Goal: Contribute content: Add original content to the website for others to see

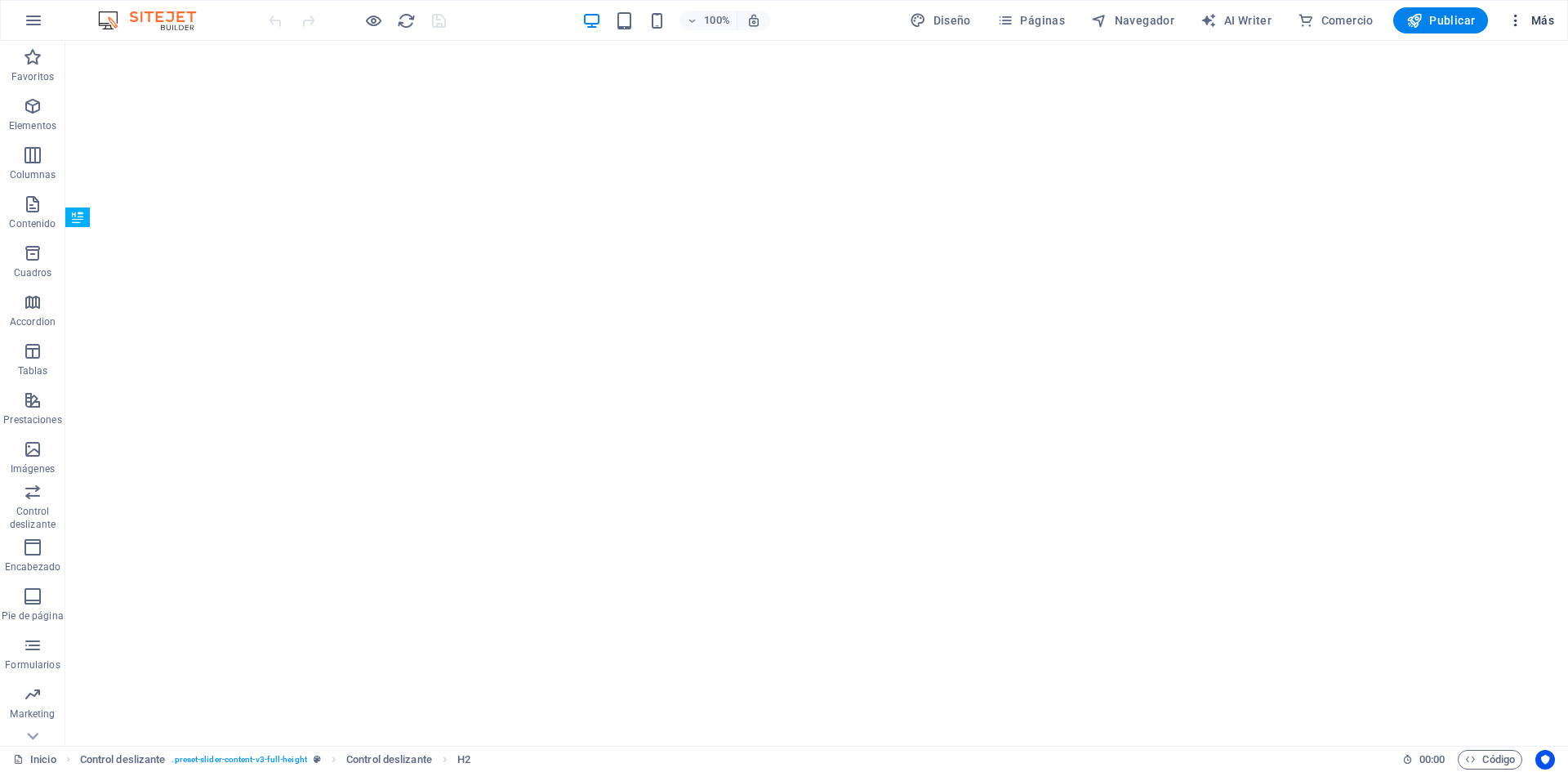
click at [1511, 26] on icon "button" at bounding box center [1516, 20] width 17 height 17
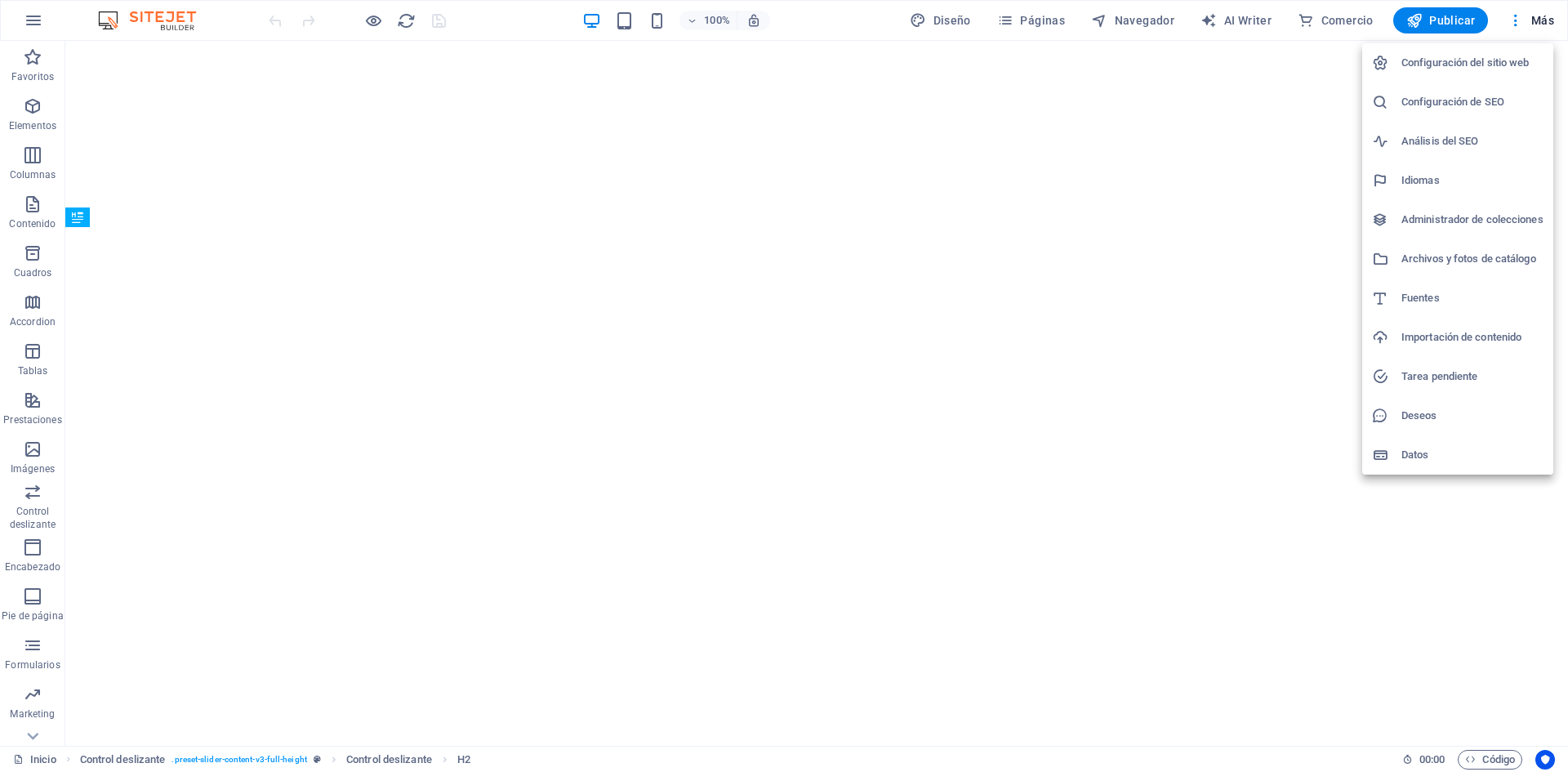
click at [1408, 238] on li "Administrador de colecciones" at bounding box center [1457, 220] width 191 height 40
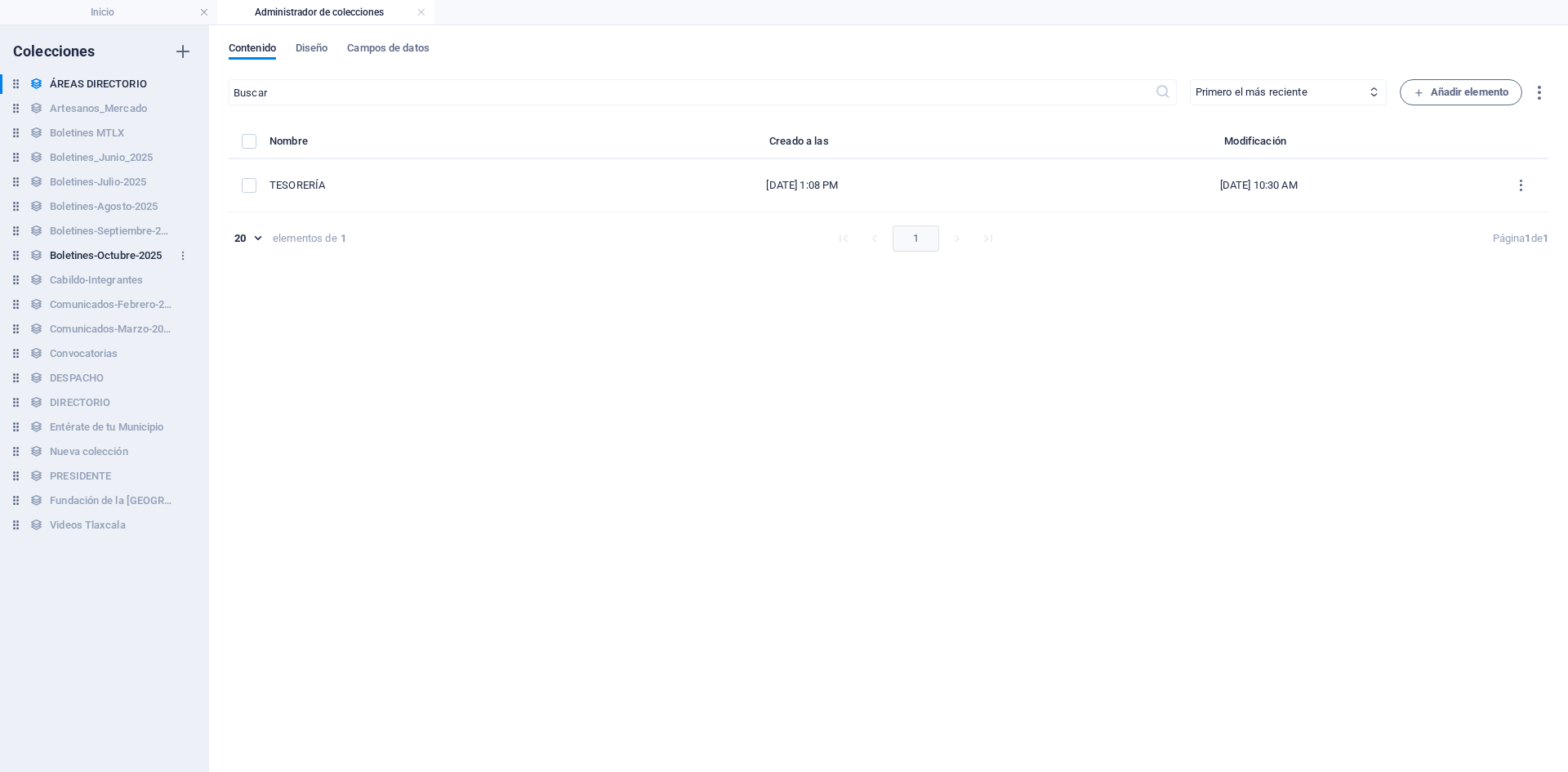
click at [121, 253] on h6 "Boletines-Octubre-2025" at bounding box center [105, 256] width 112 height 20
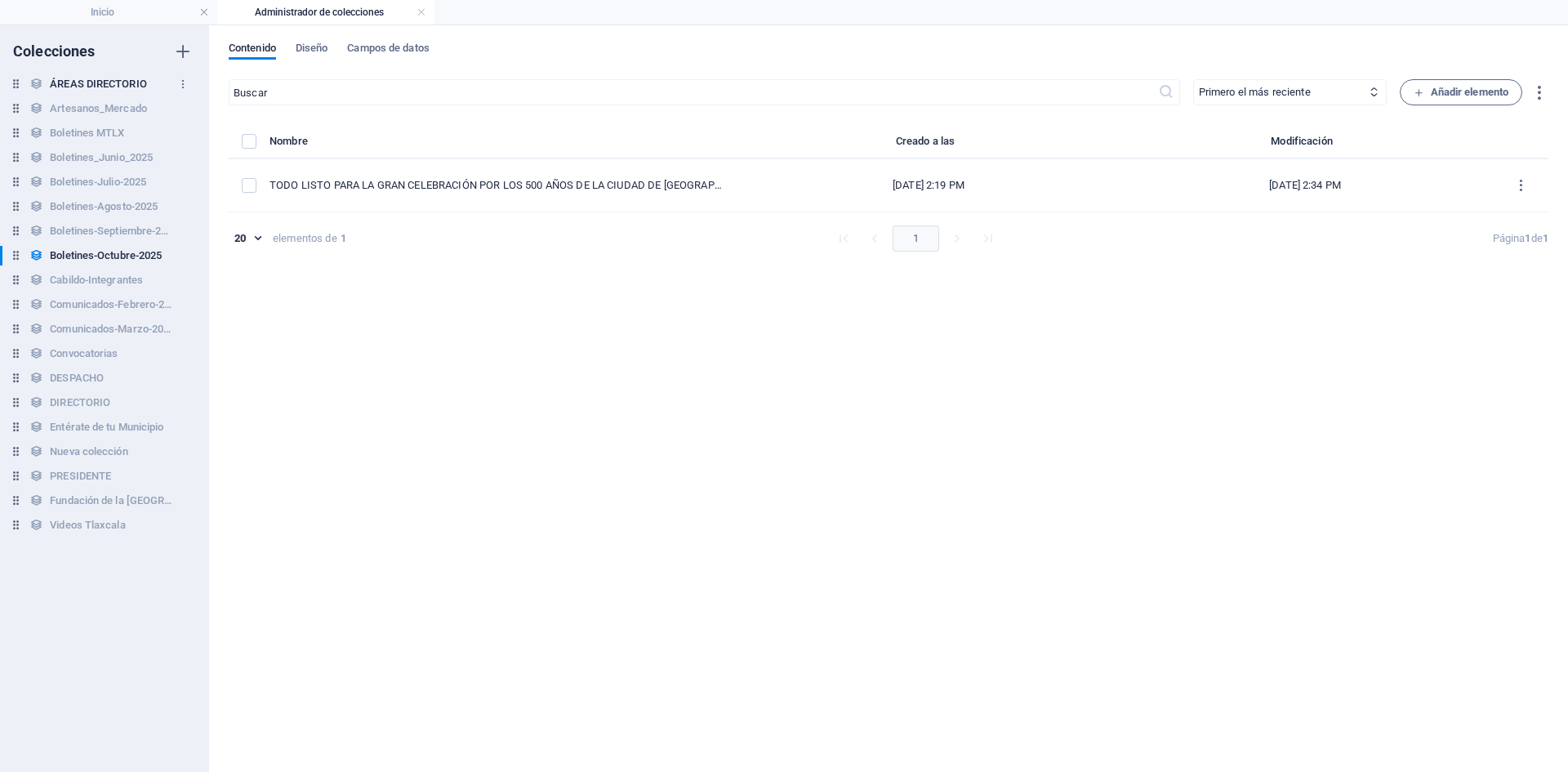
click at [108, 82] on h6 "ÁREAS DIRECTORIO" at bounding box center [98, 84] width 97 height 20
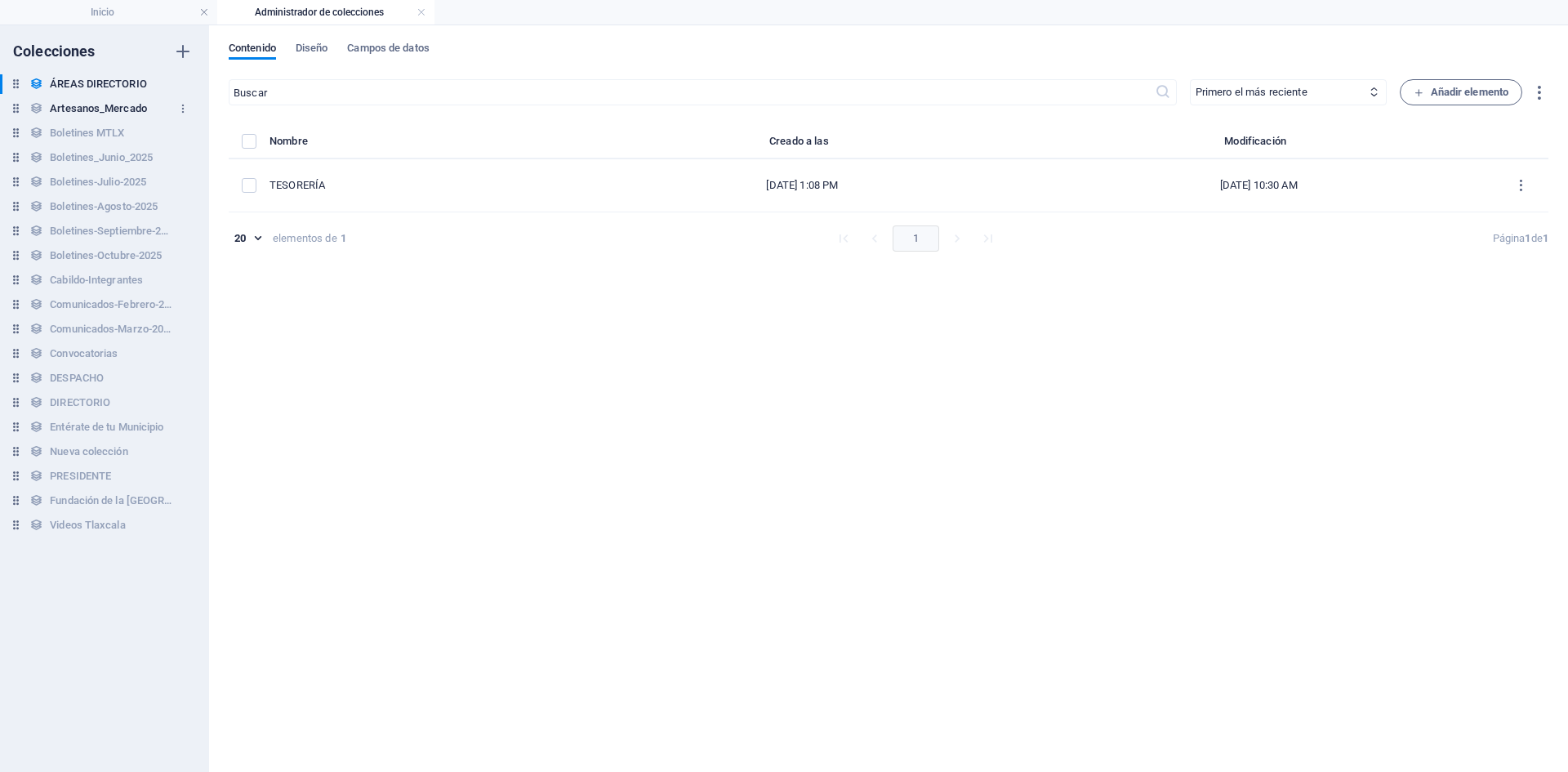
click at [106, 115] on h6 "Artesanos_Mercado" at bounding box center [98, 109] width 97 height 20
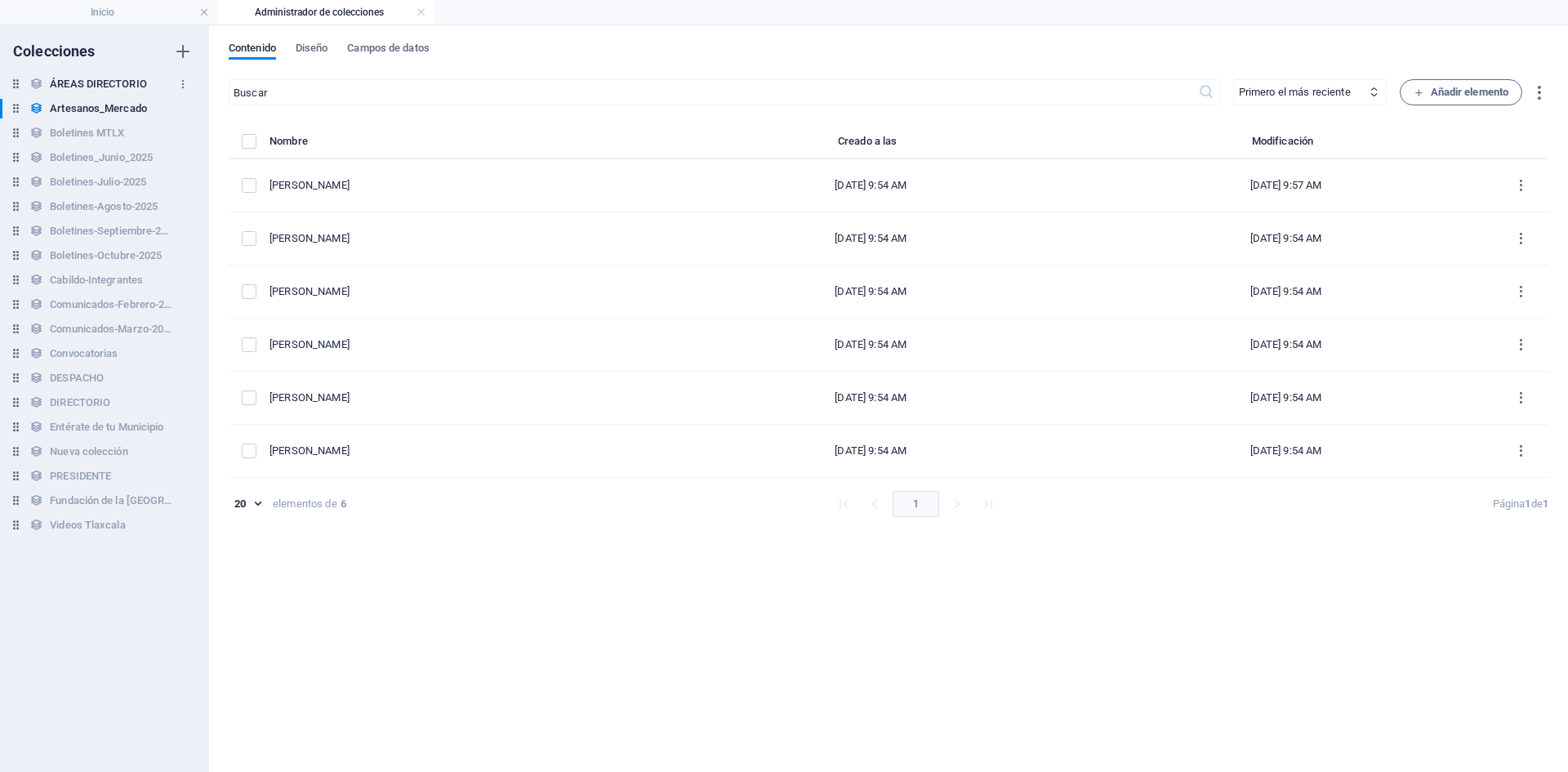
click at [106, 79] on h6 "ÁREAS DIRECTORIO" at bounding box center [98, 84] width 97 height 20
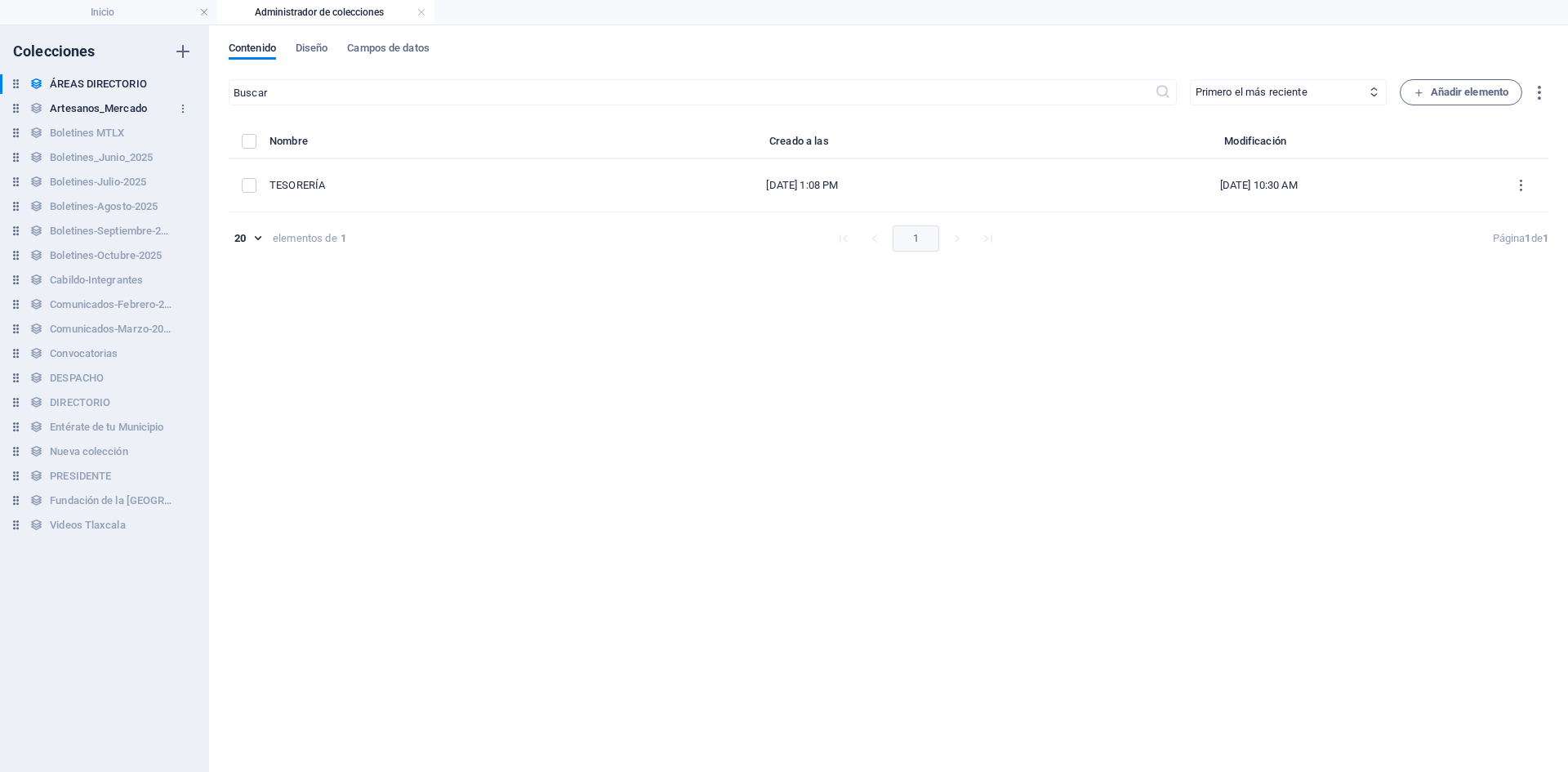
click at [106, 118] on h6 "Artesanos_Mercado" at bounding box center [98, 109] width 97 height 20
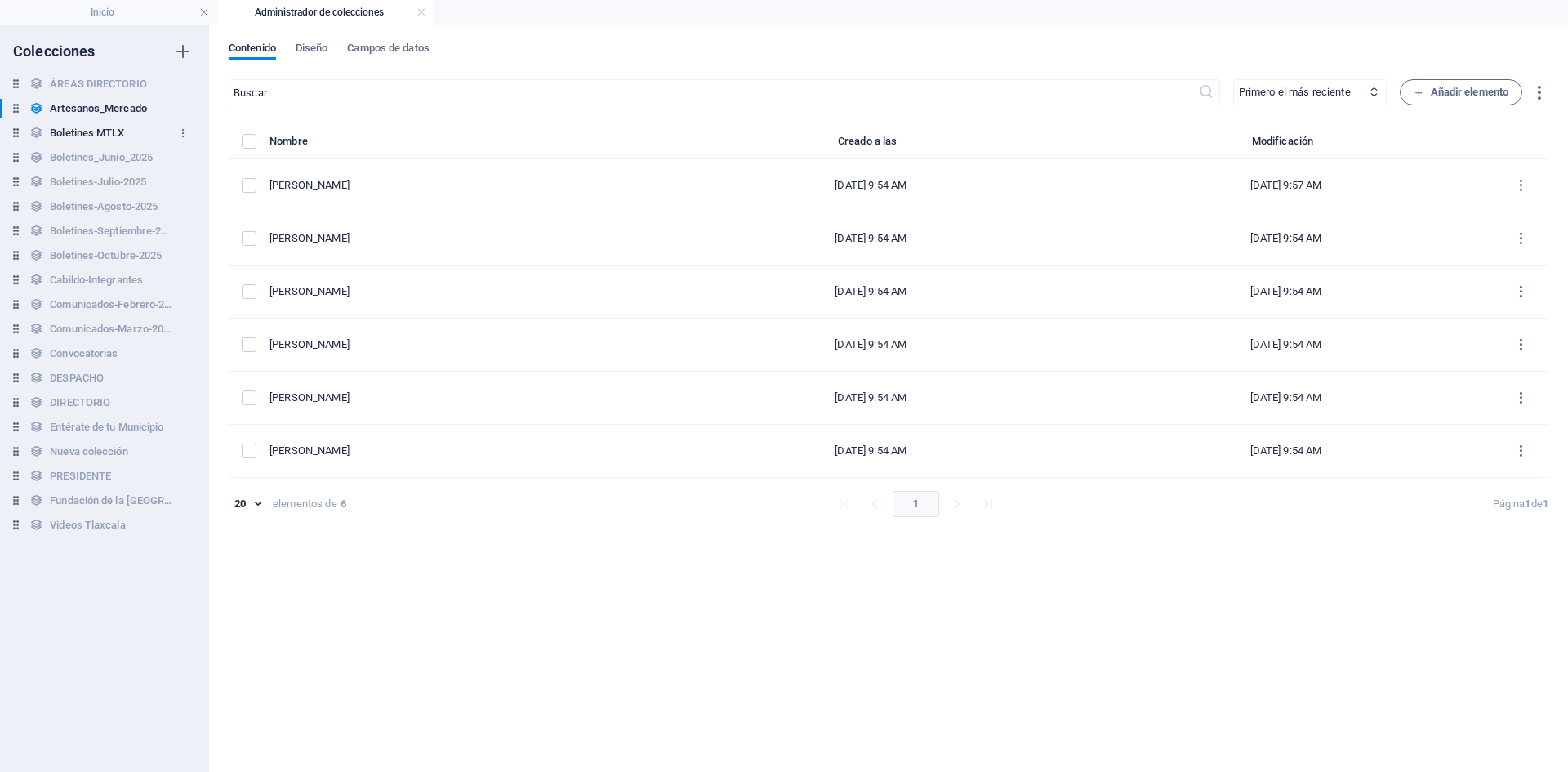
click at [97, 130] on h6 "Boletines MTLX" at bounding box center [86, 134] width 74 height 20
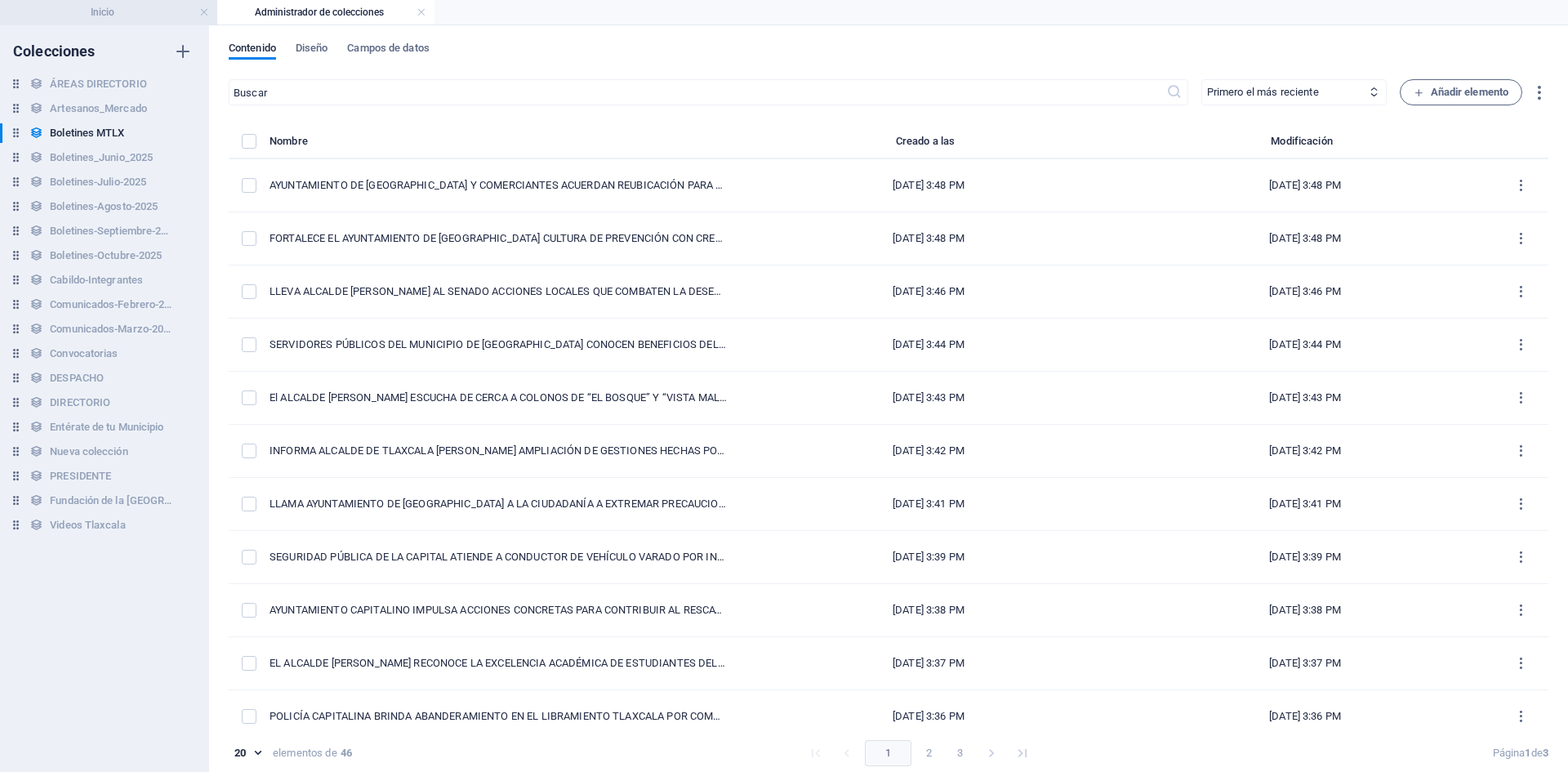
click at [139, 21] on li "Inicio" at bounding box center [109, 12] width 218 height 25
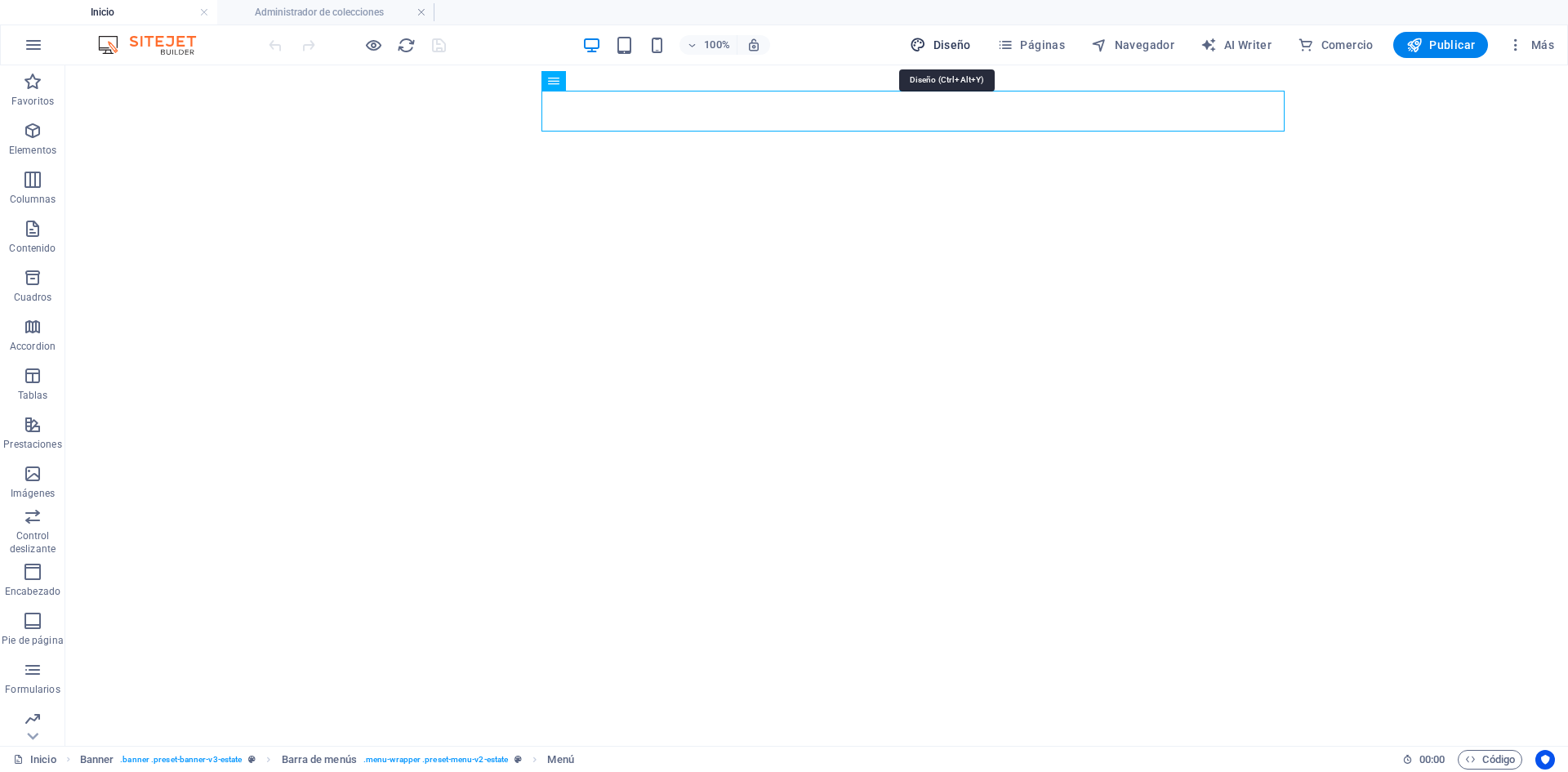
click at [963, 53] on button "Diseño" at bounding box center [940, 45] width 74 height 26
select select "px"
select select "500"
select select "px"
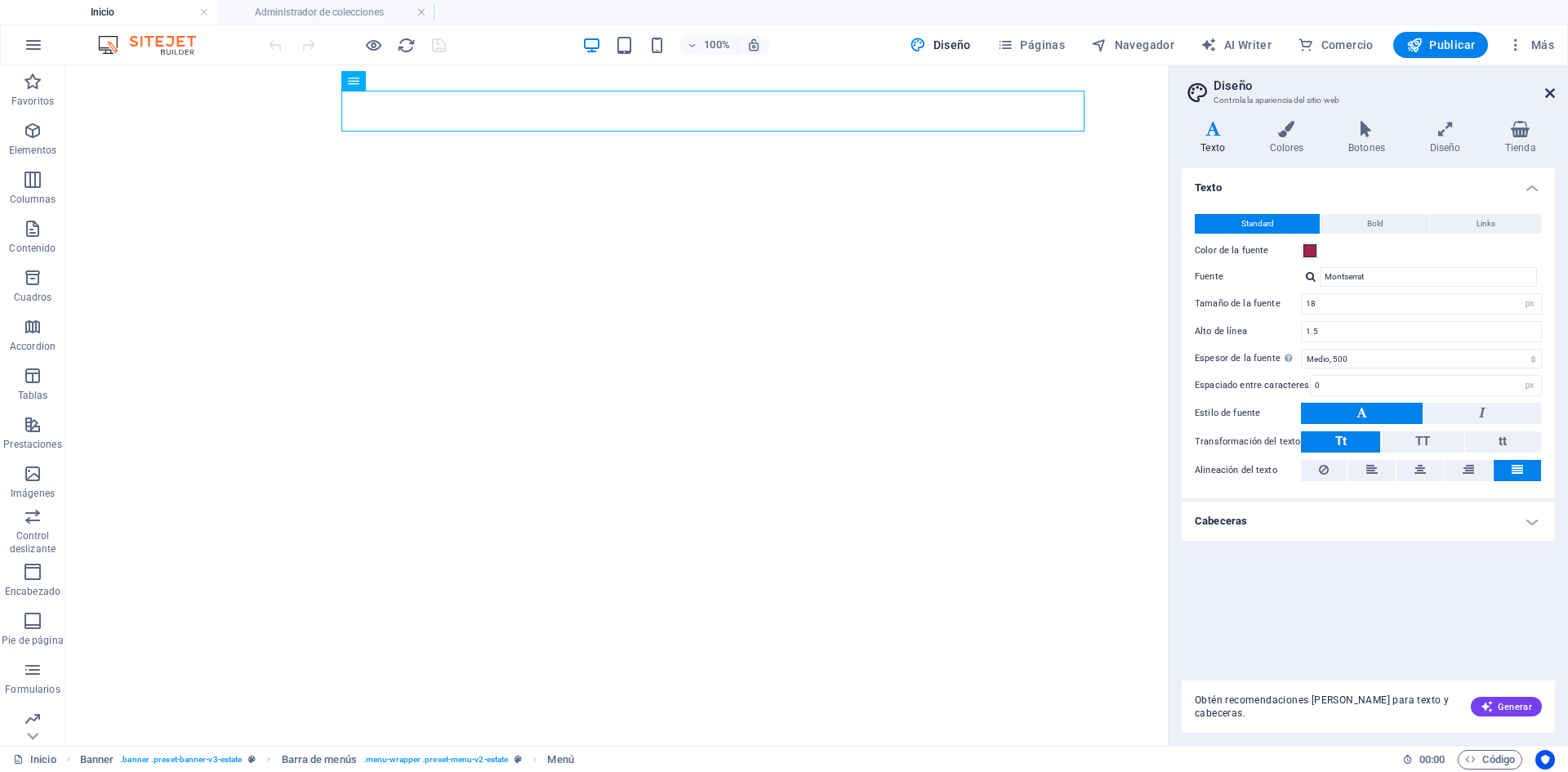
click at [1553, 93] on icon at bounding box center [1550, 93] width 10 height 13
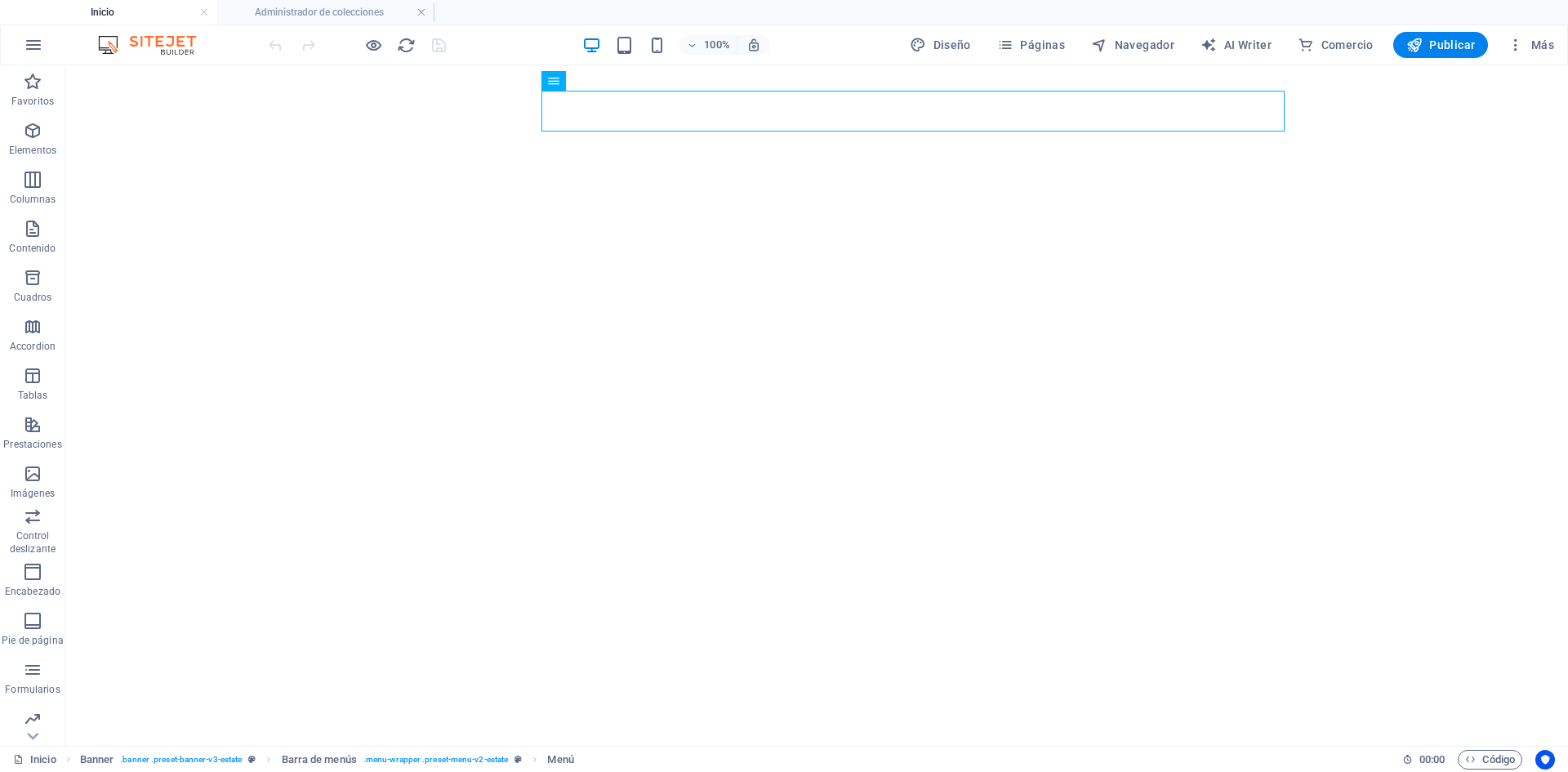
click at [128, 16] on h4 "Inicio" at bounding box center [109, 12] width 218 height 18
click at [175, 51] on img at bounding box center [155, 46] width 123 height 20
click at [161, 51] on img at bounding box center [155, 46] width 123 height 20
click at [1512, 45] on icon "button" at bounding box center [1516, 45] width 17 height 17
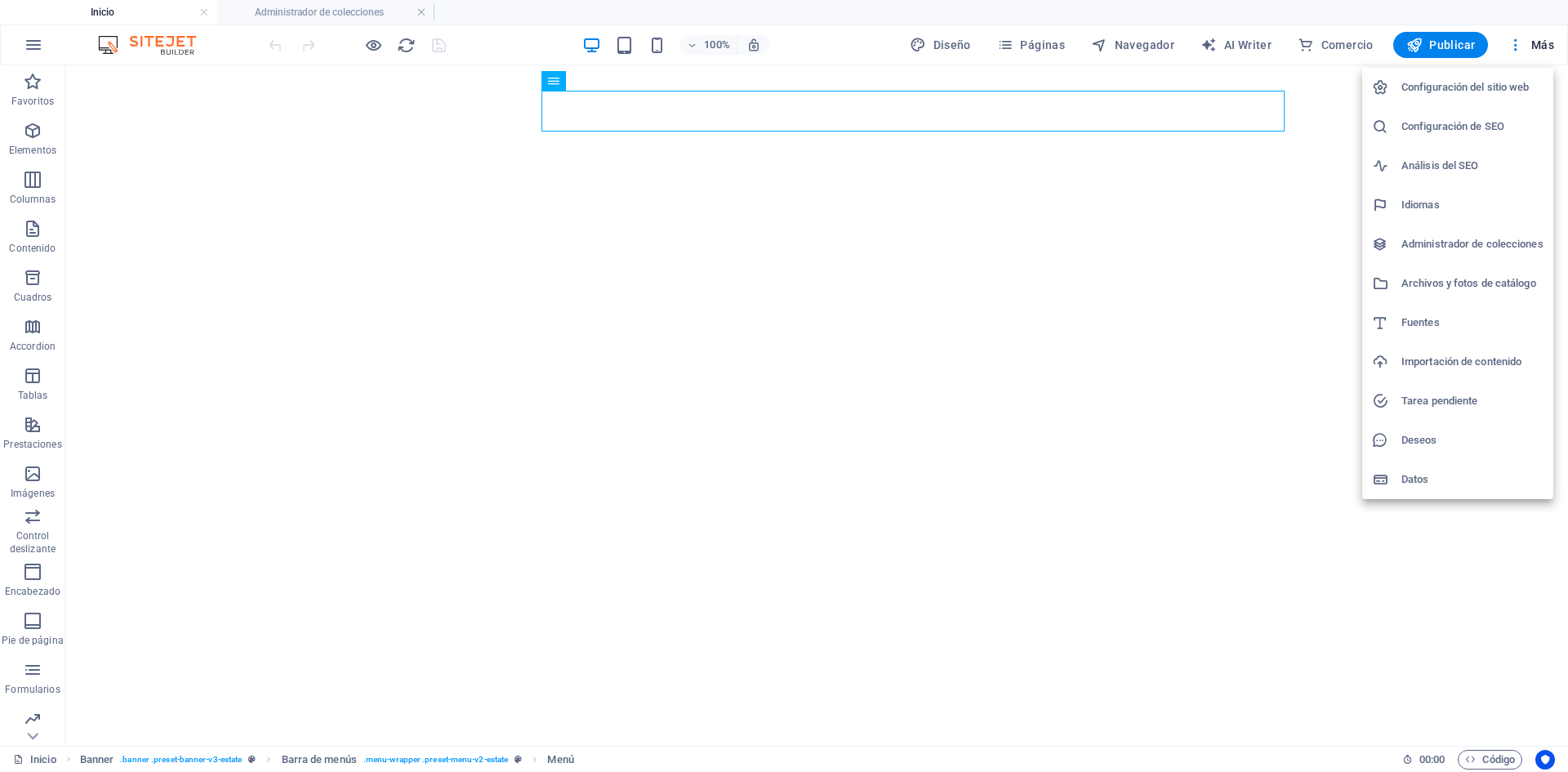
click at [1479, 237] on h6 "Administrador de colecciones" at bounding box center [1473, 244] width 142 height 20
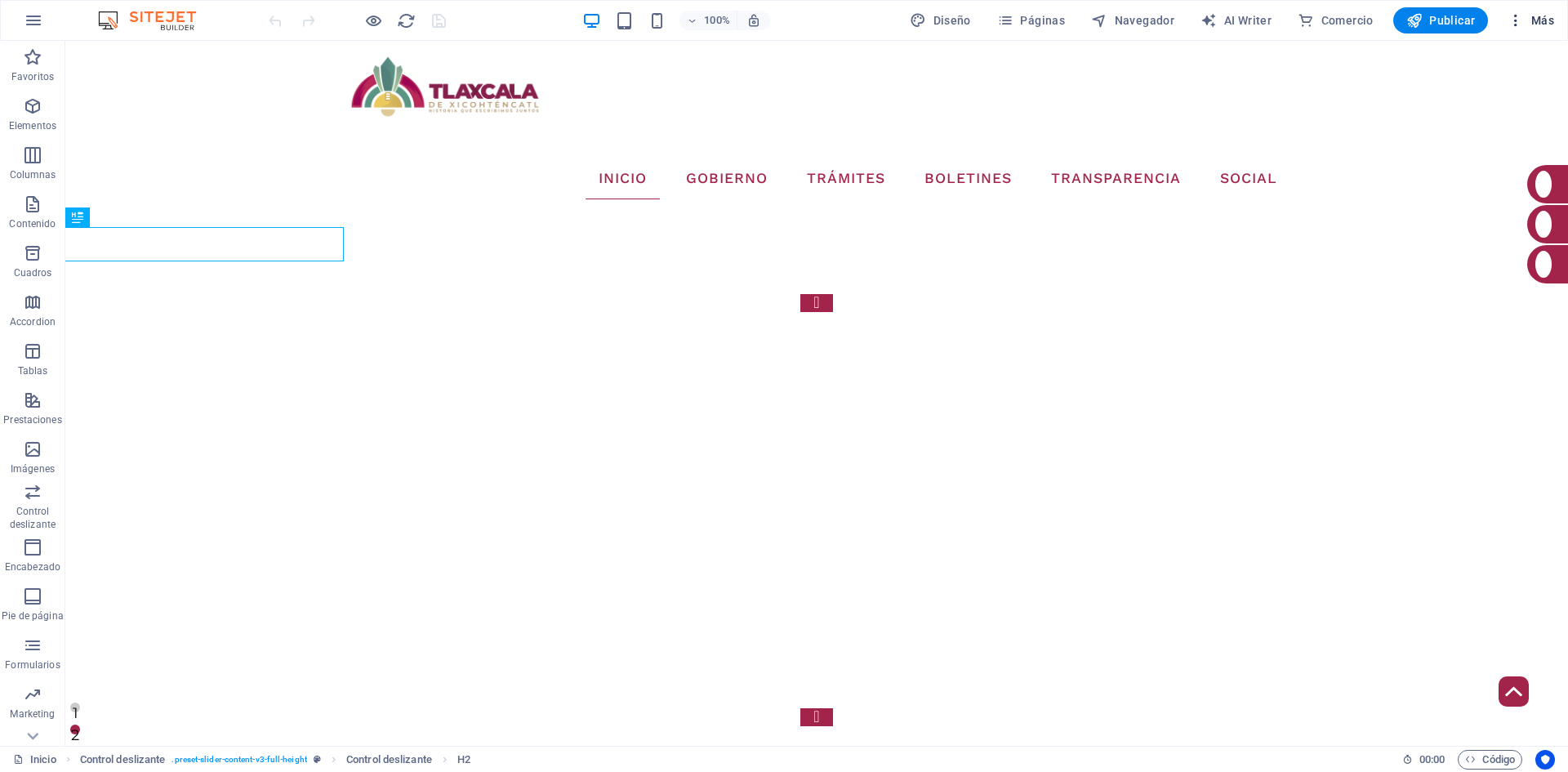
click at [1519, 18] on icon "button" at bounding box center [1516, 20] width 17 height 17
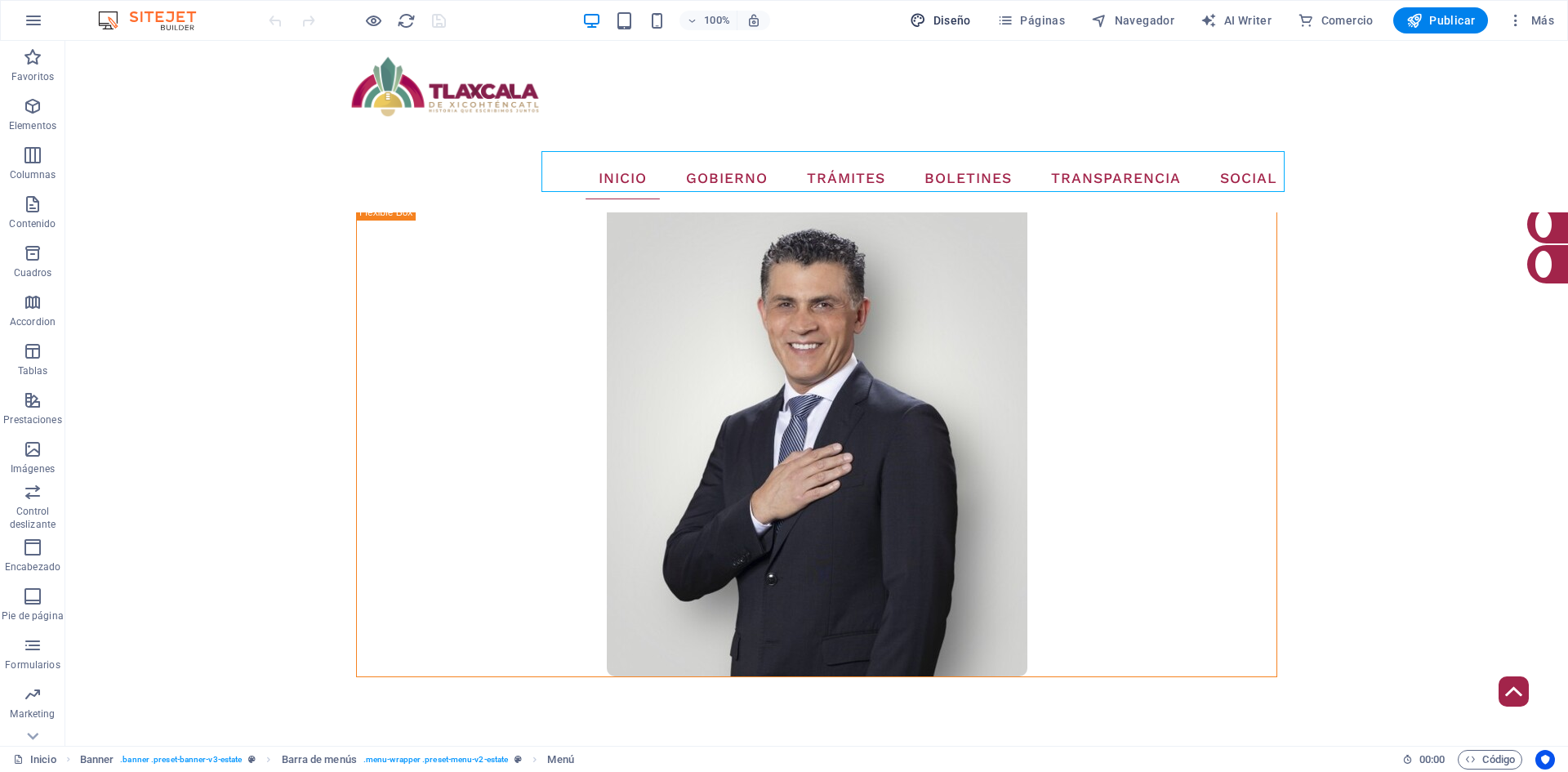
scroll to position [481, 0]
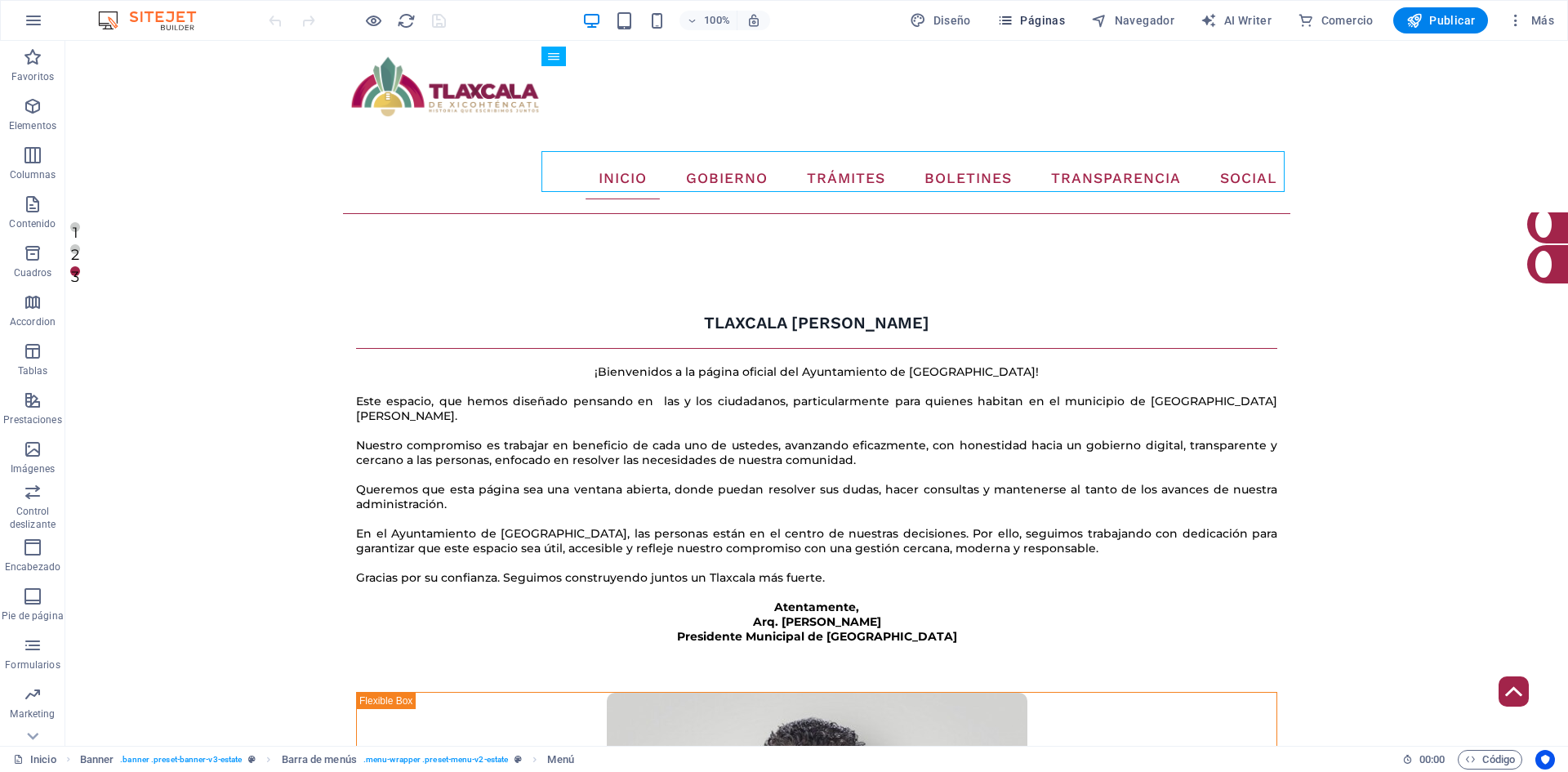
click at [1005, 20] on icon "button" at bounding box center [1005, 20] width 17 height 17
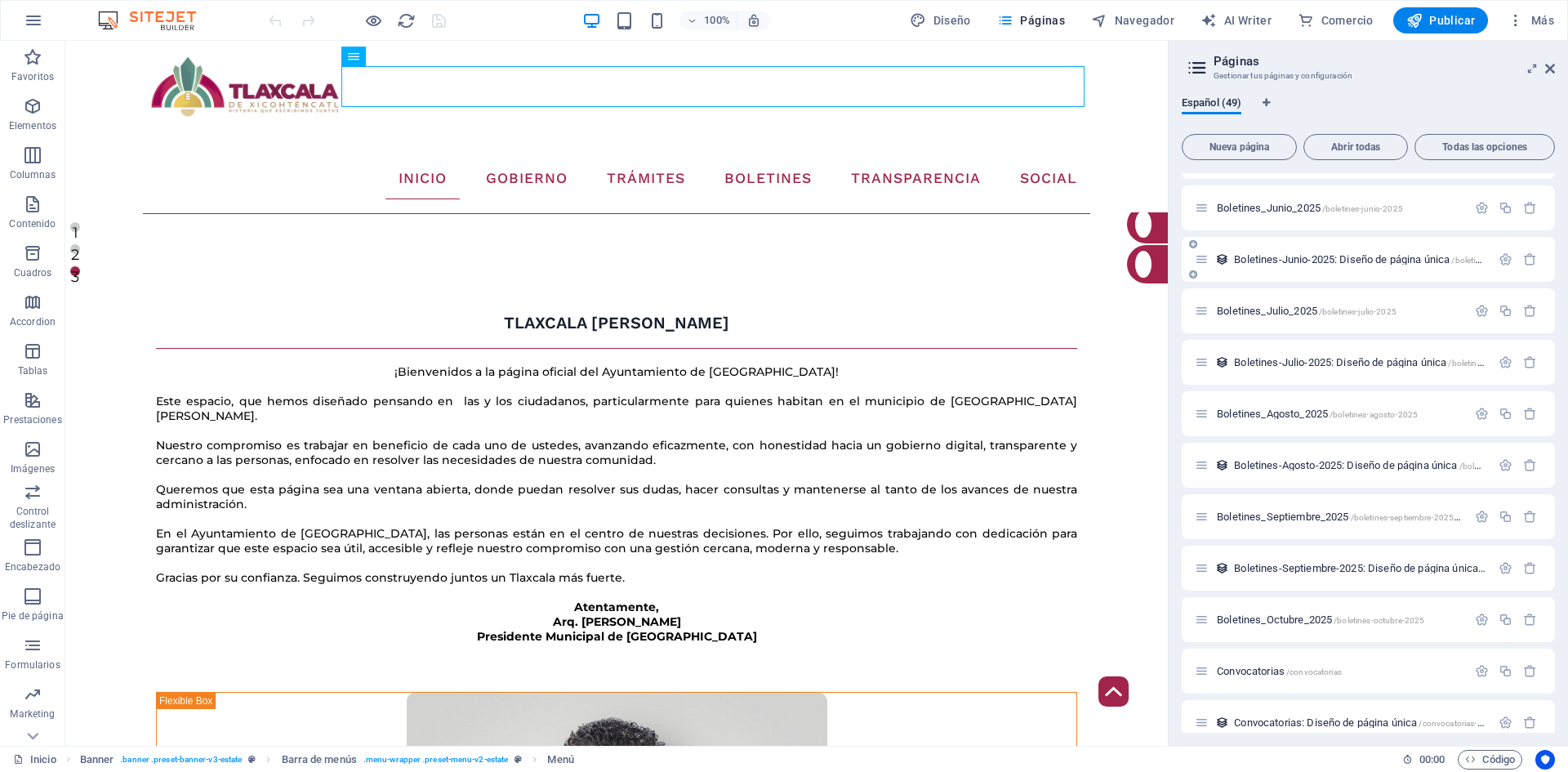
scroll to position [1716, 0]
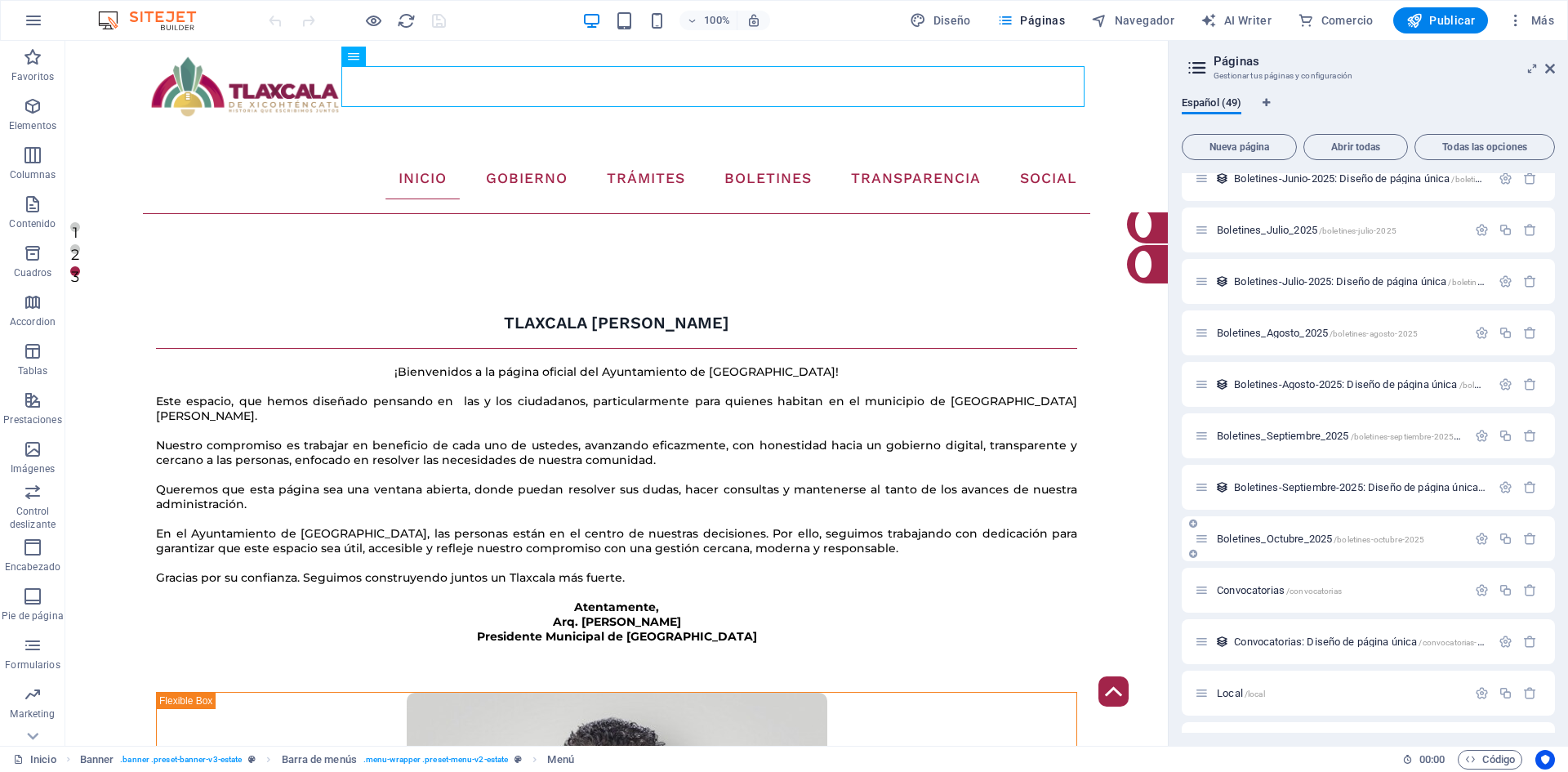
click at [1296, 542] on span "Boletines_Octubre_2025 /boletines-octubre-2025" at bounding box center [1321, 538] width 208 height 12
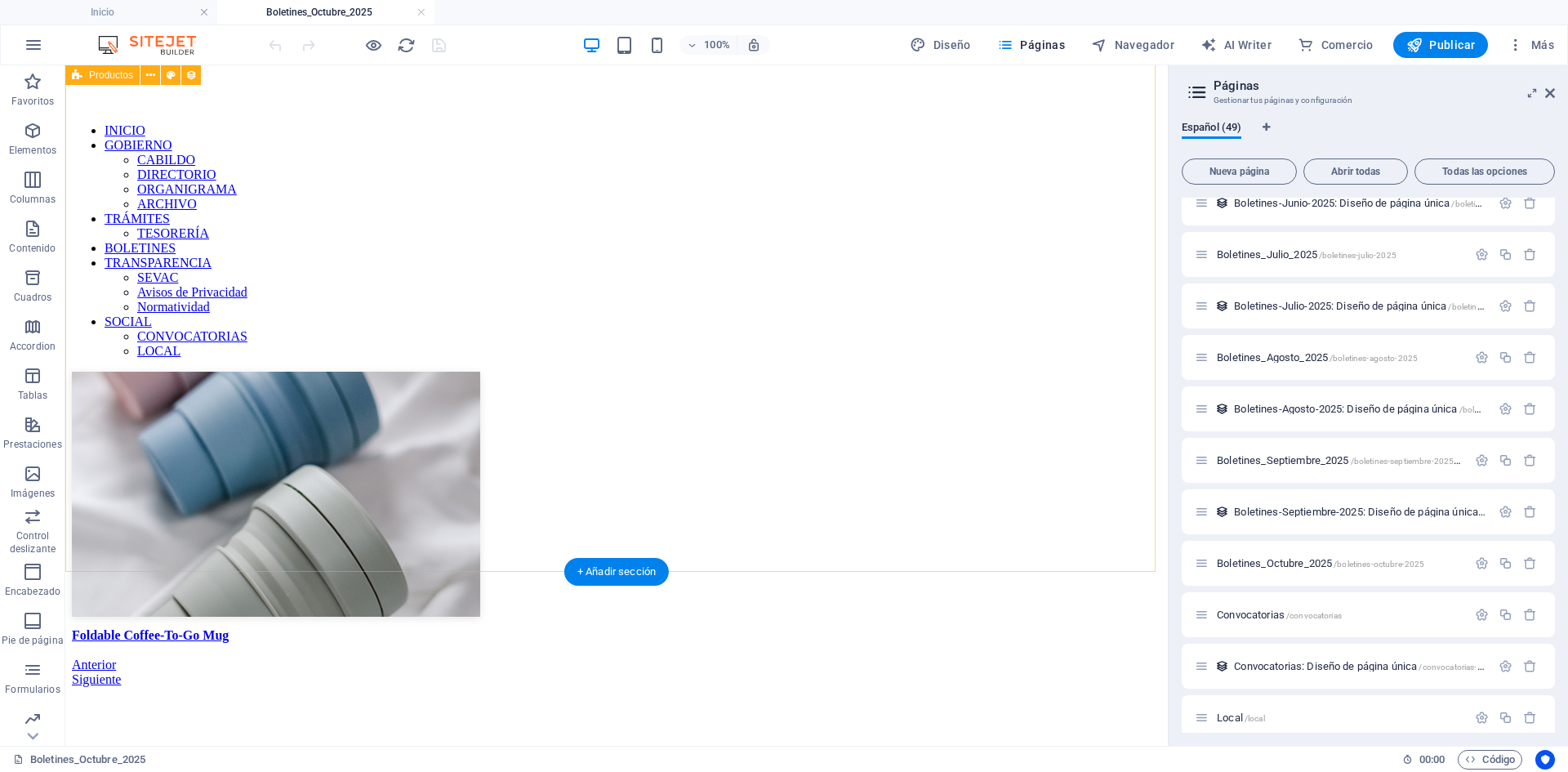
scroll to position [0, 0]
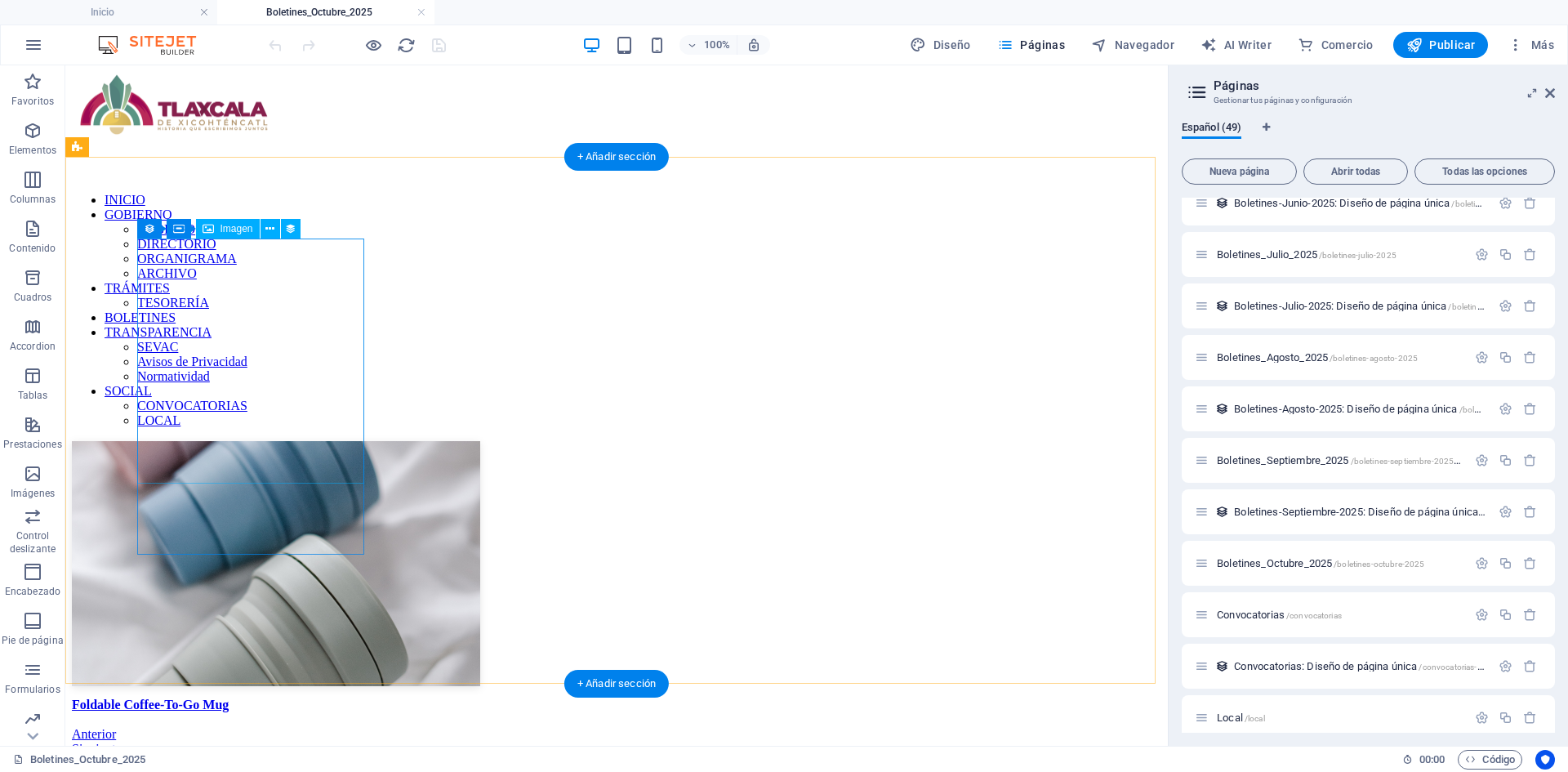
click at [264, 441] on figure at bounding box center [616, 565] width 1089 height 248
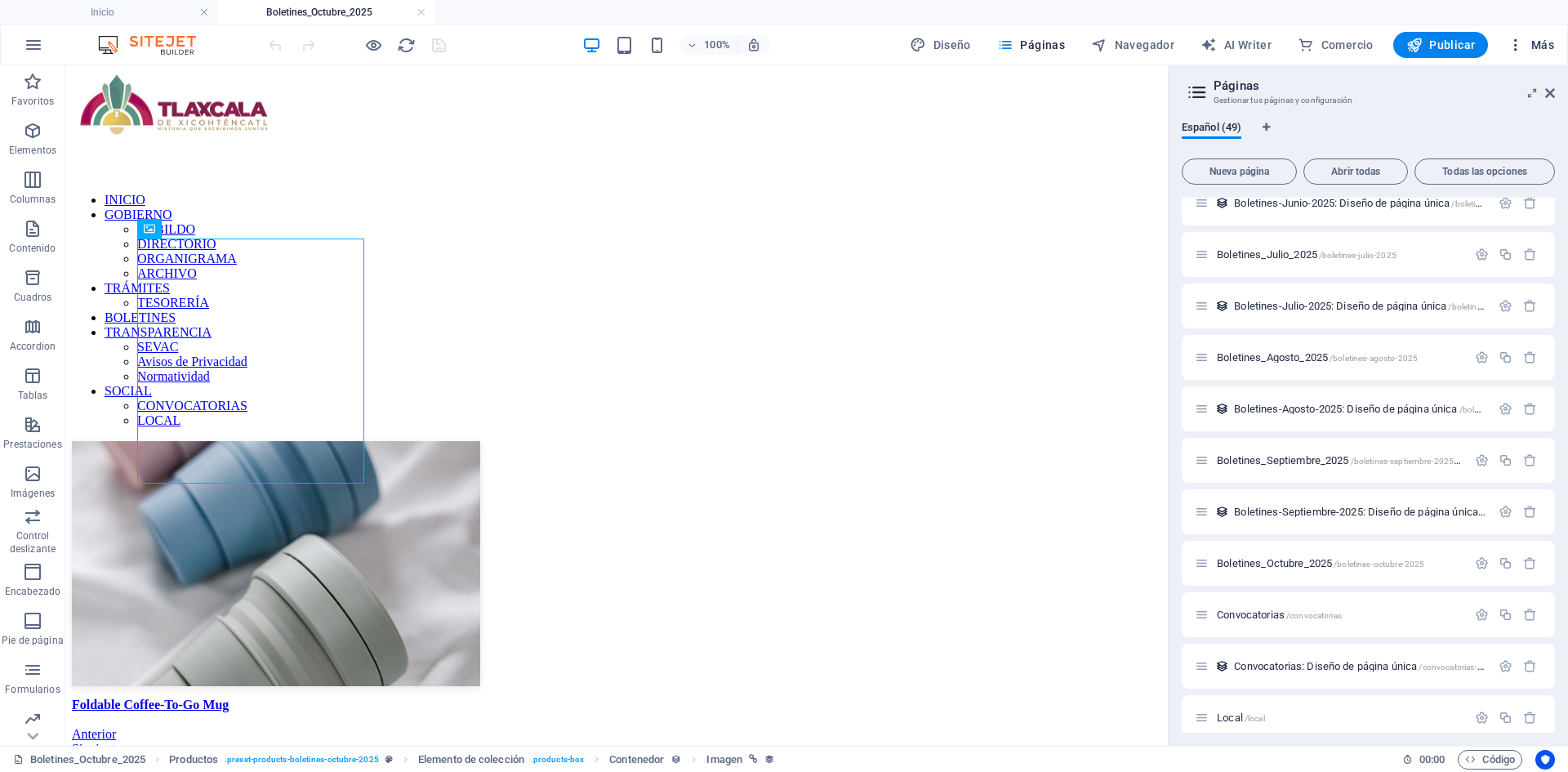
click at [1517, 40] on icon "button" at bounding box center [1516, 45] width 17 height 17
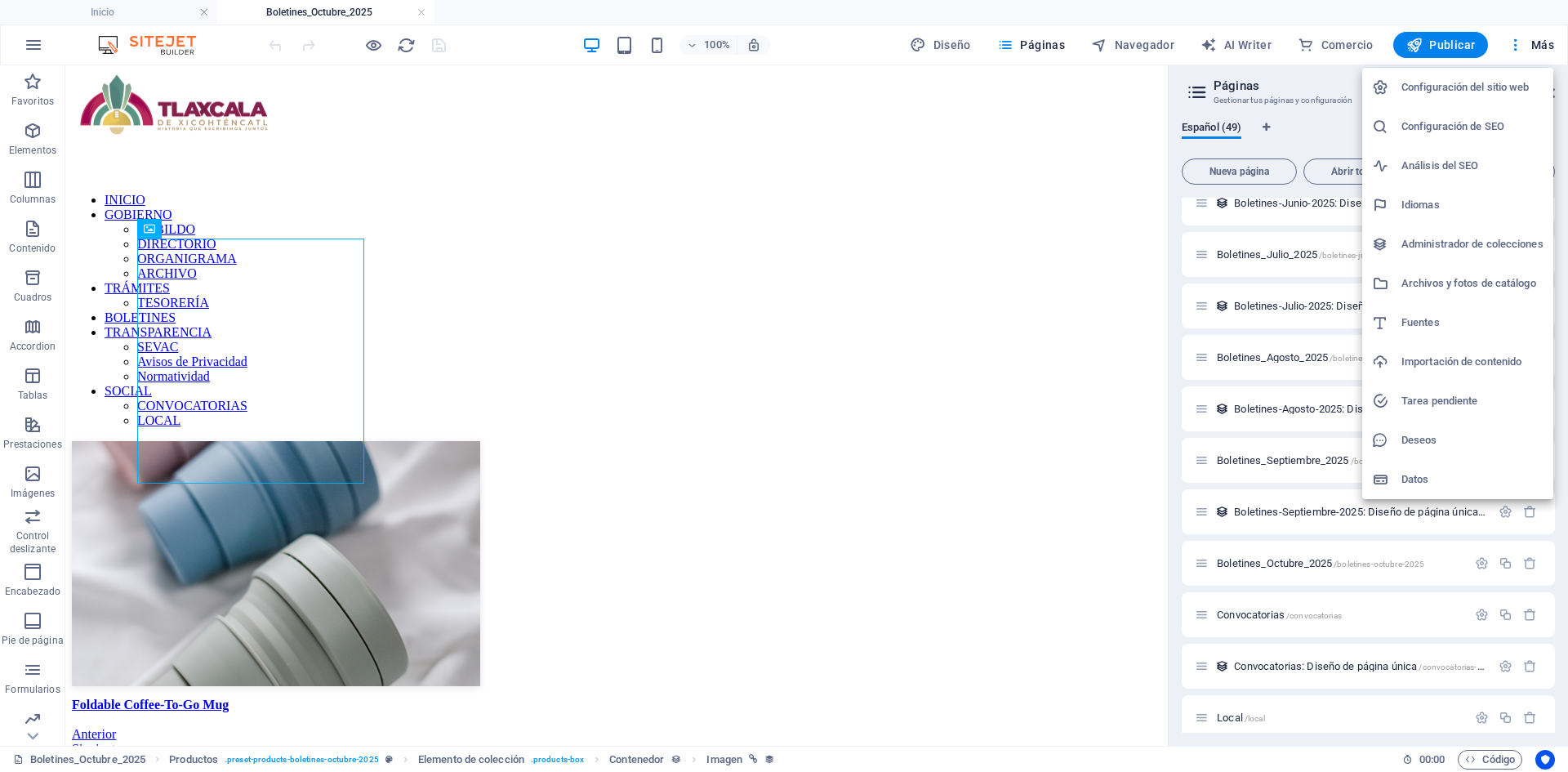
click at [1460, 241] on h6 "Administrador de colecciones" at bounding box center [1473, 244] width 142 height 20
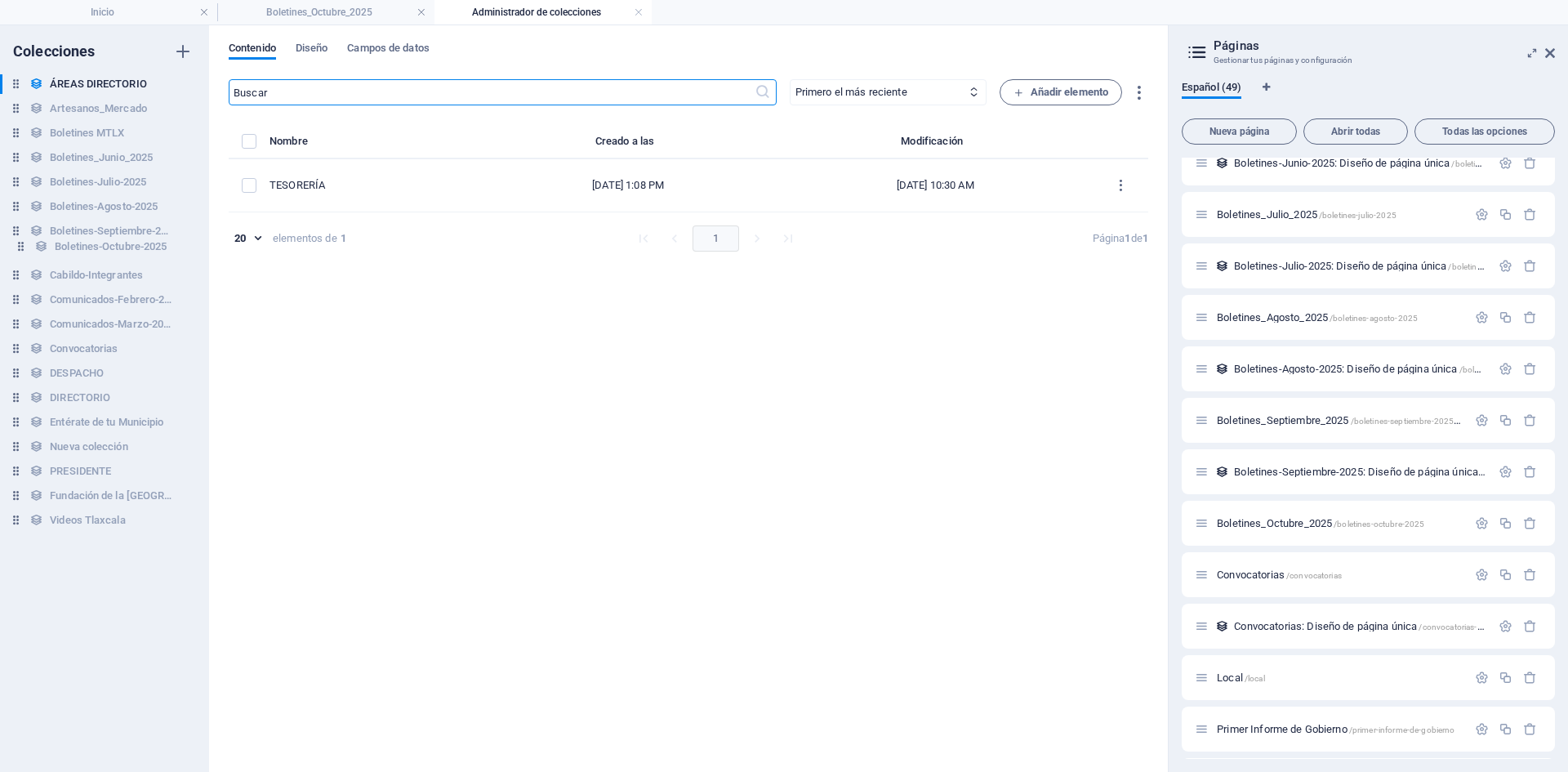
drag, startPoint x: 17, startPoint y: 530, endPoint x: 21, endPoint y: 246, distance: 284.0
click at [21, 246] on div "ÁREAS DIRECTORIO ÁREAS DIRECTORIO Artesanos_Mercado Artesanos_Mercado Boletines…" at bounding box center [96, 305] width 193 height 461
click at [113, 255] on h6 "Boletines-Octubre-2025" at bounding box center [105, 256] width 112 height 20
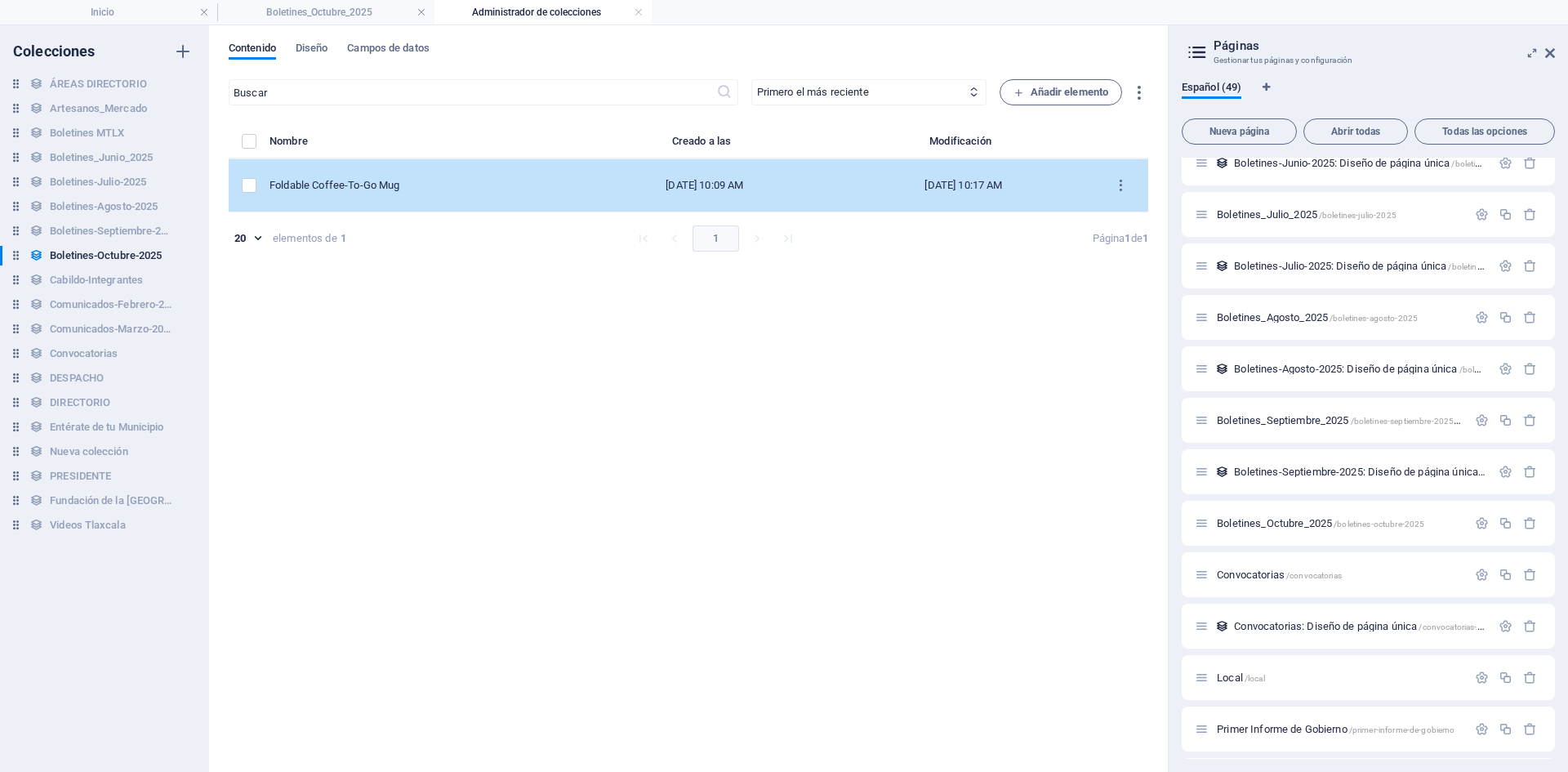
click at [472, 186] on div "Foldable Coffee-To-Go Mug" at bounding box center [415, 185] width 293 height 15
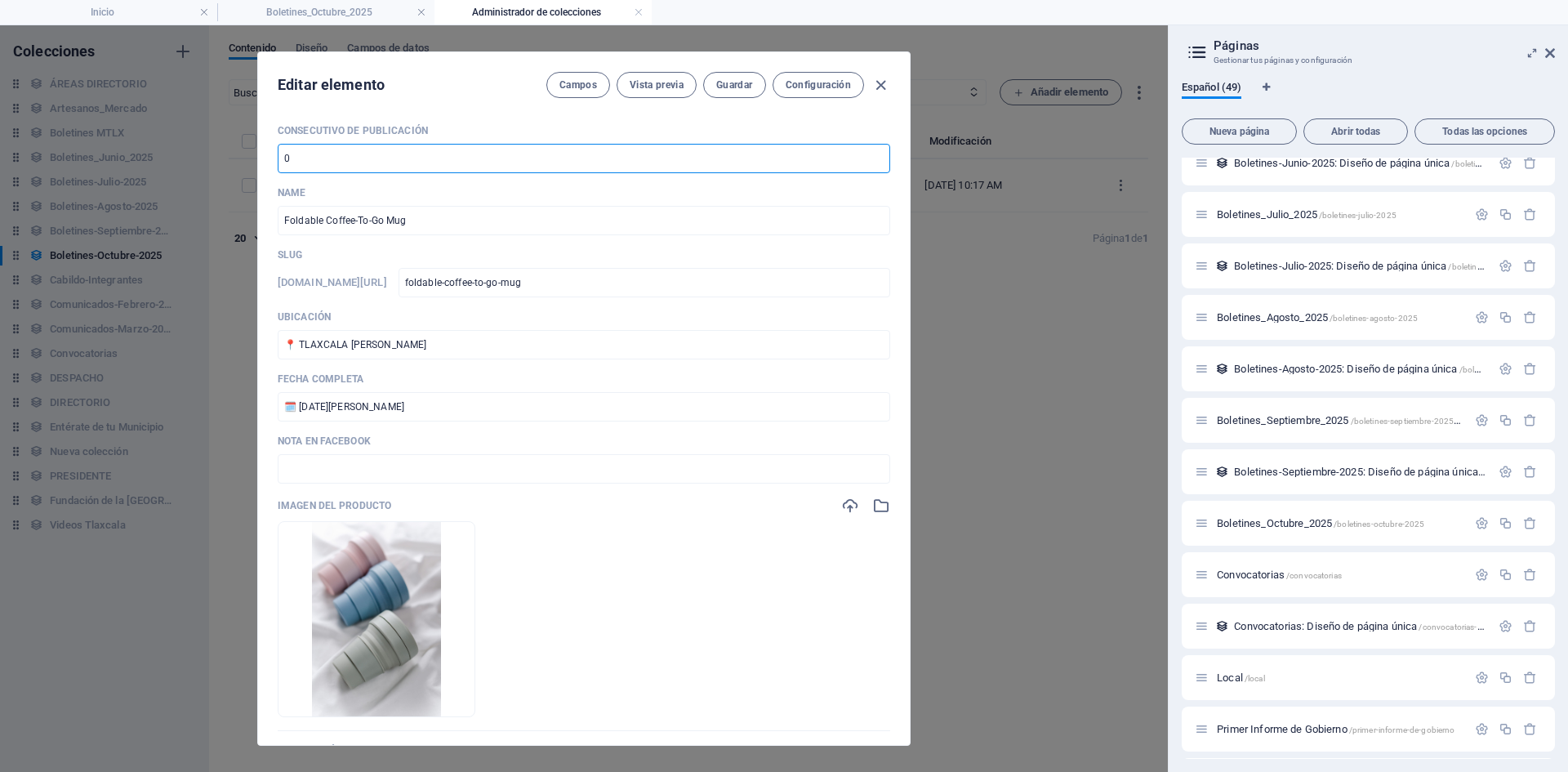
click at [391, 158] on input "number" at bounding box center [584, 158] width 612 height 30
type input "1"
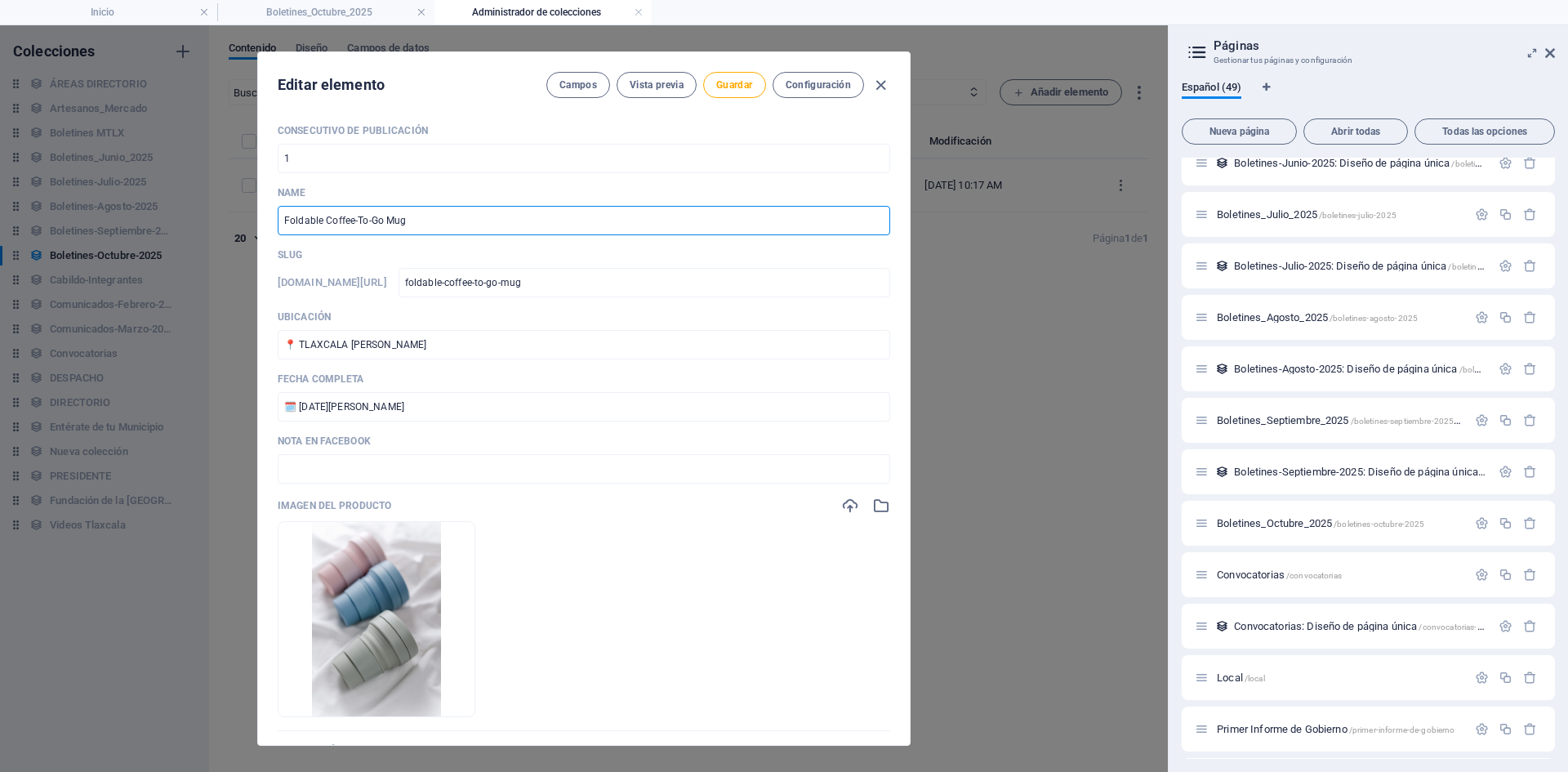
drag, startPoint x: 457, startPoint y: 223, endPoint x: 147, endPoint y: 213, distance: 310.2
click at [147, 213] on div "Editar elemento Campos Vista previa Guardar Configuración Consecutivo de Public…" at bounding box center [584, 399] width 1168 height 747
click at [385, 225] on input "text" at bounding box center [584, 221] width 612 height 30
paste input "LA PREGONERA ANUNCIA LAS NOVEDADES EN LA CAPITAL A UNOS DÍAS DE LOS FESTEJOS PO…"
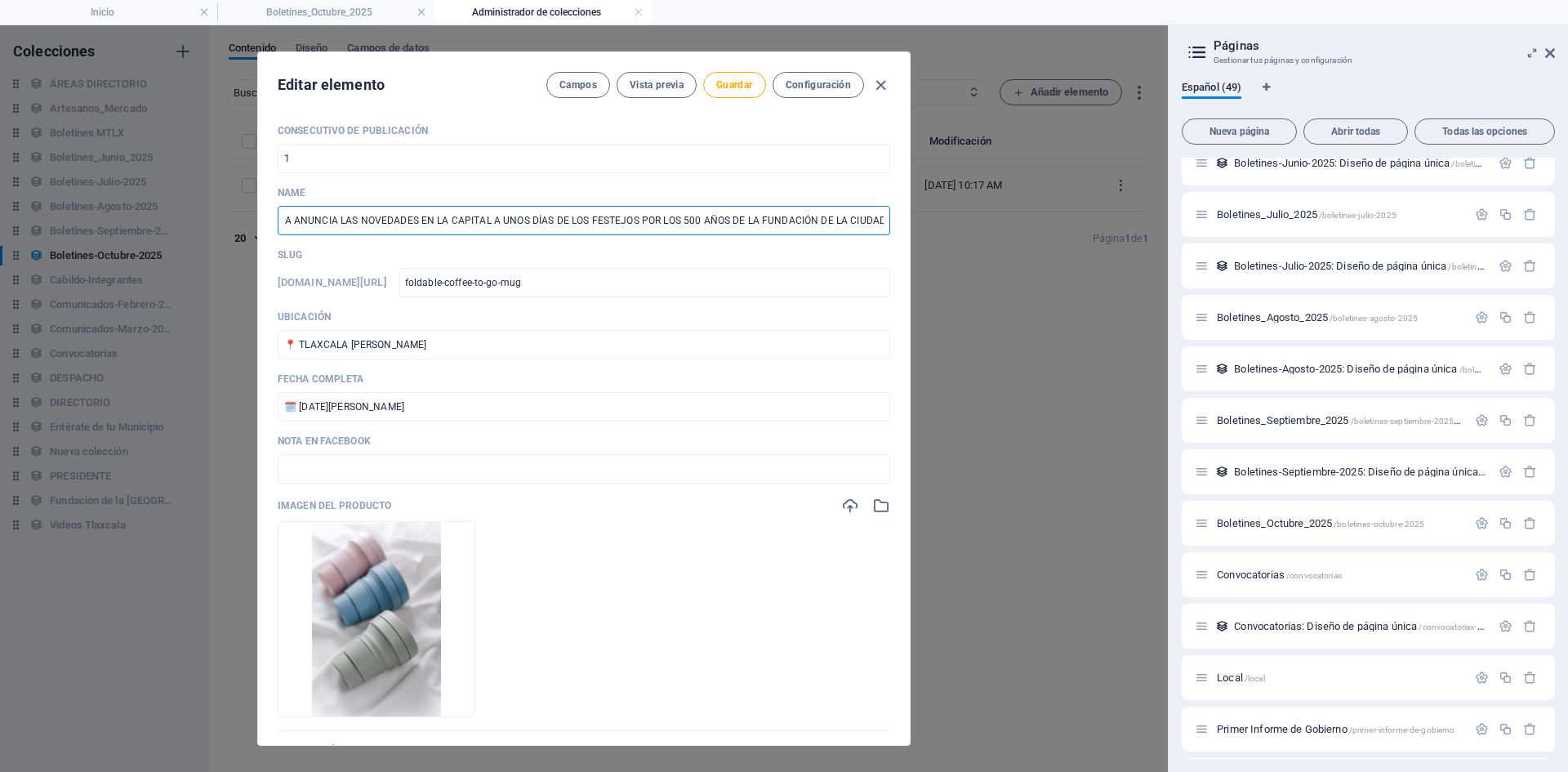
type input "LA PREGONERA ANUNCIA LAS NOVEDADES EN LA CAPITAL A UNOS DÍAS DE LOS FESTEJOS PO…"
drag, startPoint x: 520, startPoint y: 272, endPoint x: 274, endPoint y: 273, distance: 246.0
click at [274, 273] on div "Consecutivo de Publicación 1 ​ Name LA PREGONERA ANUNCIA LAS NOVEDADES EN LA CA…" at bounding box center [584, 428] width 652 height 634
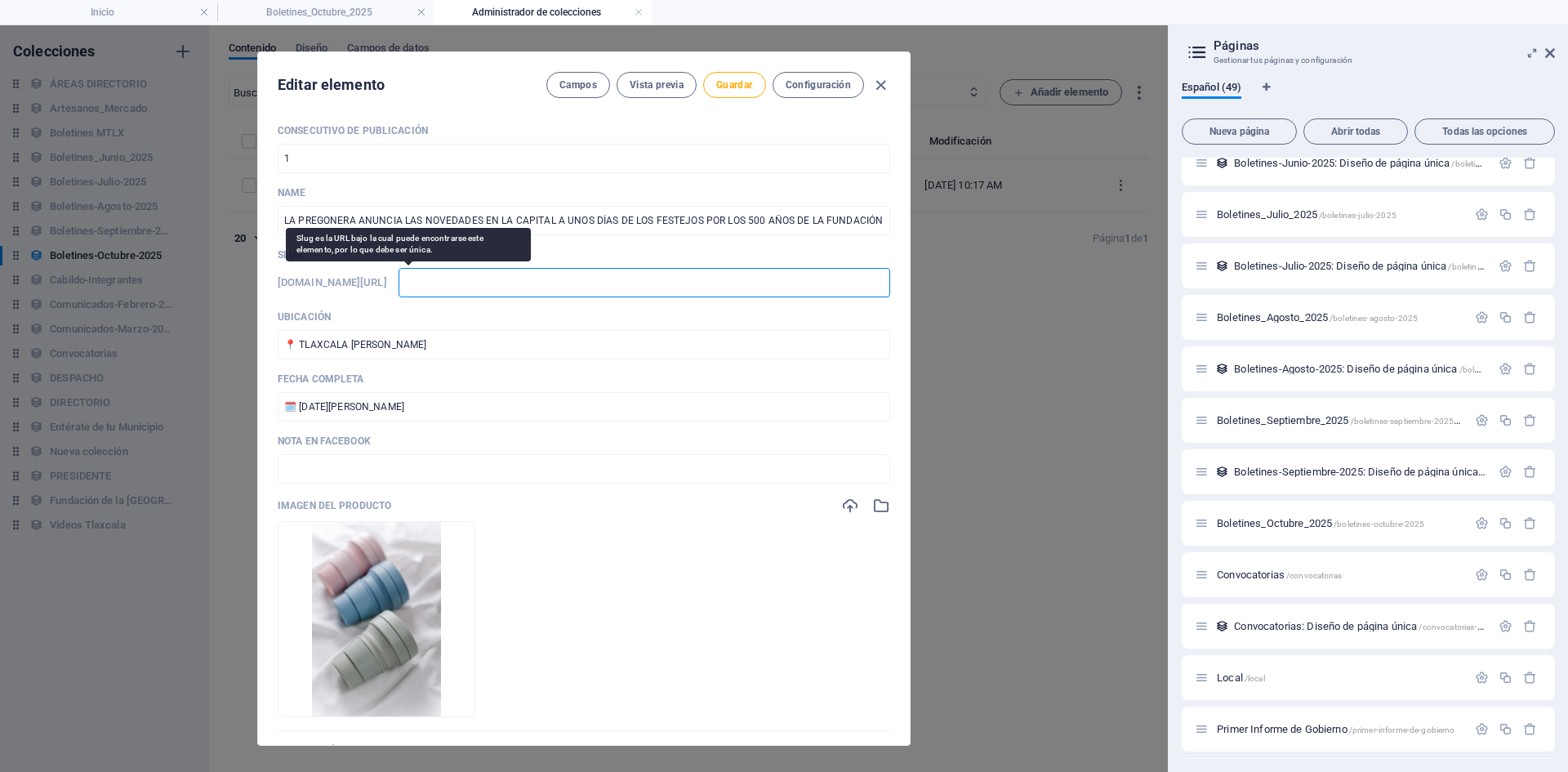
type input "0"
type input "01"
type input "011"
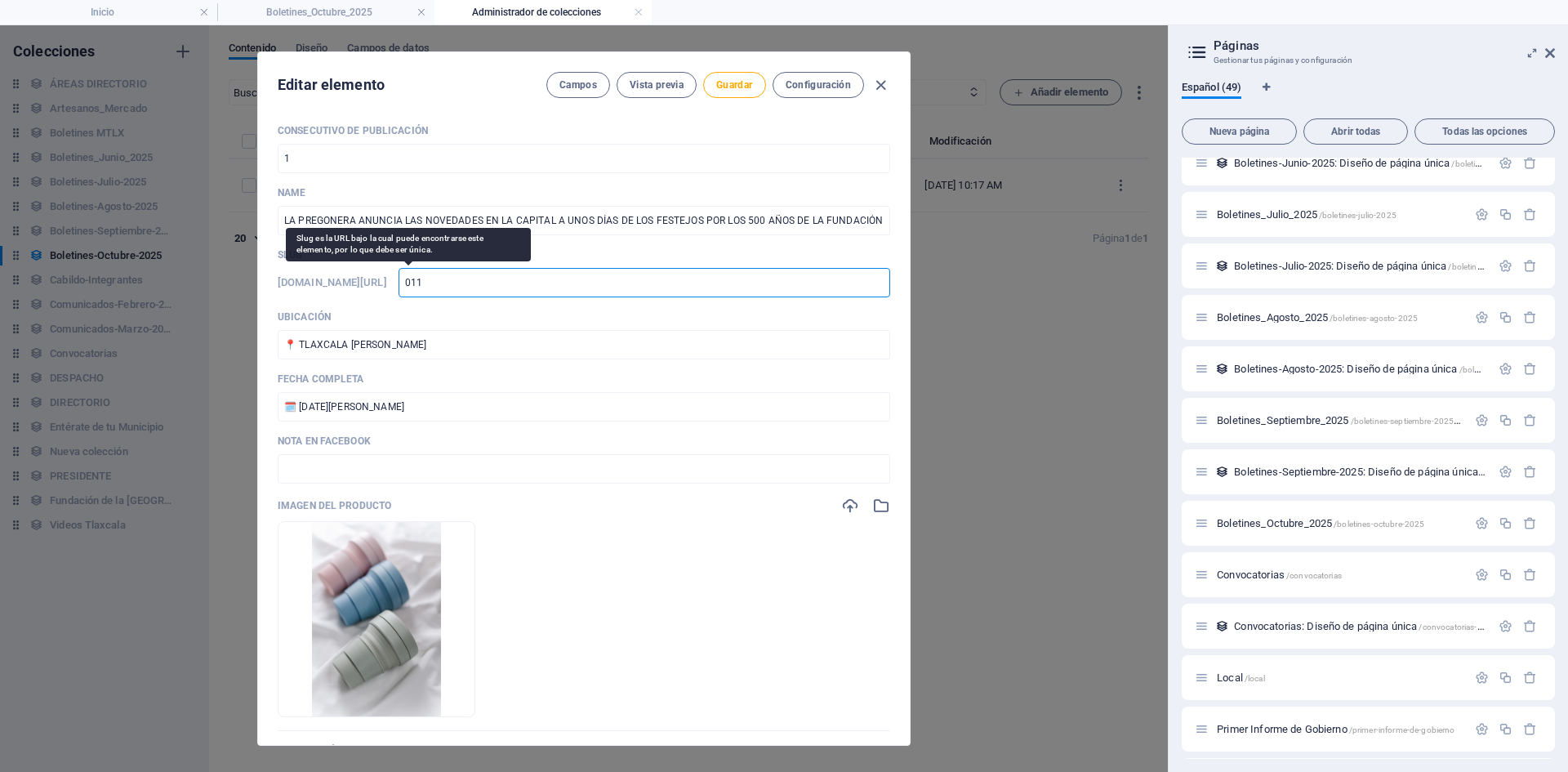
type input "011"
type input "0110"
type input "01102"
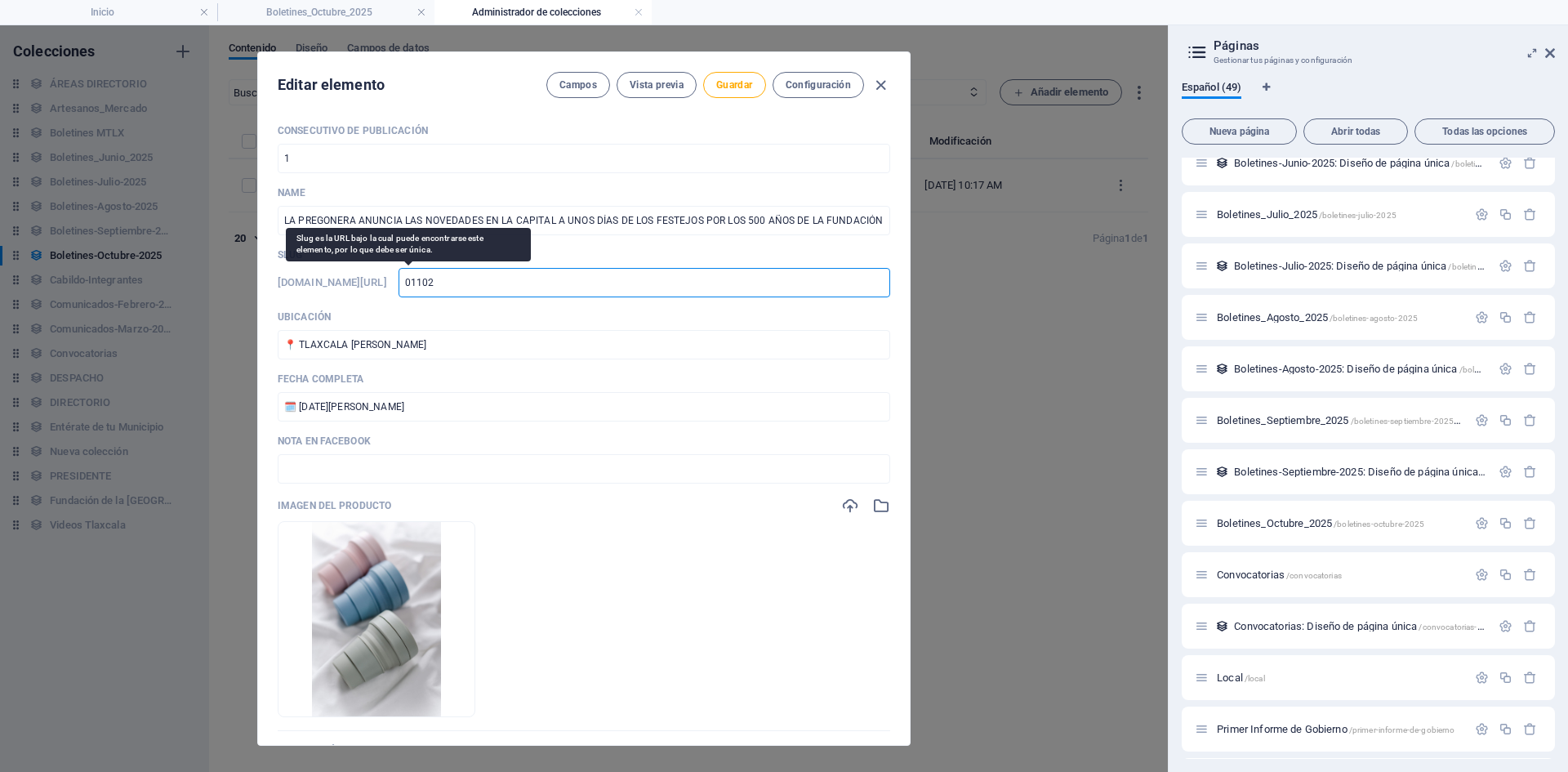
type input "011020"
type input "0110202"
type input "01102025"
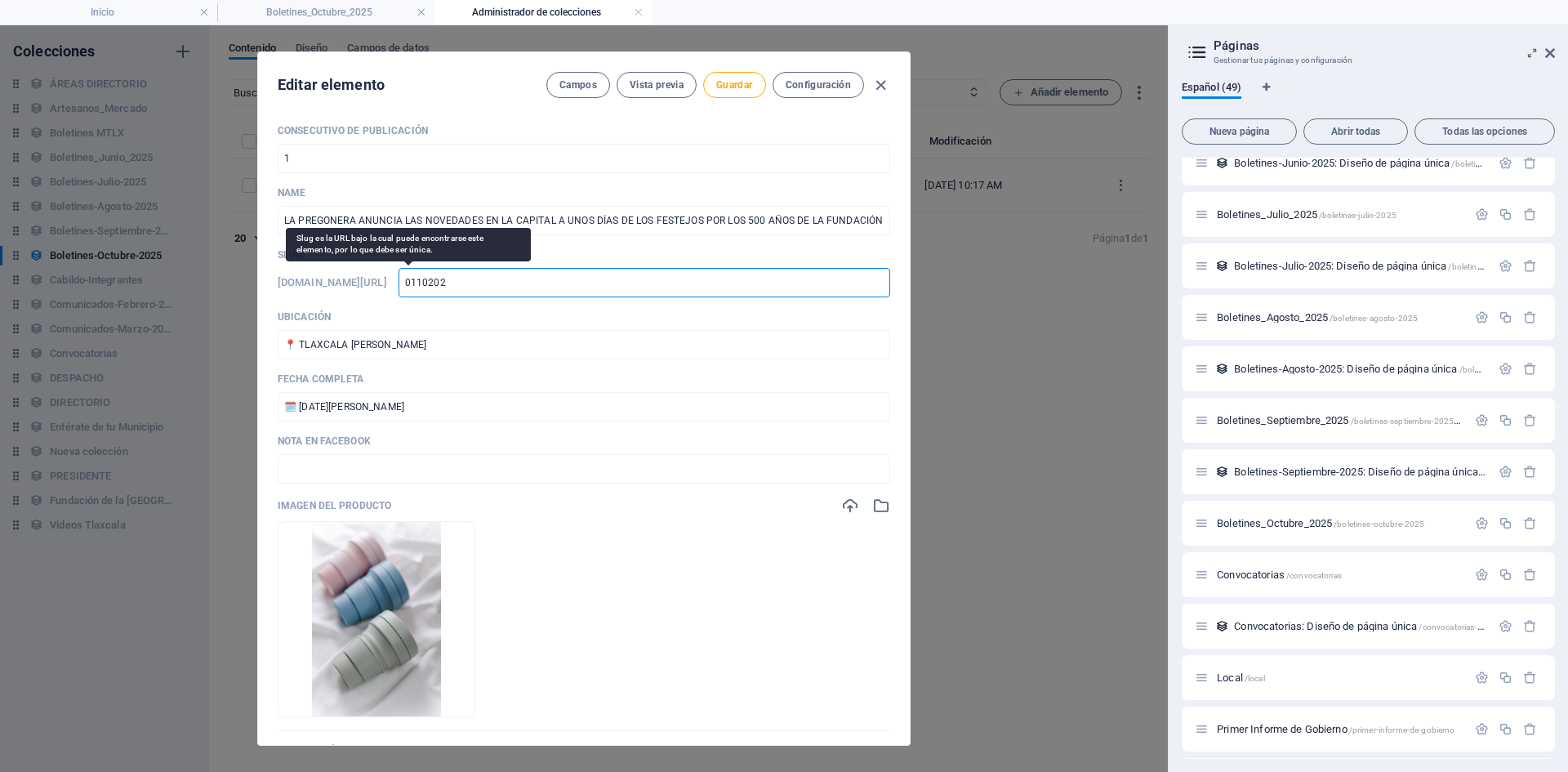
type input "01102025"
type input "01102025-"
type input "01102025-0"
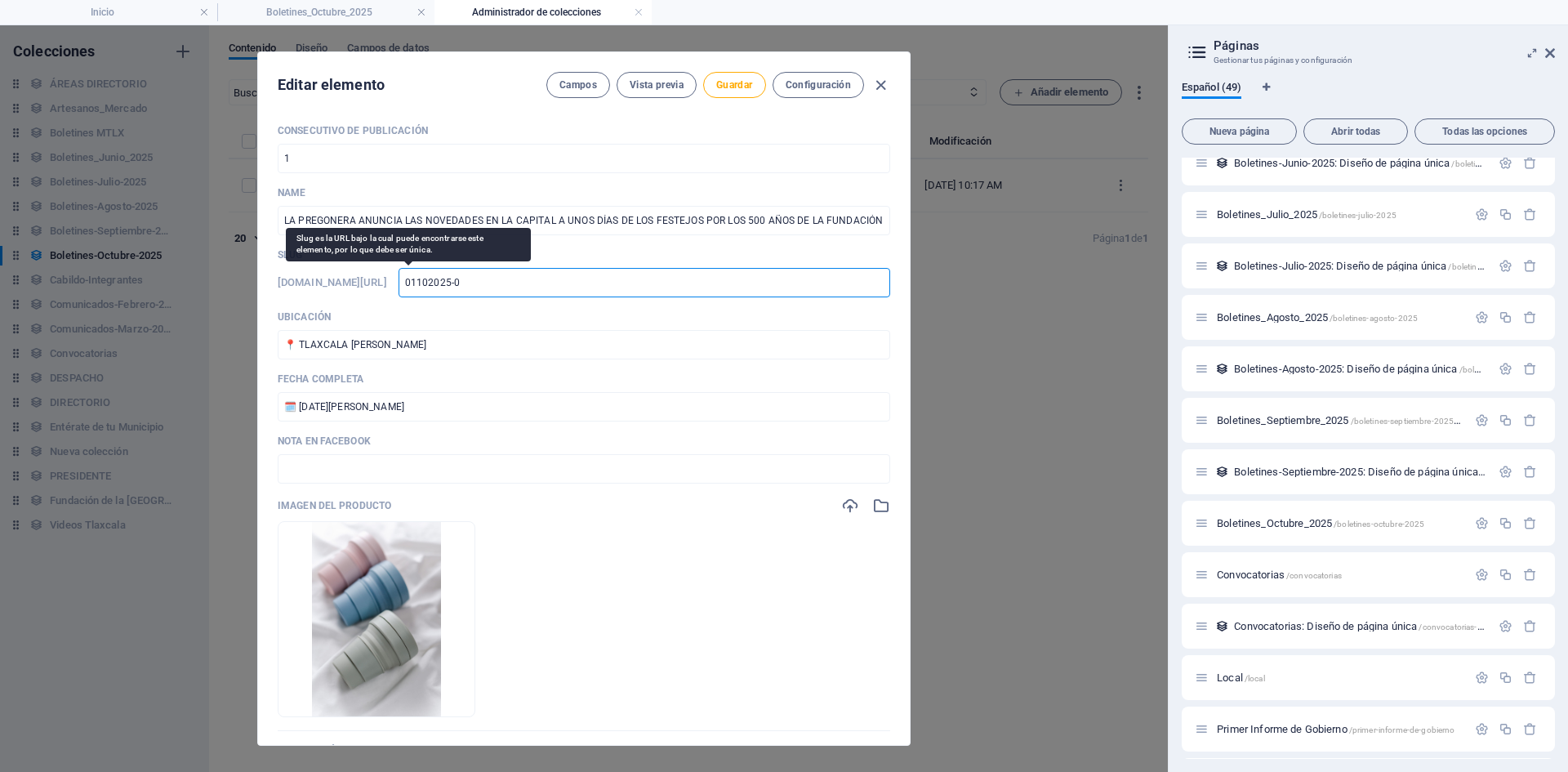
type input "01102025-01"
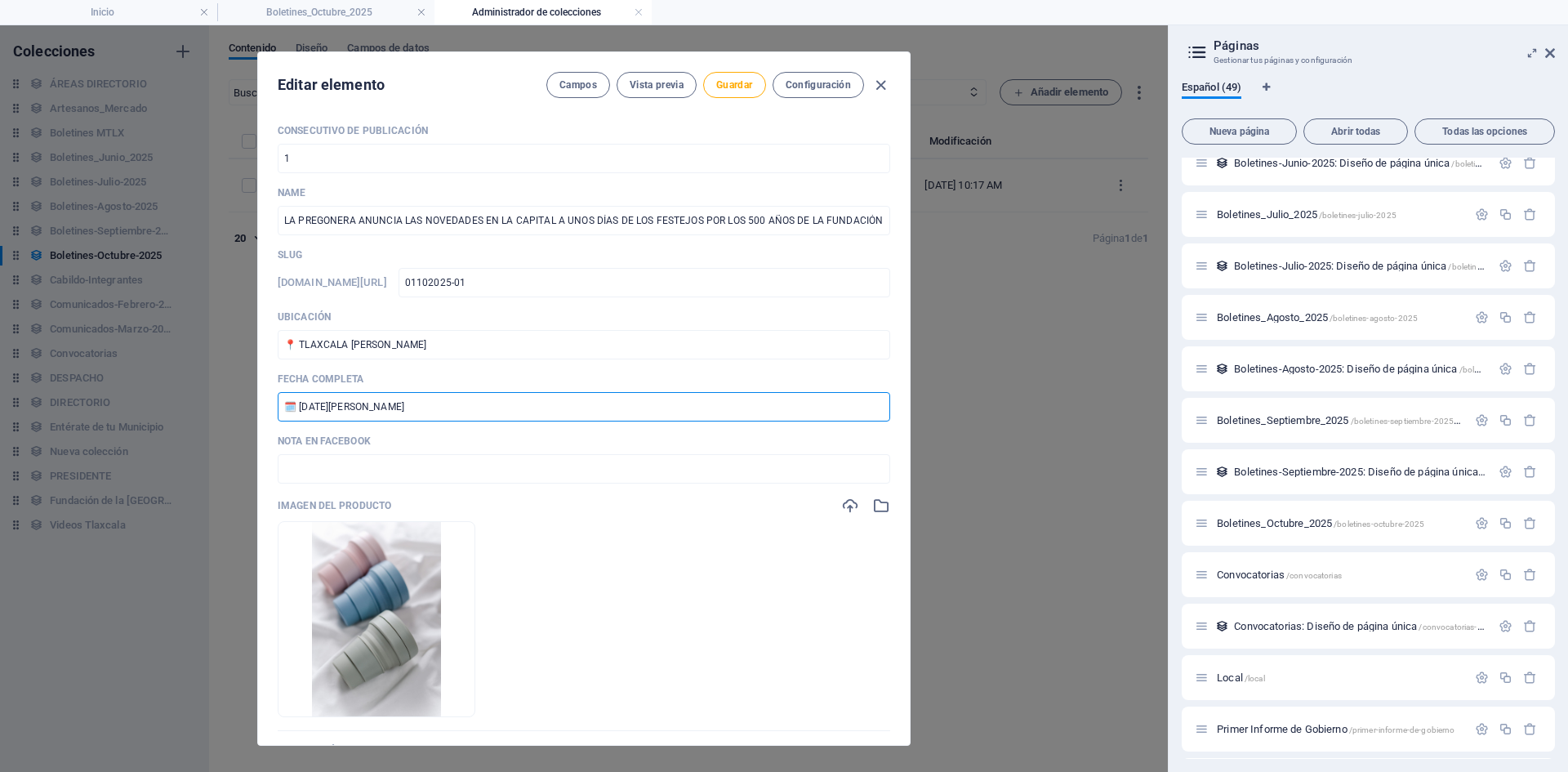
drag, startPoint x: 455, startPoint y: 414, endPoint x: 219, endPoint y: 412, distance: 236.0
click at [219, 412] on div "Editar elemento Campos Vista previa Guardar Configuración Consecutivo de Public…" at bounding box center [584, 399] width 1168 height 747
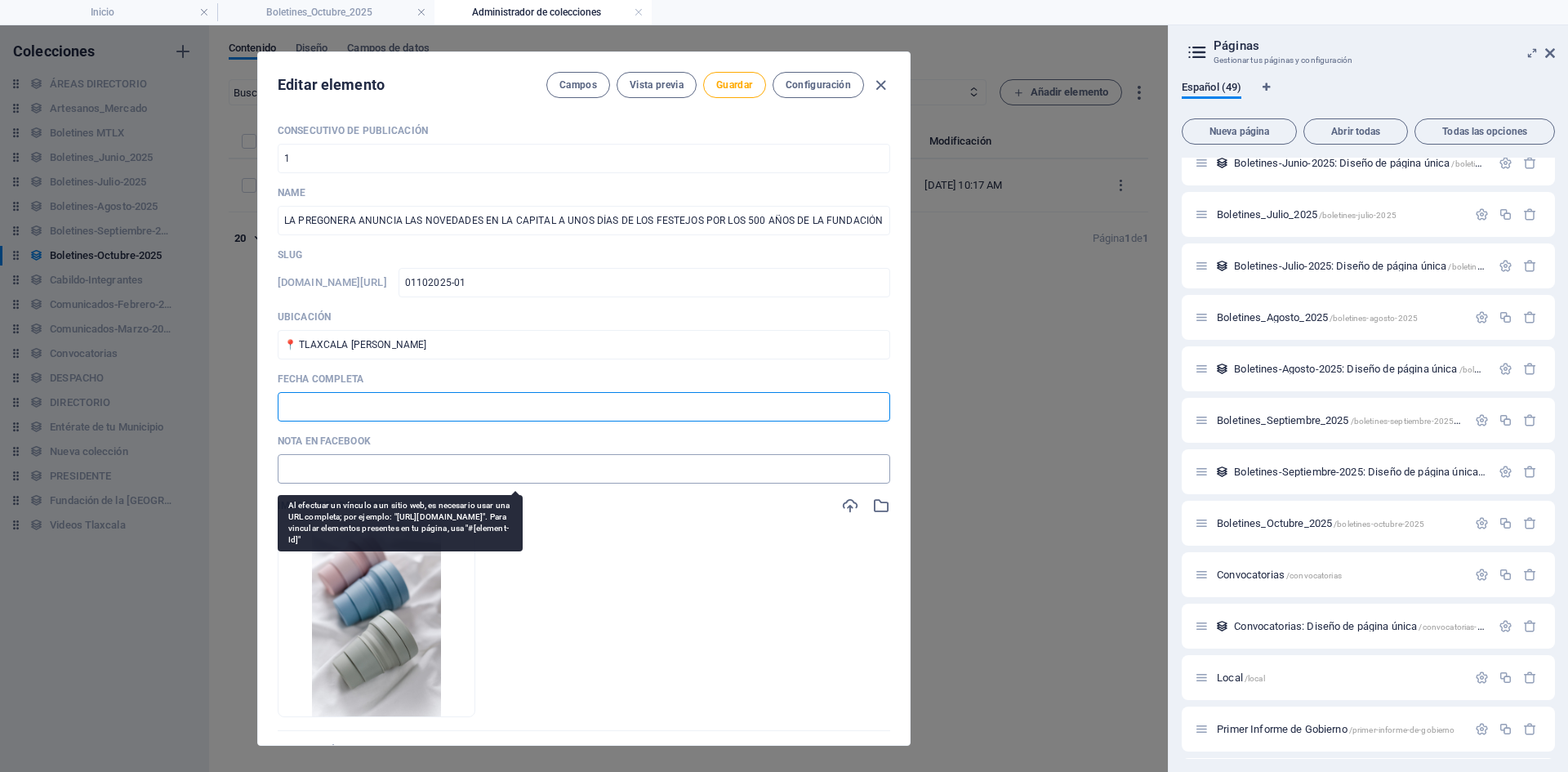
type input "1"
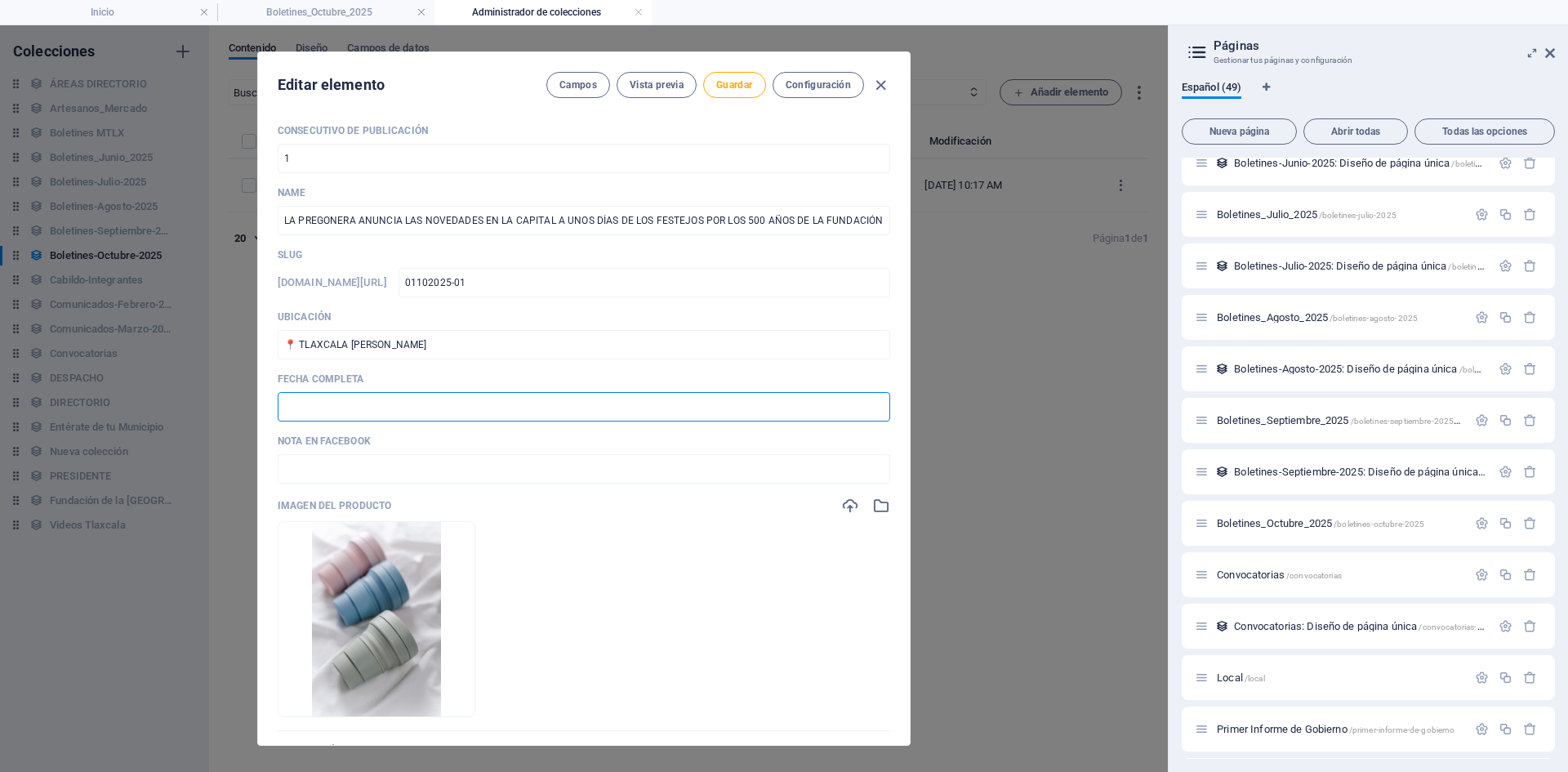
click at [346, 417] on input "text" at bounding box center [584, 407] width 612 height 30
click at [314, 411] on input "🗓️ [DATE]" at bounding box center [584, 407] width 612 height 30
click at [406, 411] on input "🗓️ [DATE]" at bounding box center [584, 407] width 612 height 30
type input "🗓️ [DATE]"
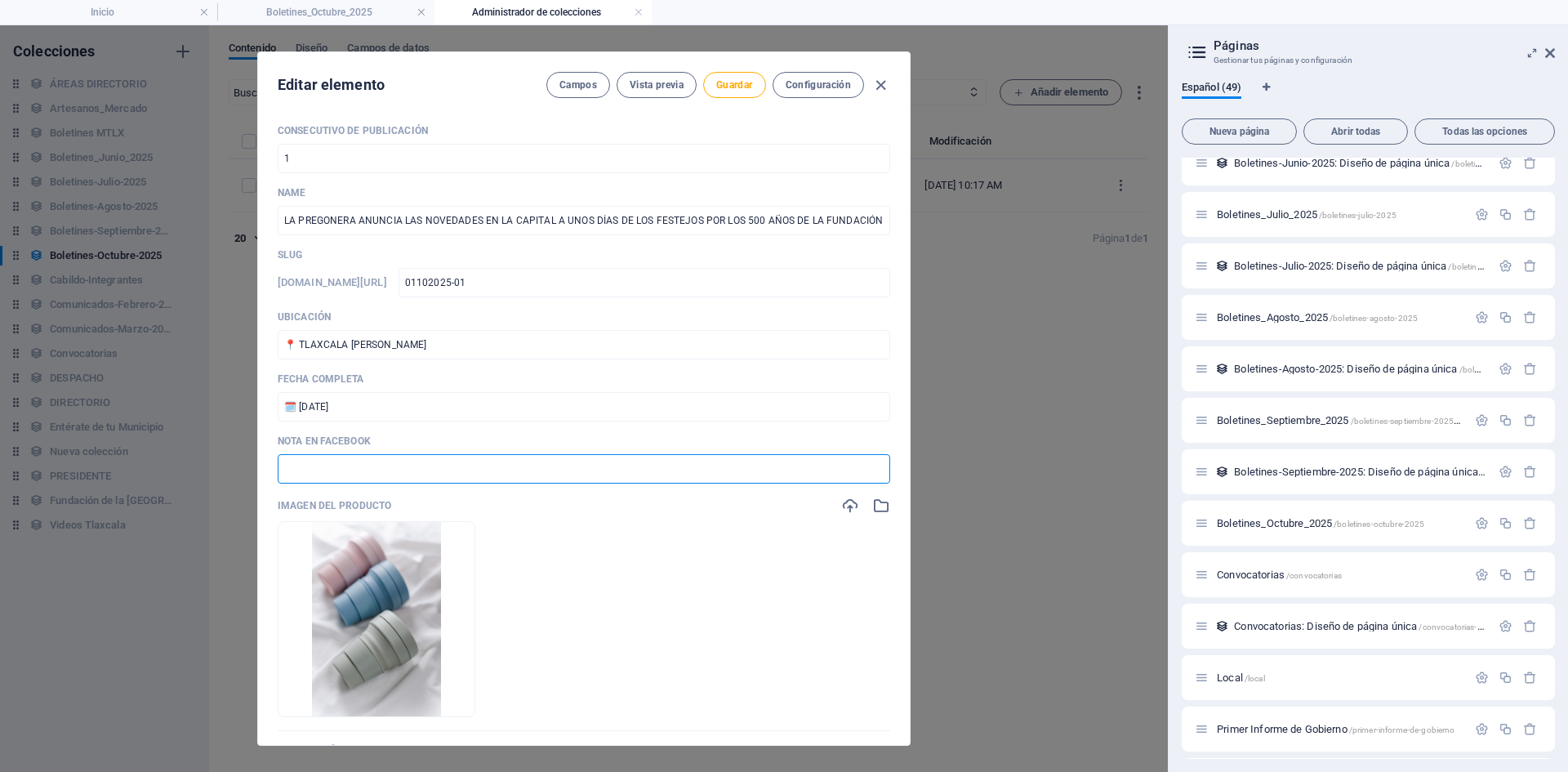
click at [332, 482] on input "text" at bounding box center [584, 469] width 612 height 30
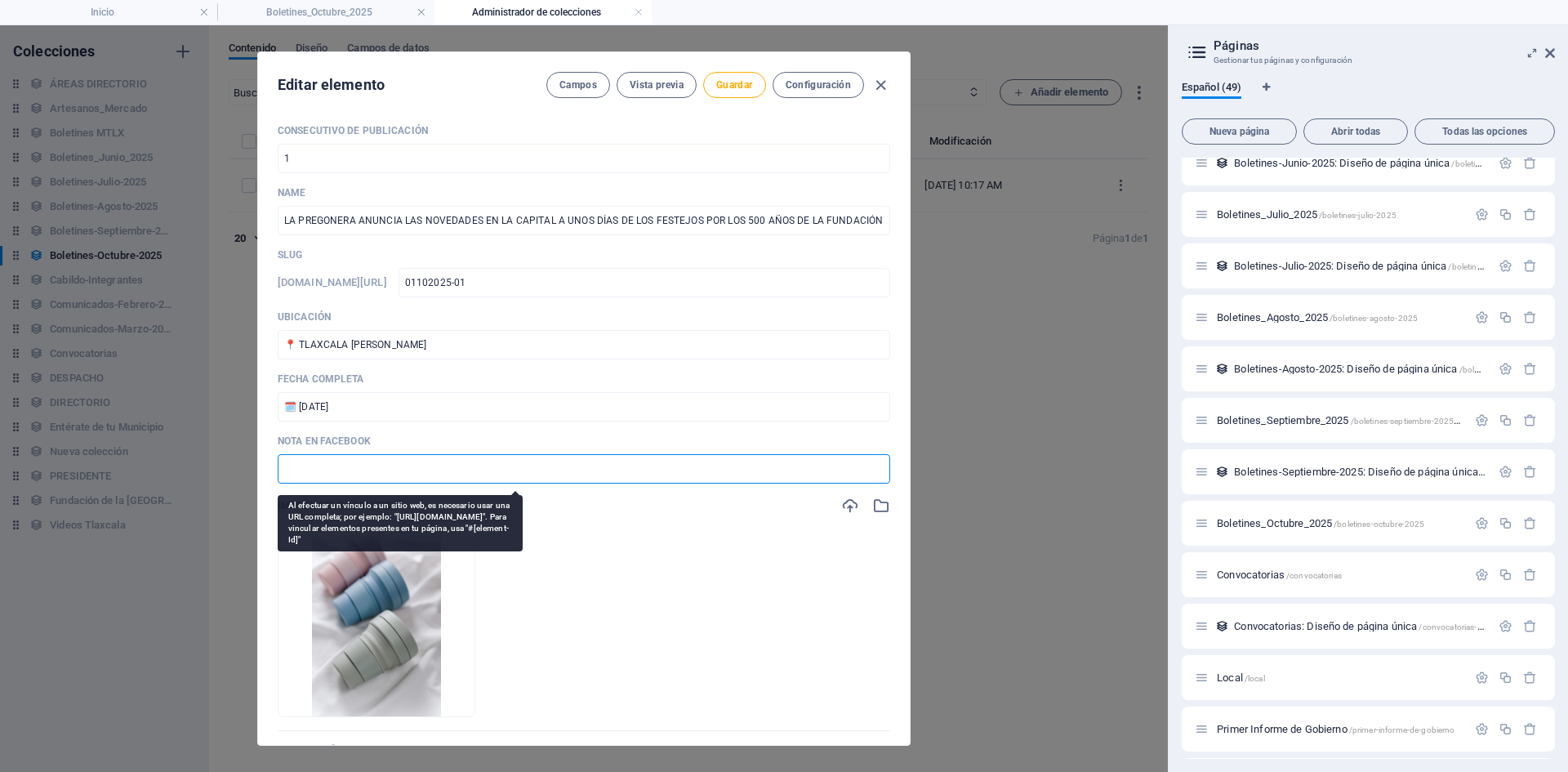
paste input "[URL][DOMAIN_NAME]"
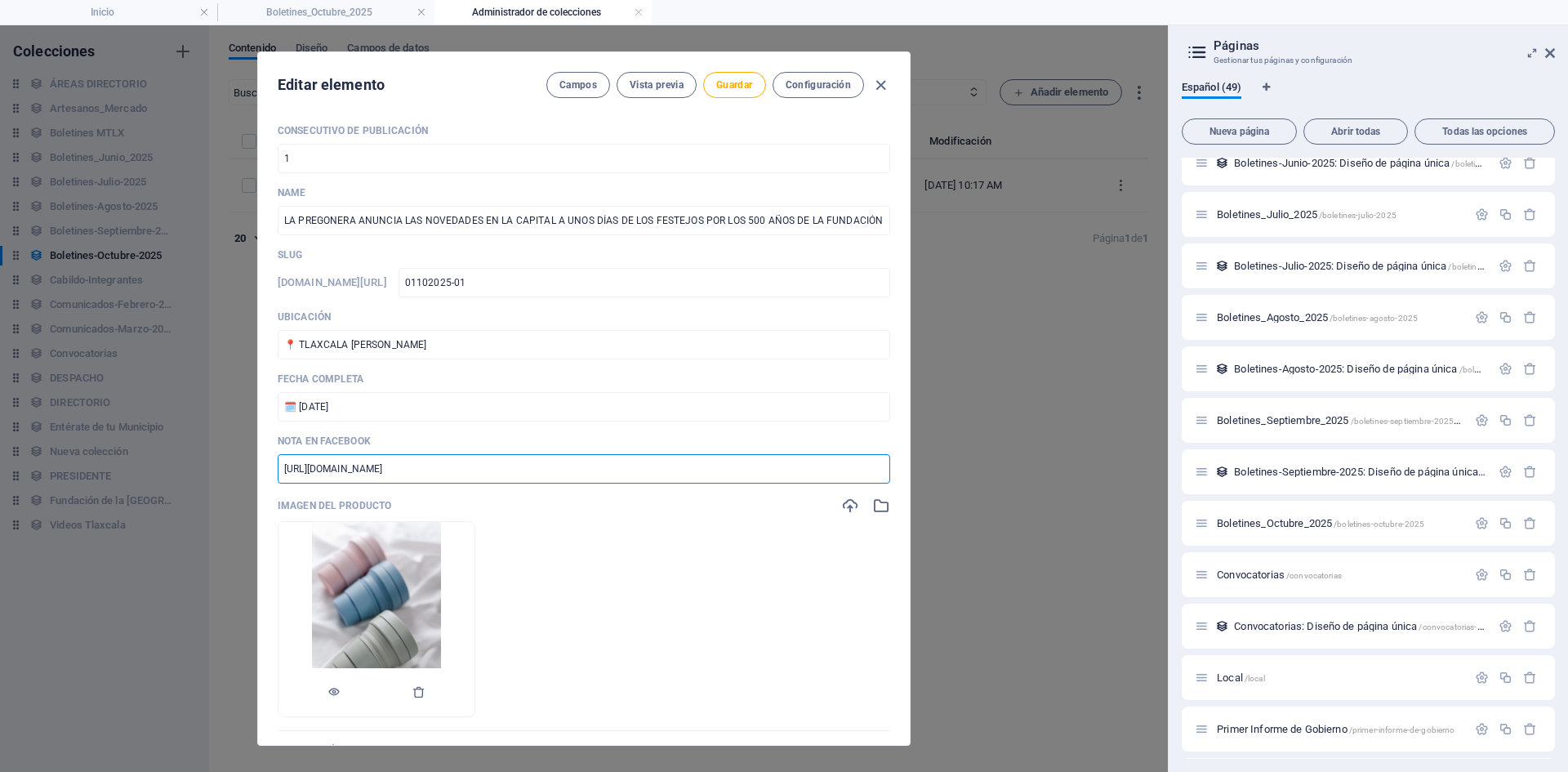
scroll to position [161, 0]
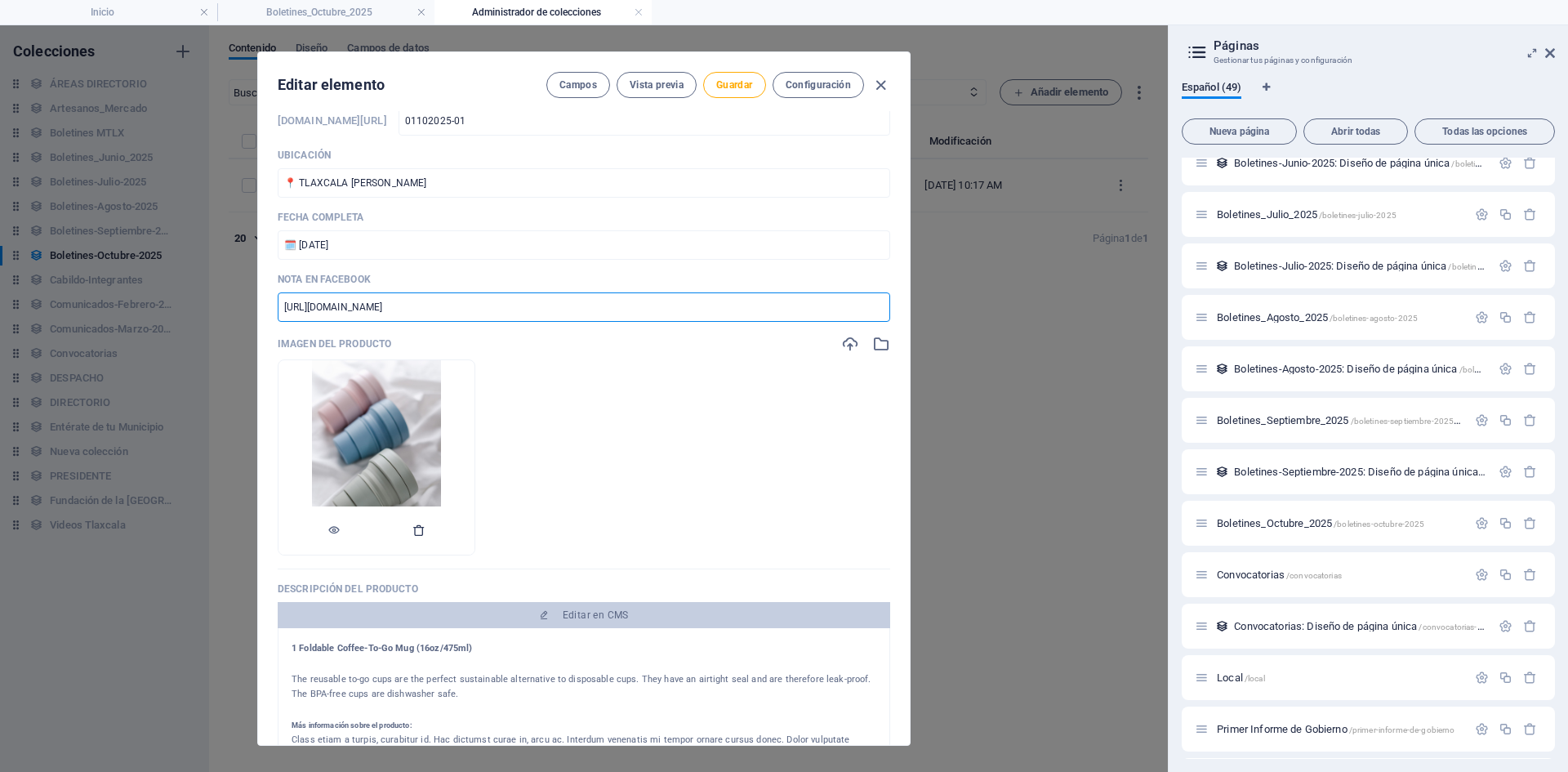
type input "[URL][DOMAIN_NAME]"
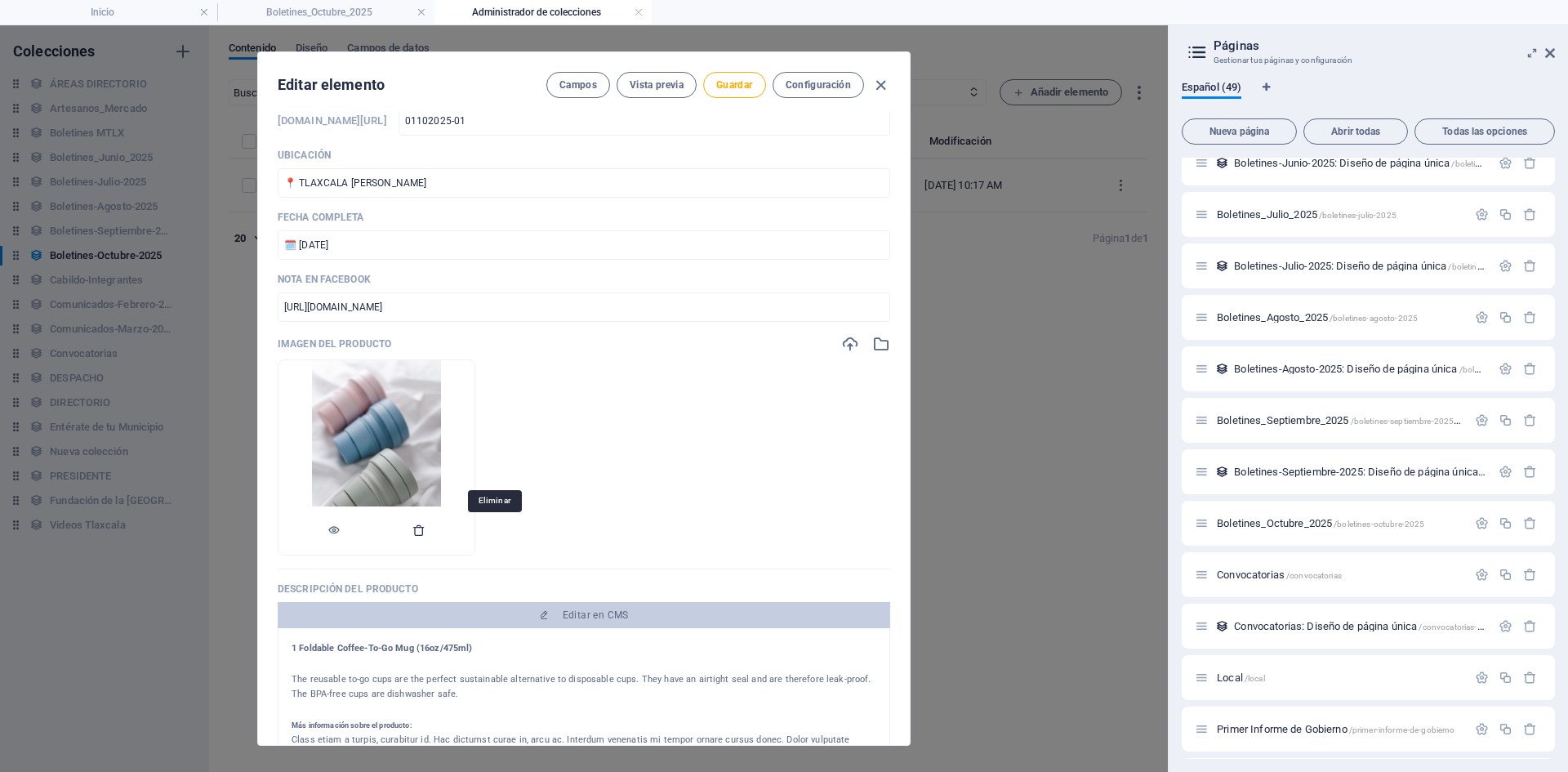
click at [425, 527] on icon "button" at bounding box center [418, 530] width 13 height 13
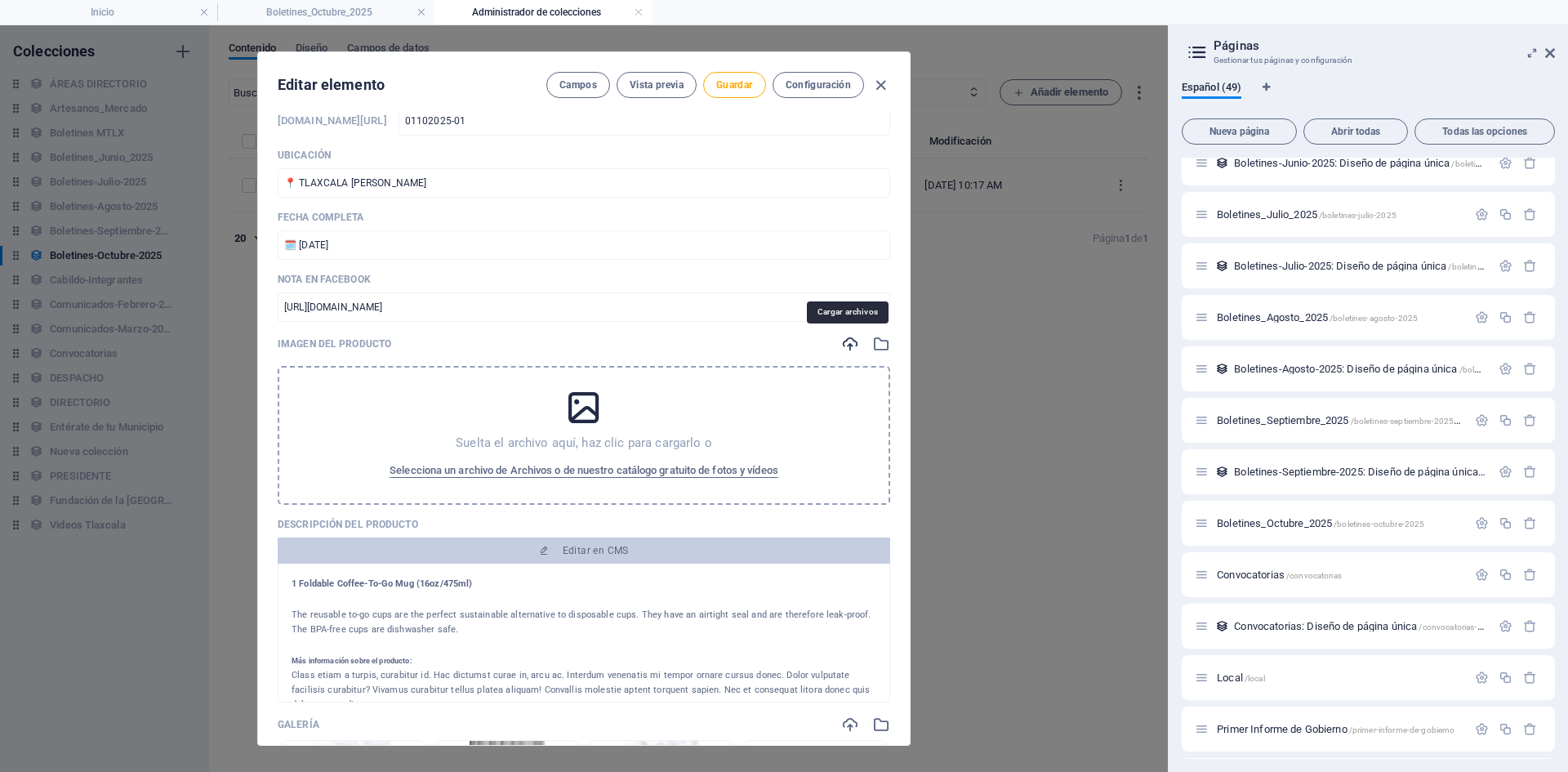
click at [844, 349] on icon "button" at bounding box center [850, 344] width 18 height 18
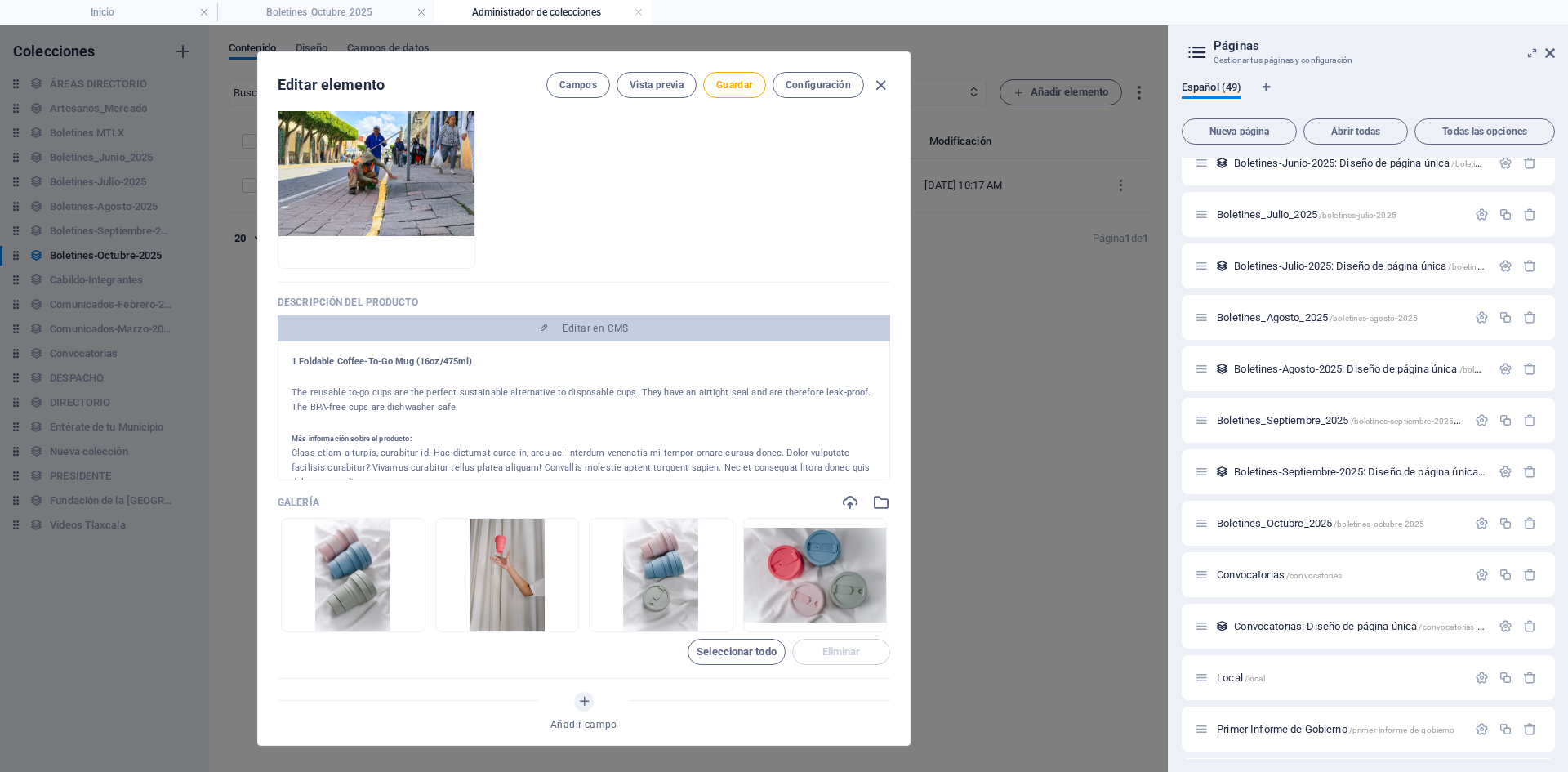
scroll to position [489, 0]
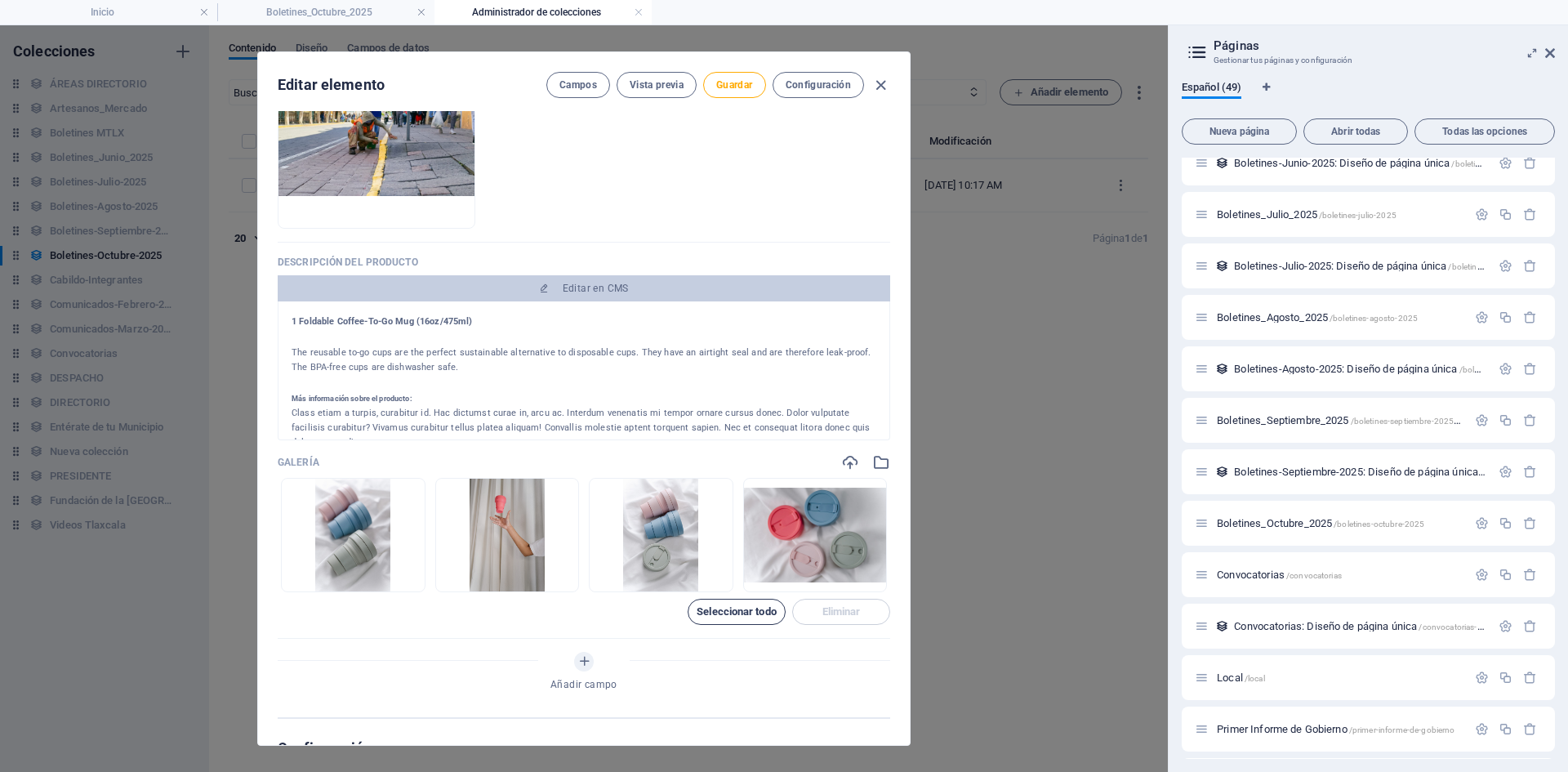
click at [712, 603] on button "Seleccionar todo" at bounding box center [736, 612] width 98 height 26
click at [838, 607] on span "Eliminar" at bounding box center [841, 612] width 39 height 10
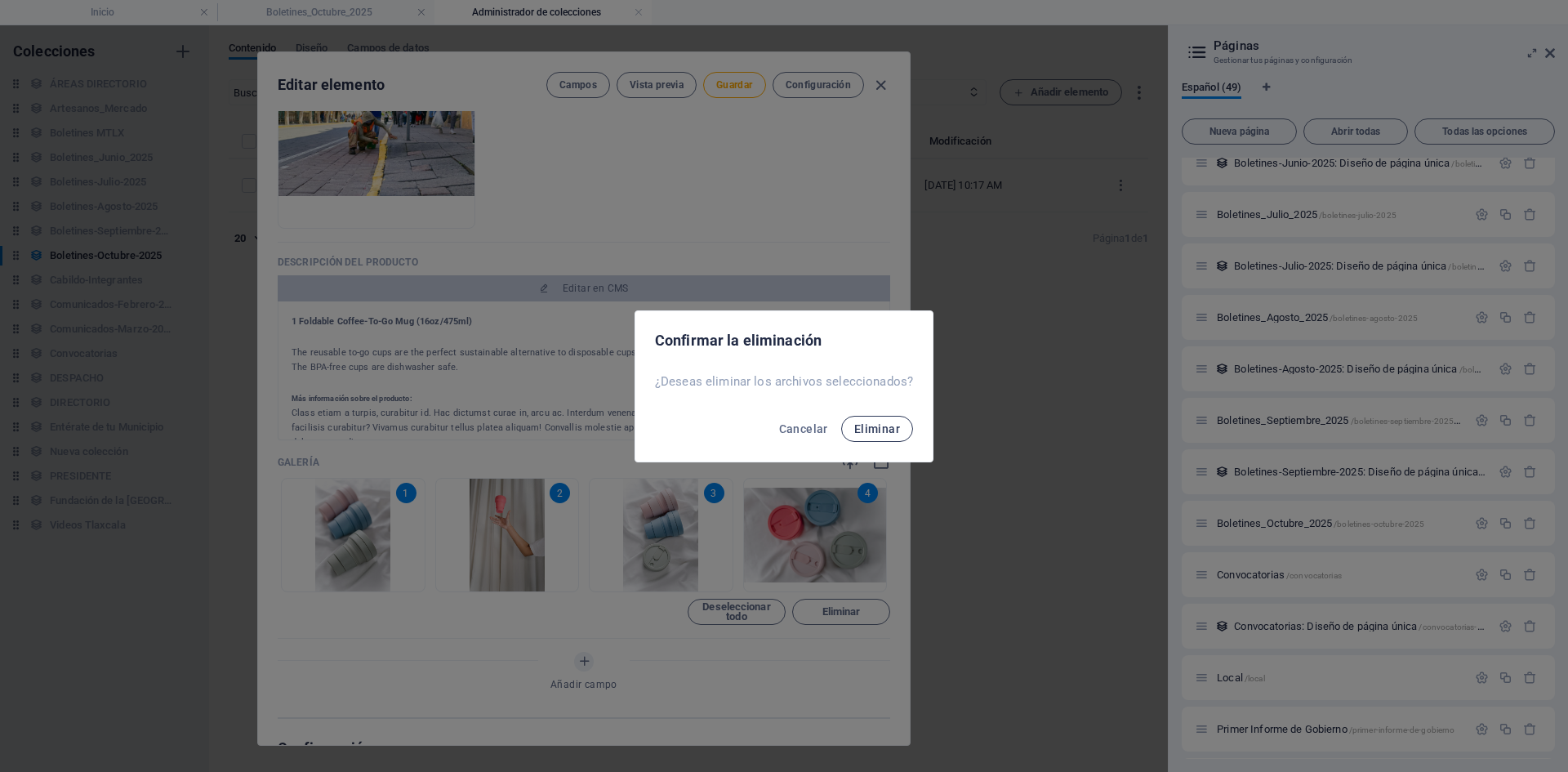
click at [874, 438] on button "Eliminar" at bounding box center [876, 429] width 72 height 26
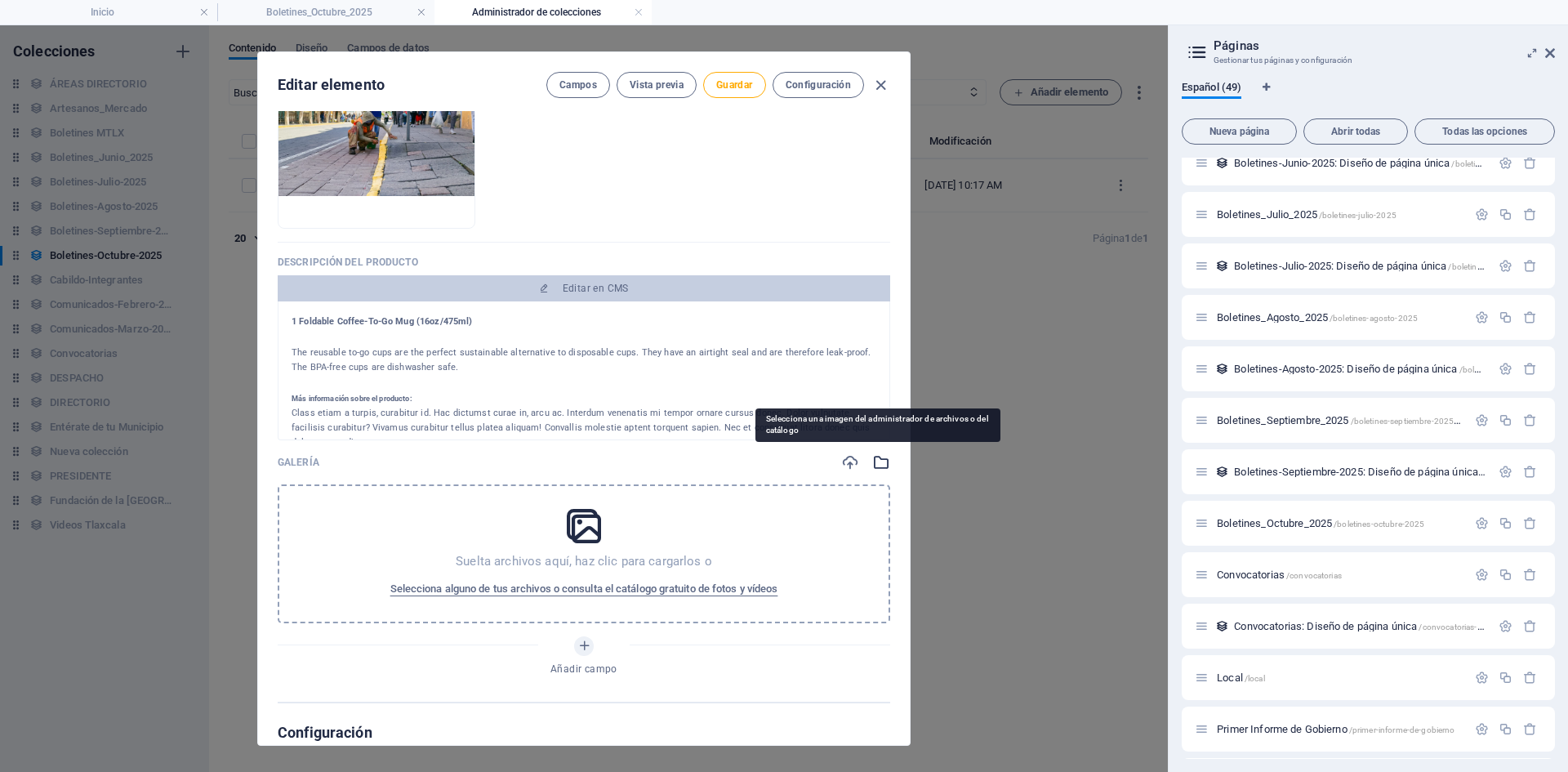
click at [876, 466] on icon "button" at bounding box center [881, 462] width 18 height 18
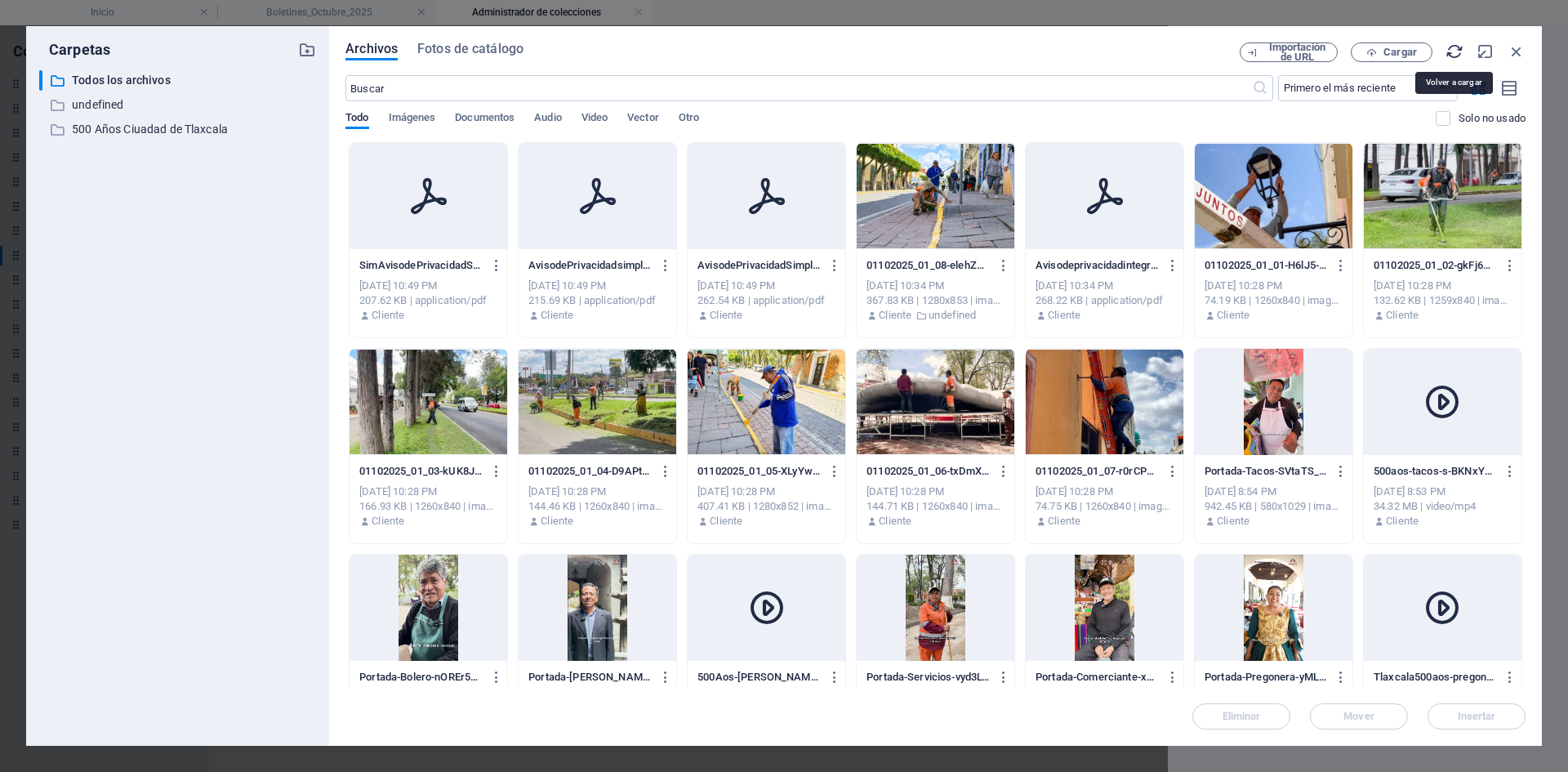
click at [1460, 56] on icon "button" at bounding box center [1454, 51] width 18 height 18
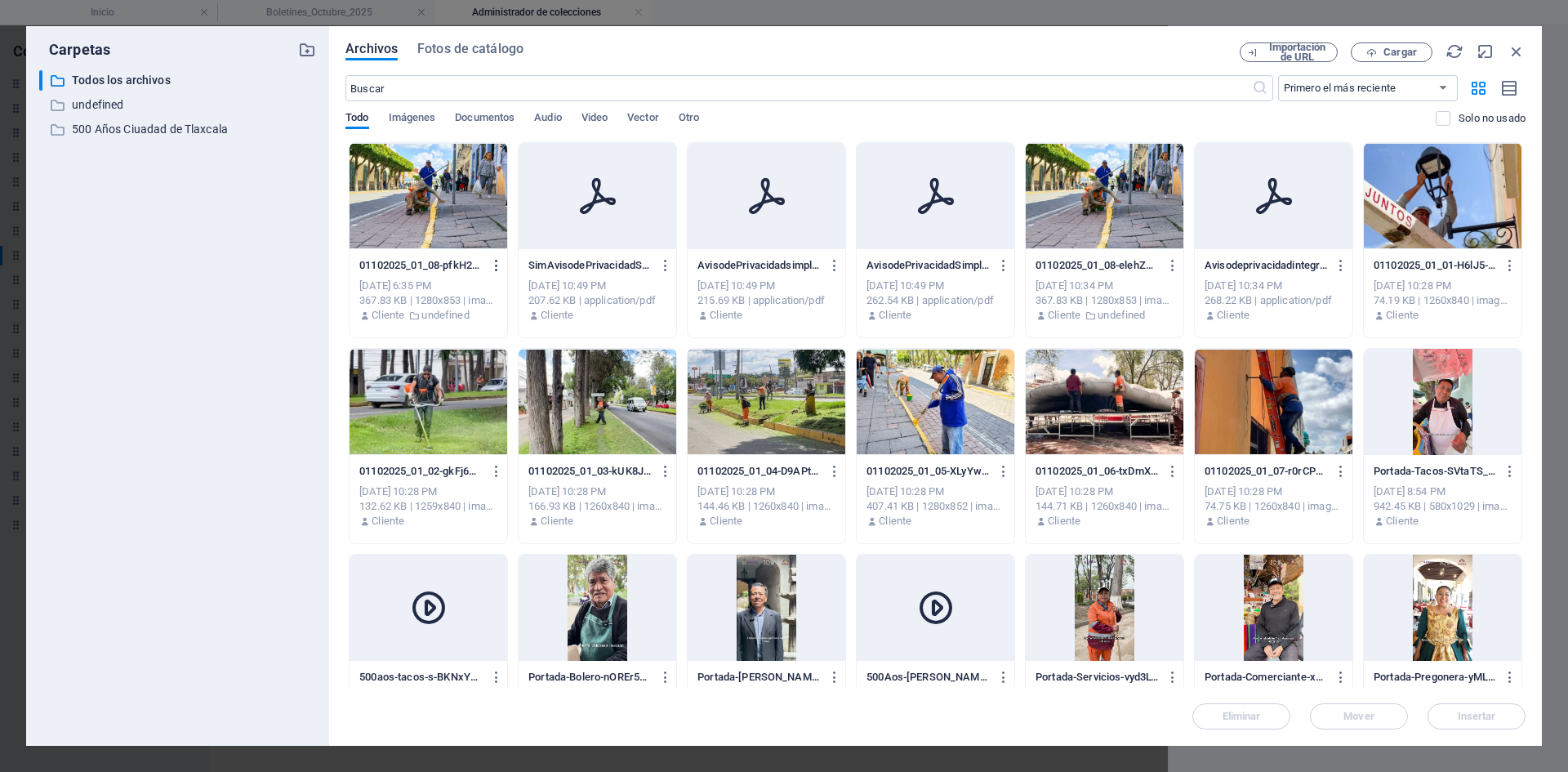
click at [492, 264] on icon "button" at bounding box center [498, 265] width 16 height 15
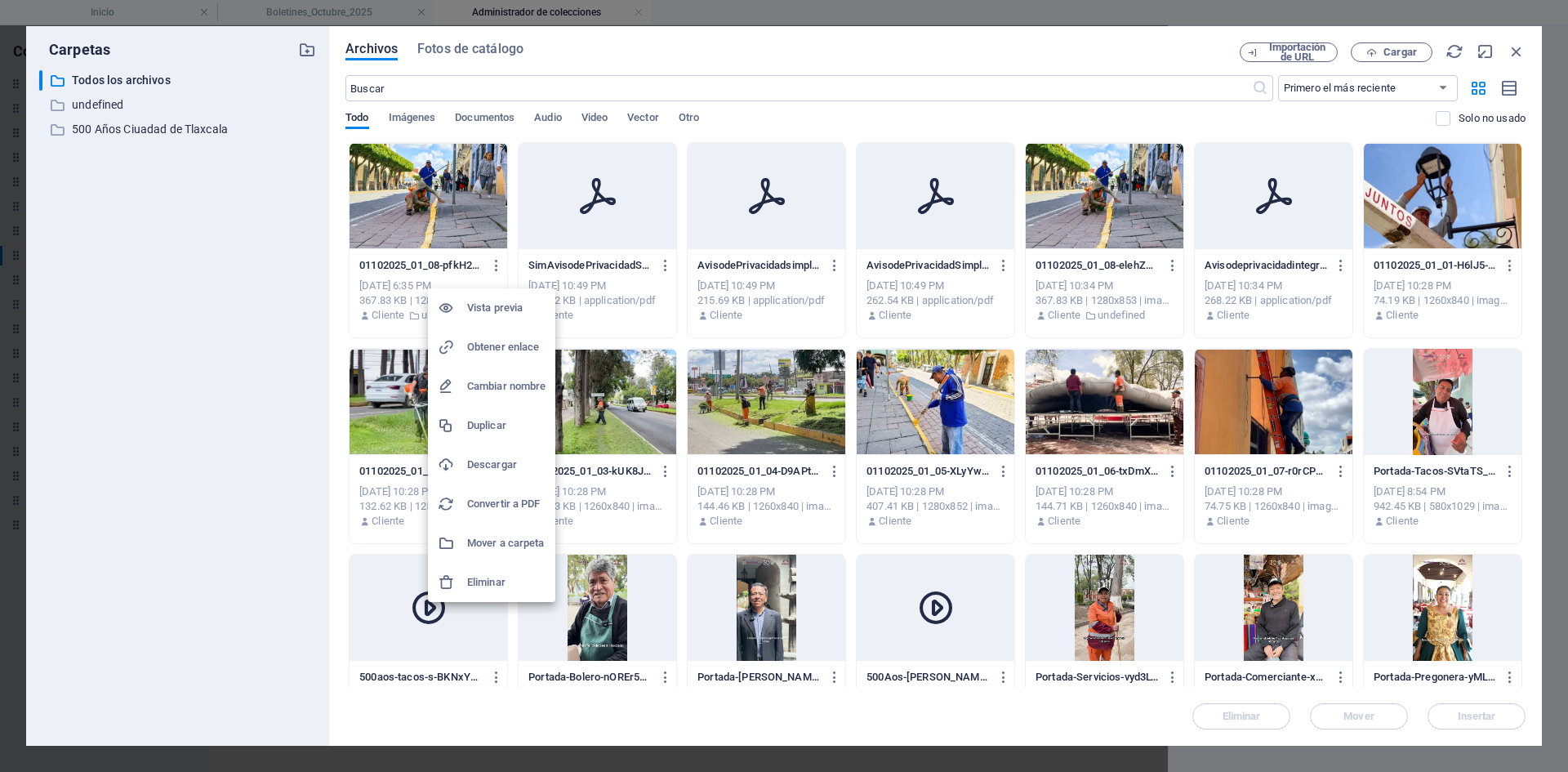
click at [485, 591] on h6 "Eliminar" at bounding box center [506, 583] width 78 height 20
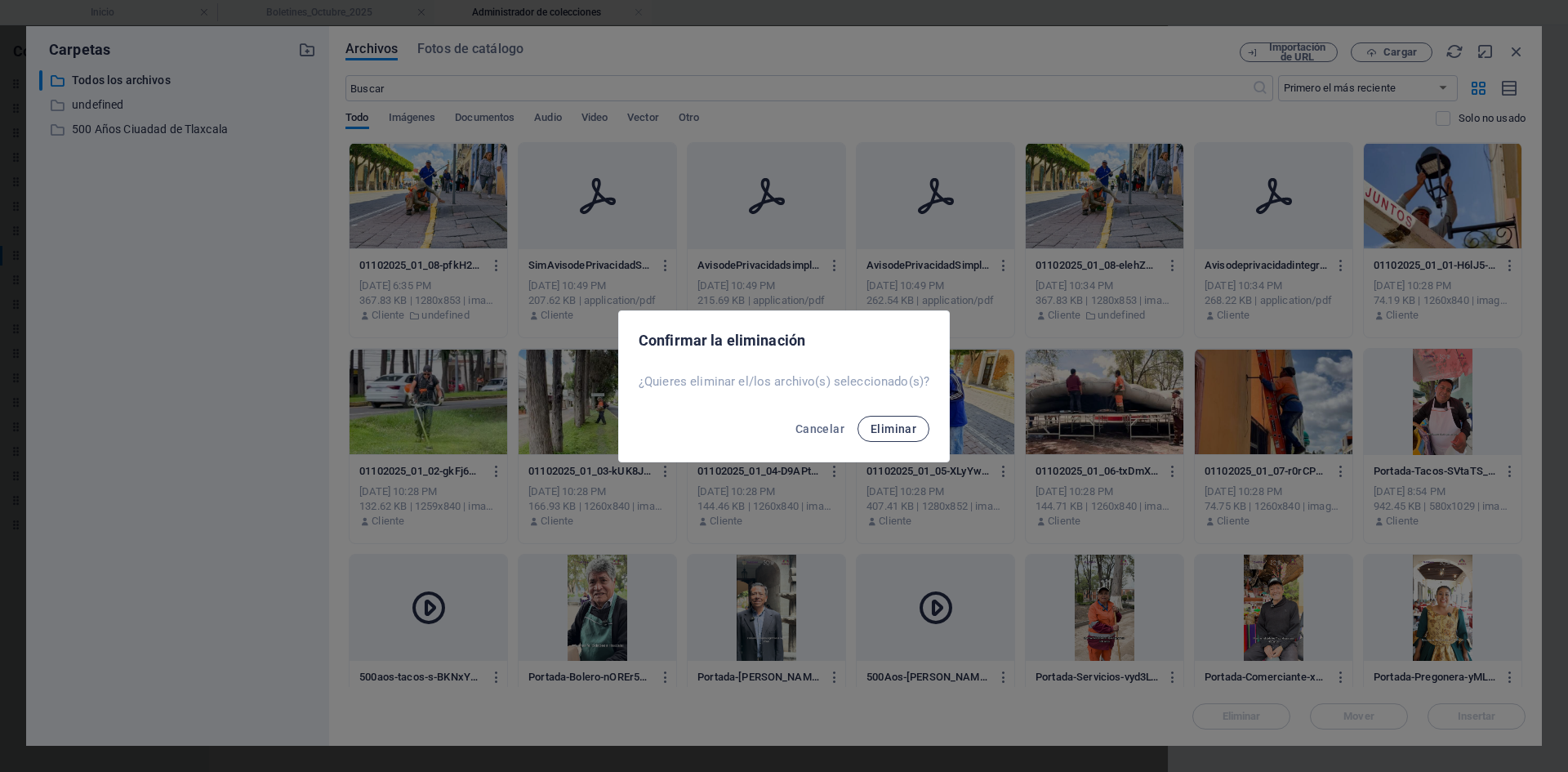
click at [897, 434] on span "Eliminar" at bounding box center [893, 429] width 46 height 13
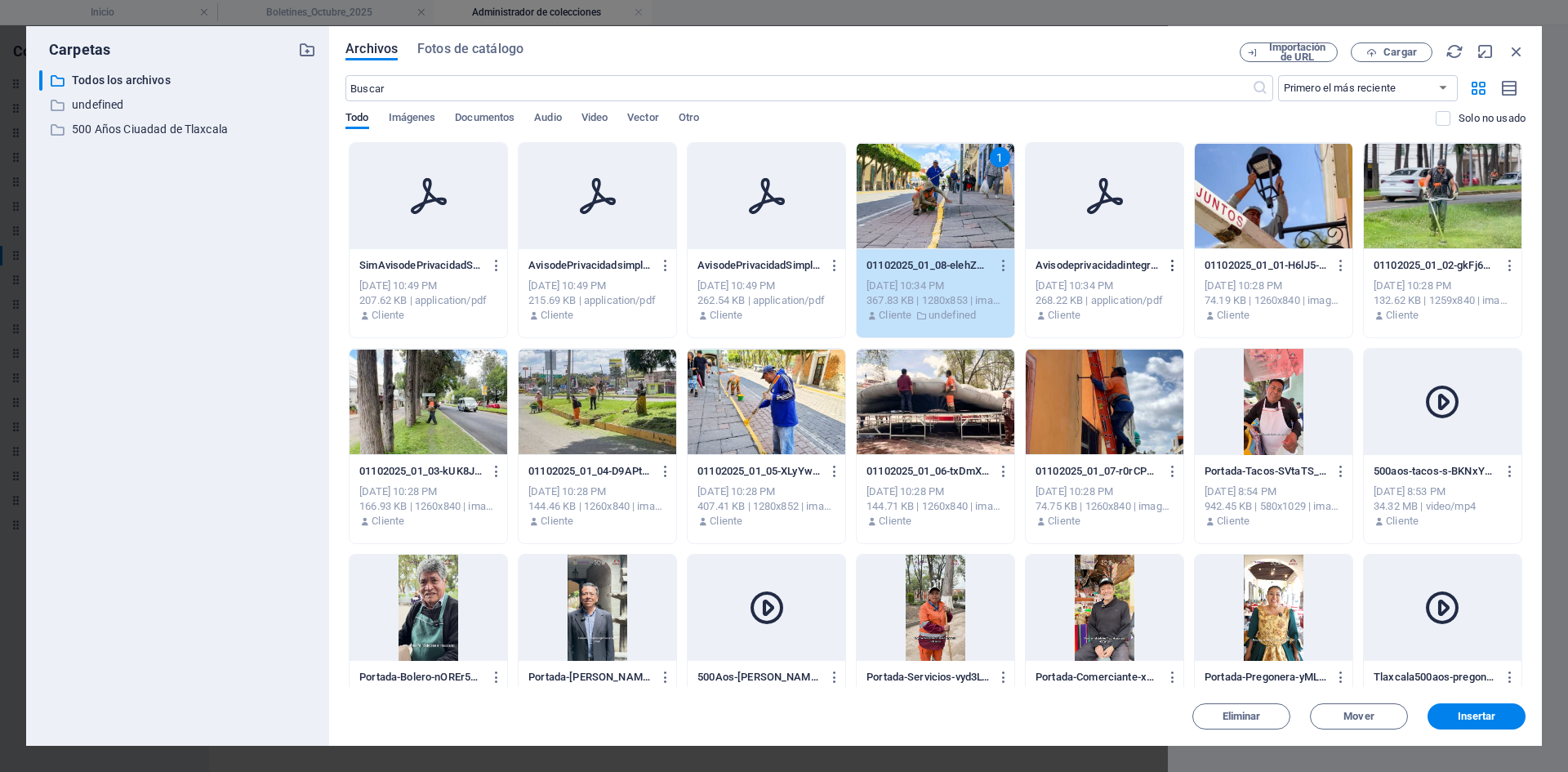
click at [1172, 262] on icon "button" at bounding box center [1173, 265] width 16 height 15
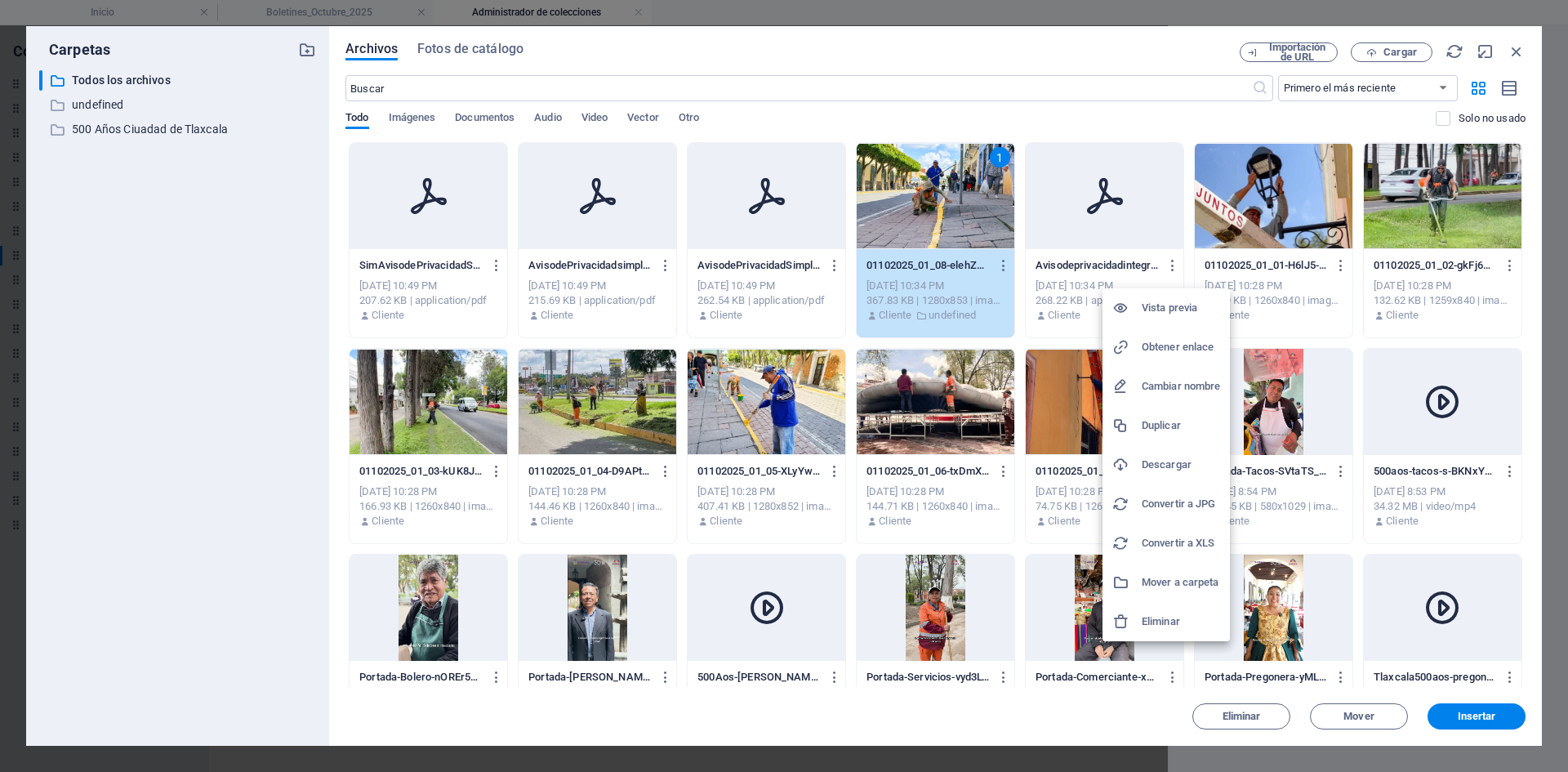
click at [1164, 618] on h6 "Eliminar" at bounding box center [1180, 622] width 78 height 20
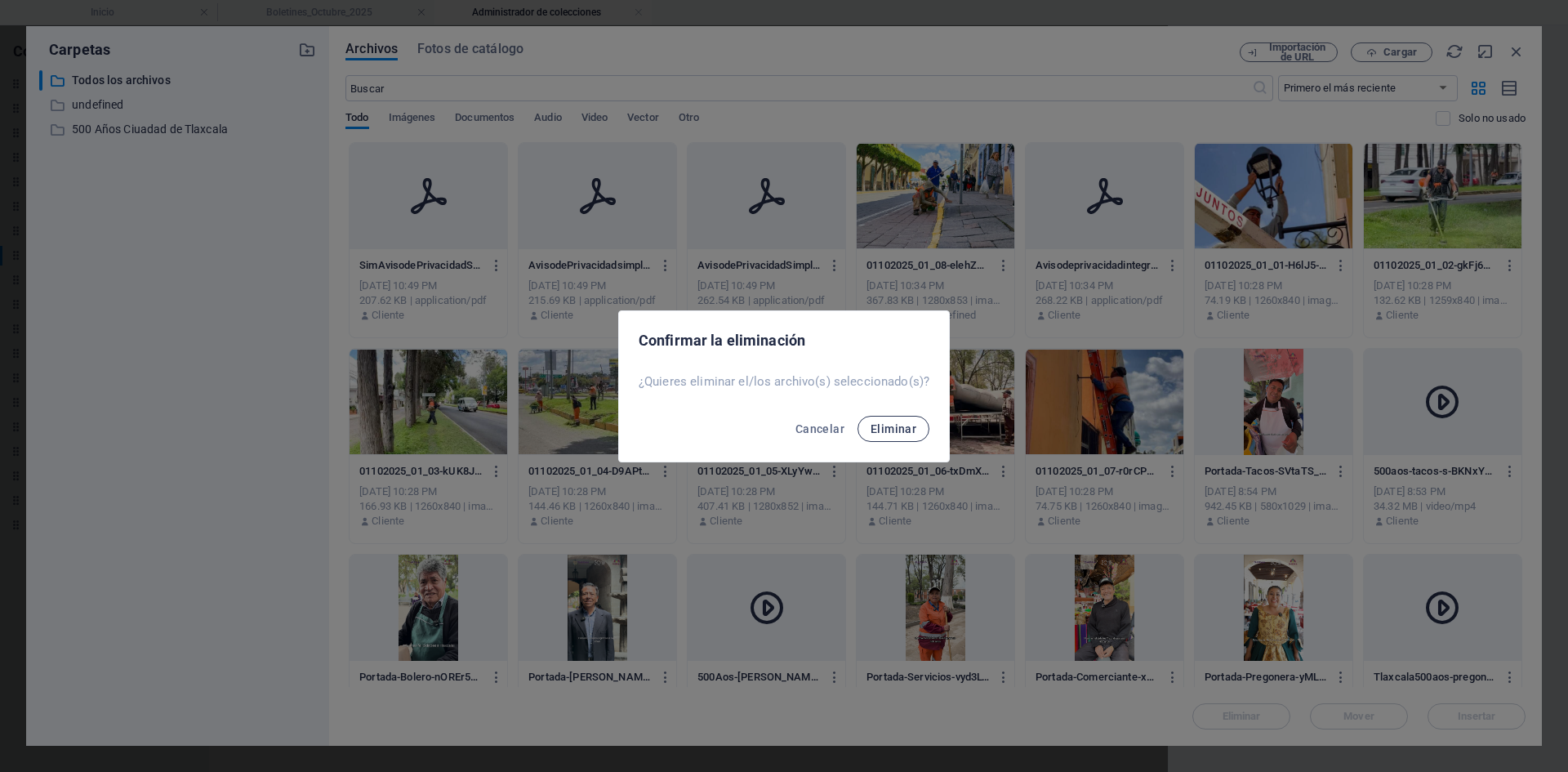
click at [888, 435] on button "Eliminar" at bounding box center [893, 429] width 72 height 26
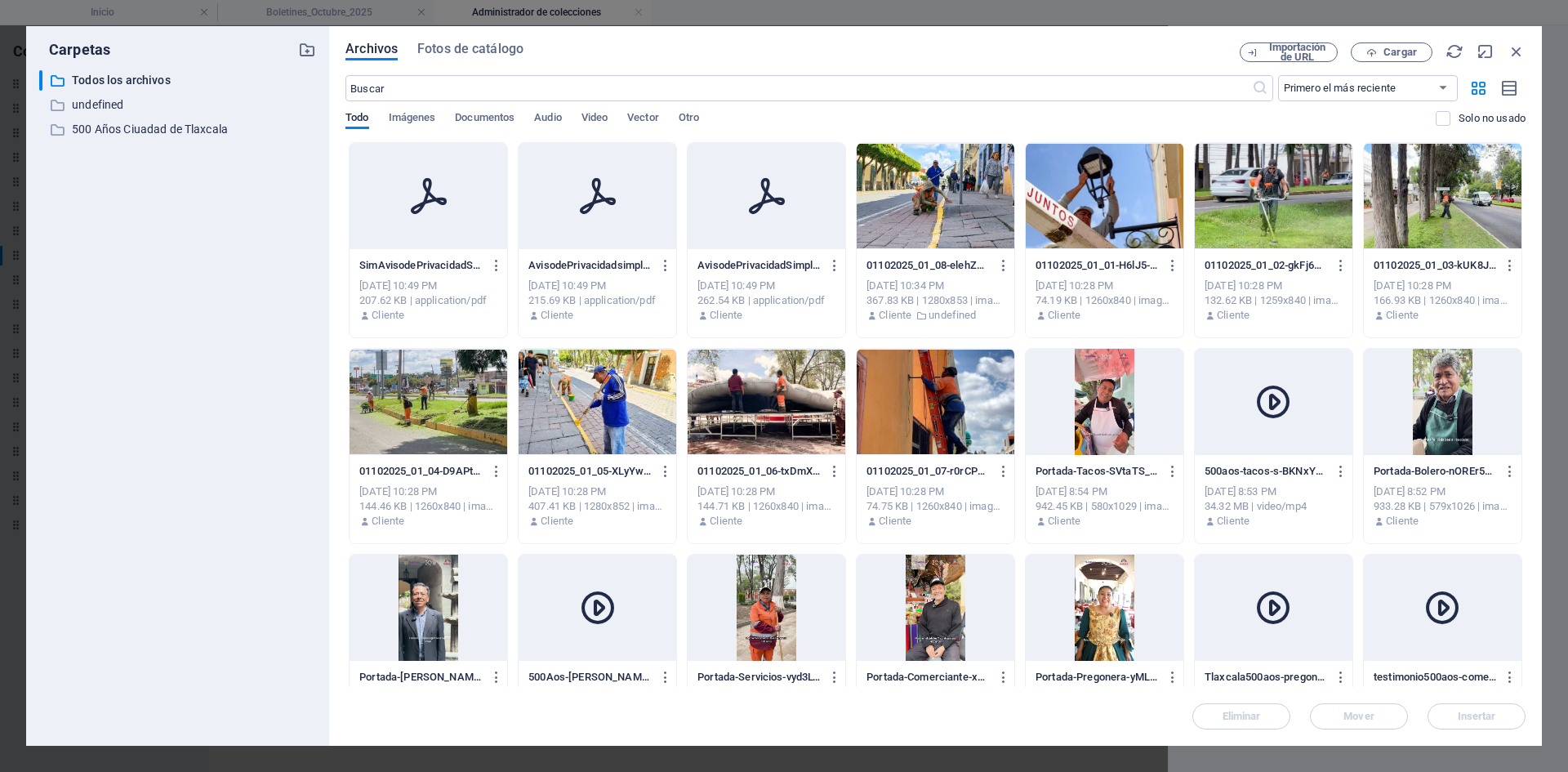
click at [918, 231] on div at bounding box center [935, 195] width 157 height 106
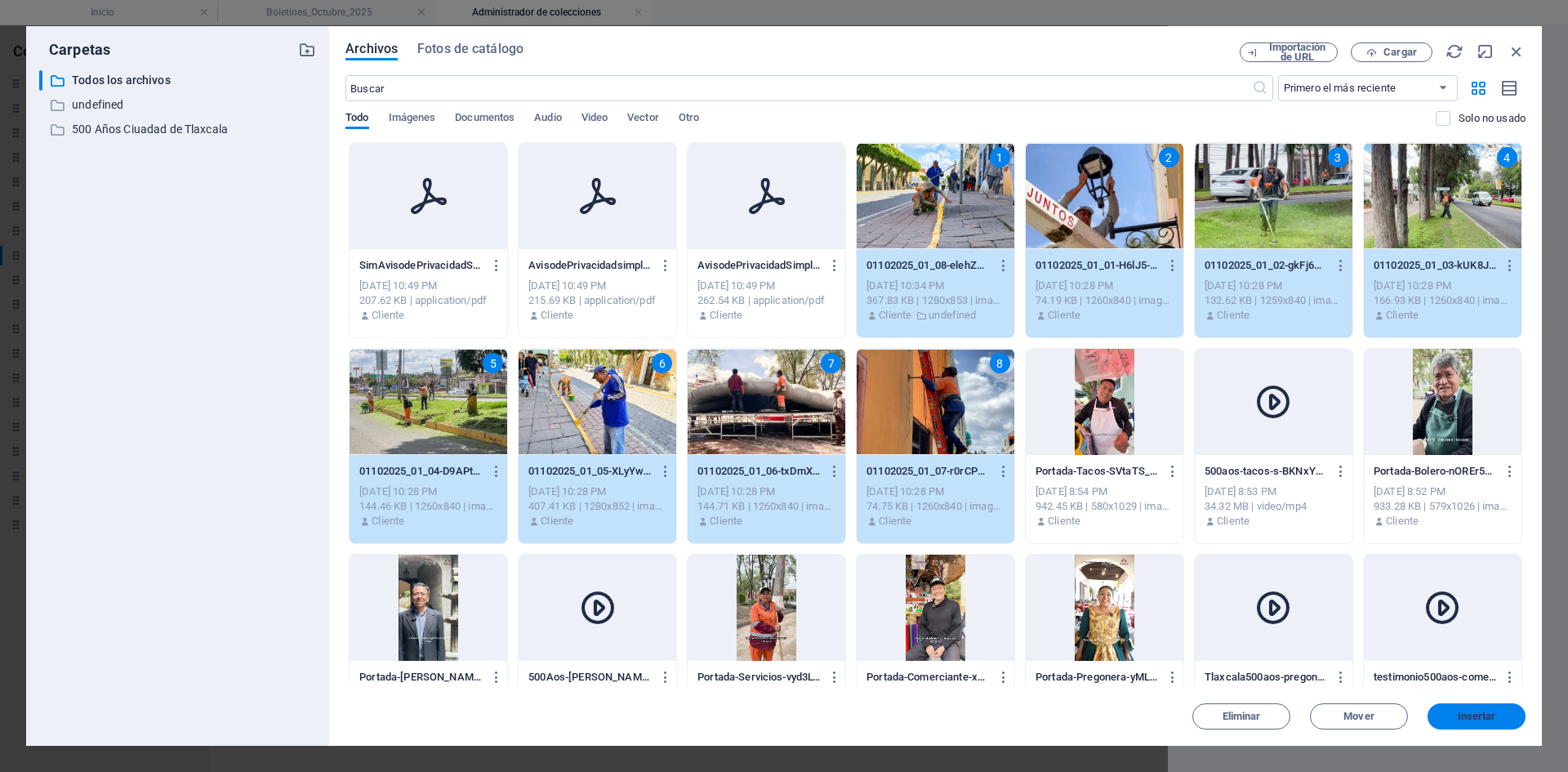
click at [1458, 724] on button "Insertar" at bounding box center [1476, 717] width 98 height 26
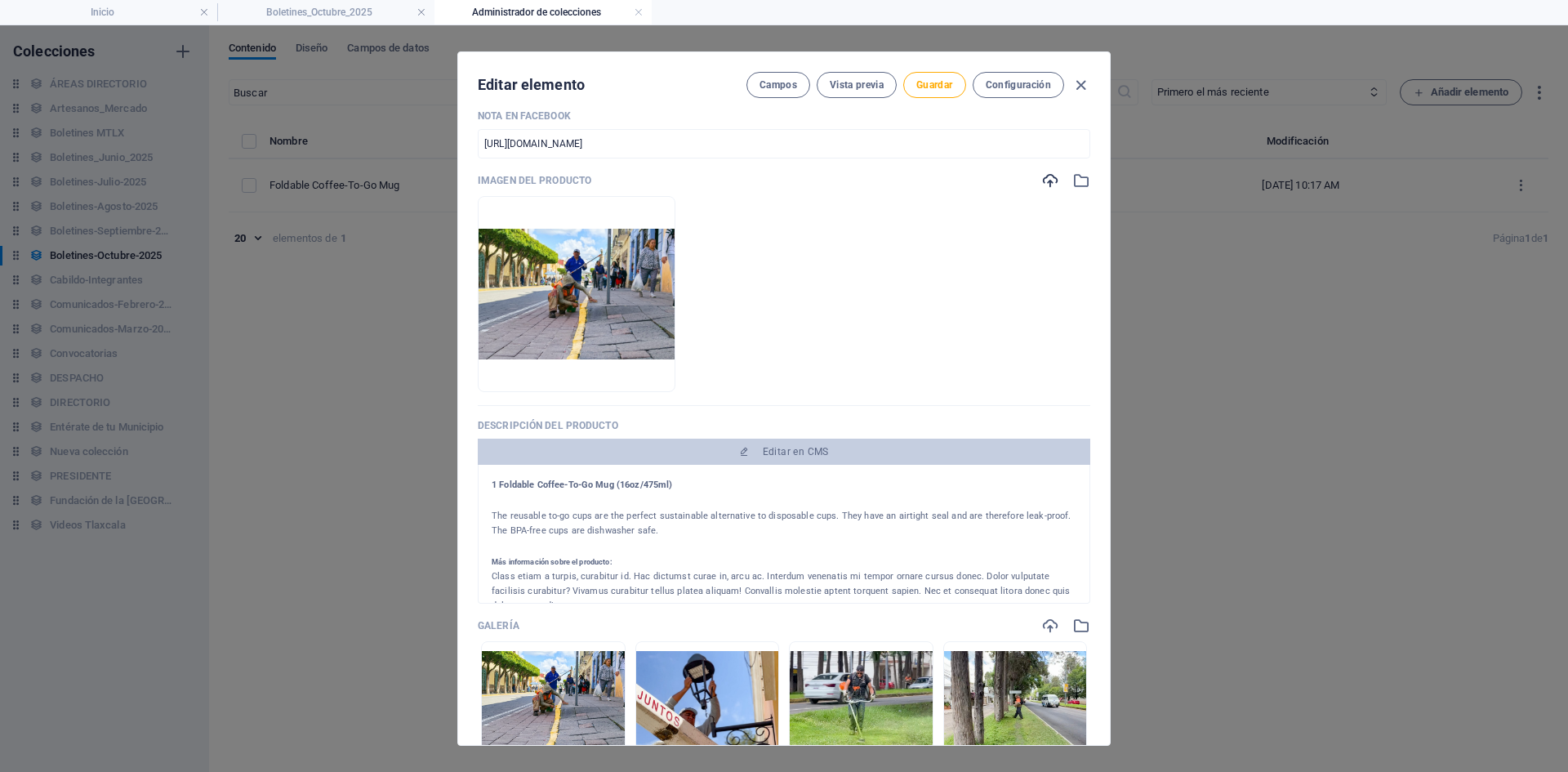
scroll to position [0, 0]
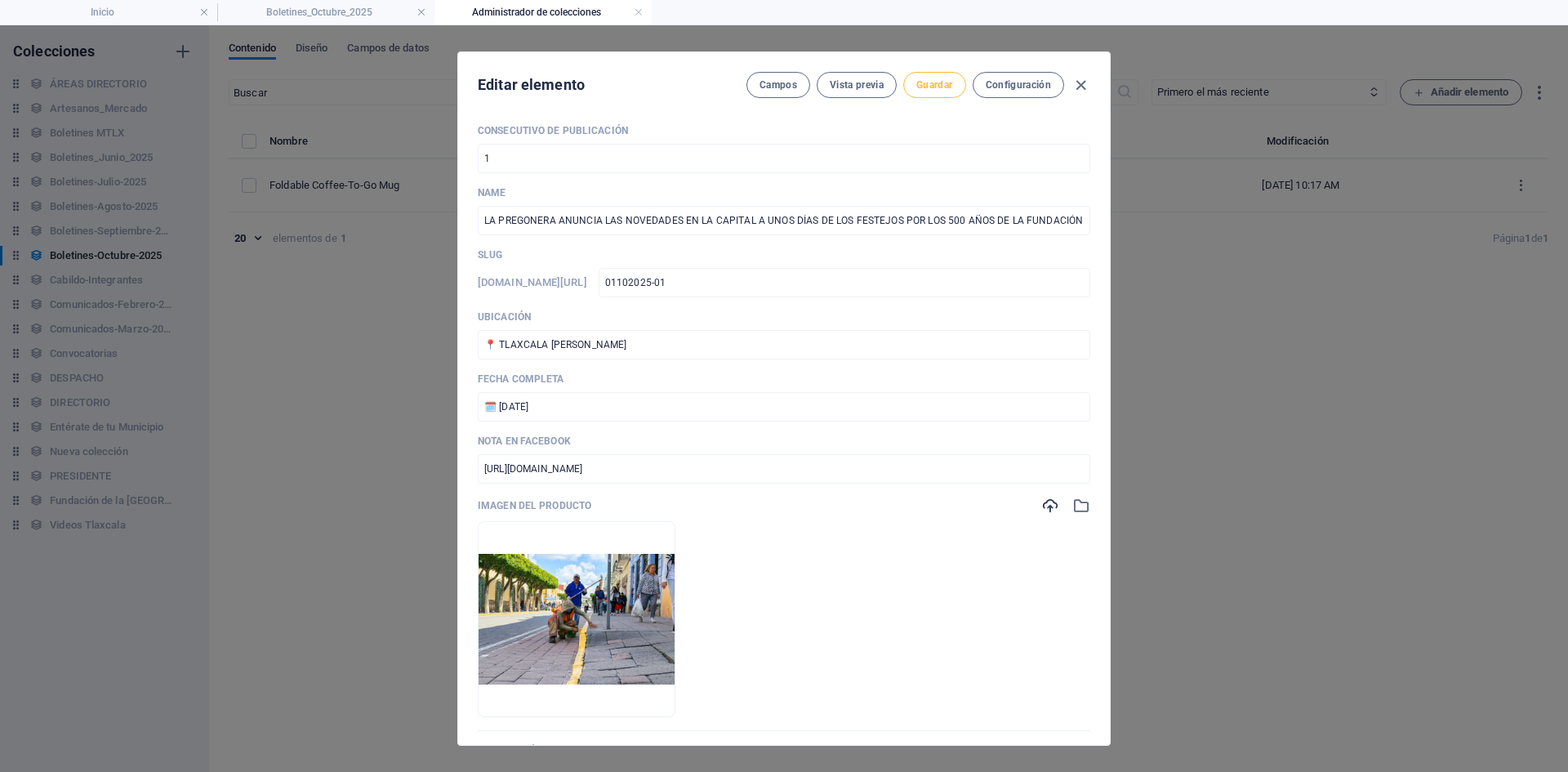
click at [934, 87] on span "Guardar" at bounding box center [934, 84] width 36 height 13
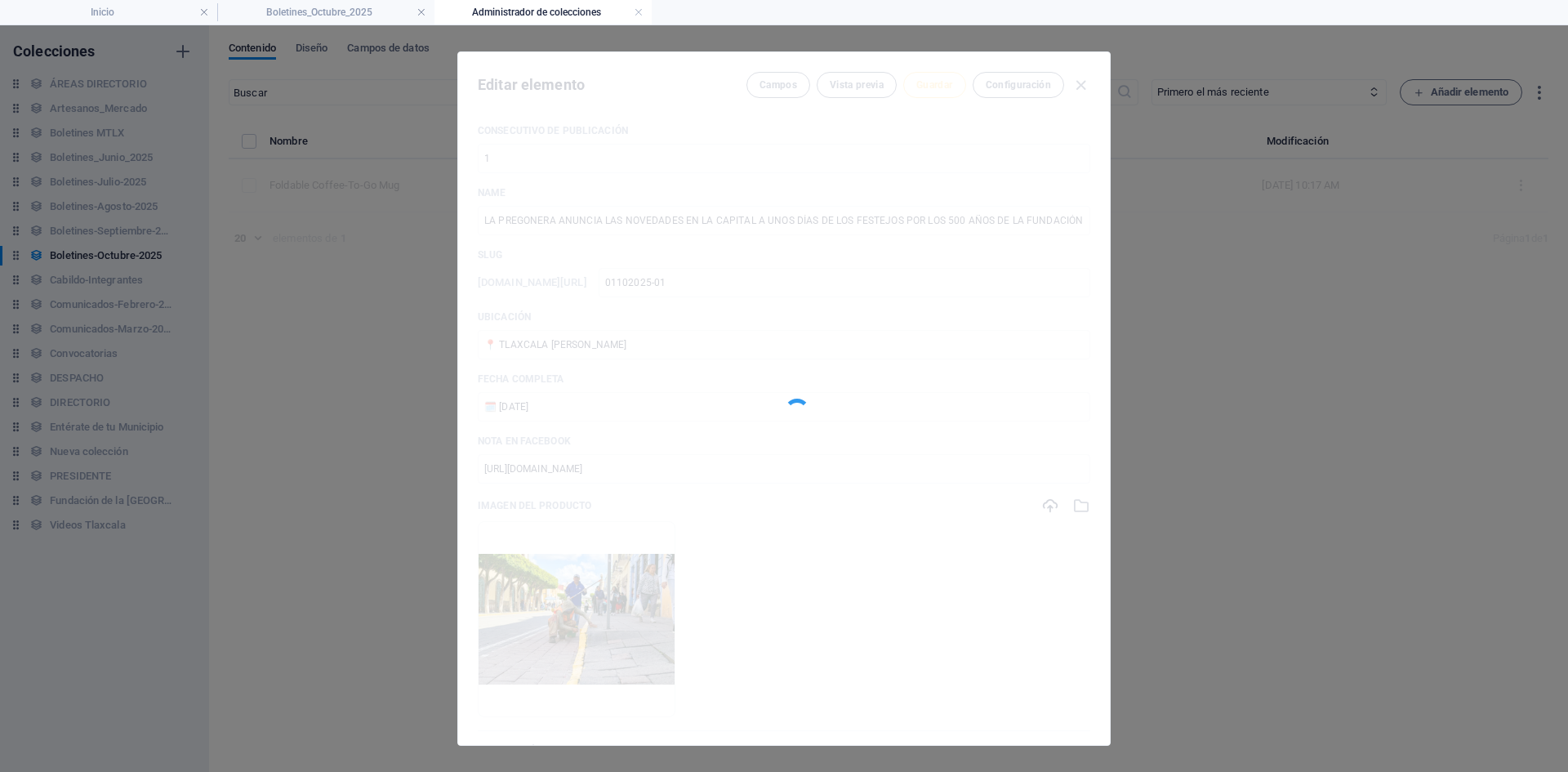
type input "01102025-01"
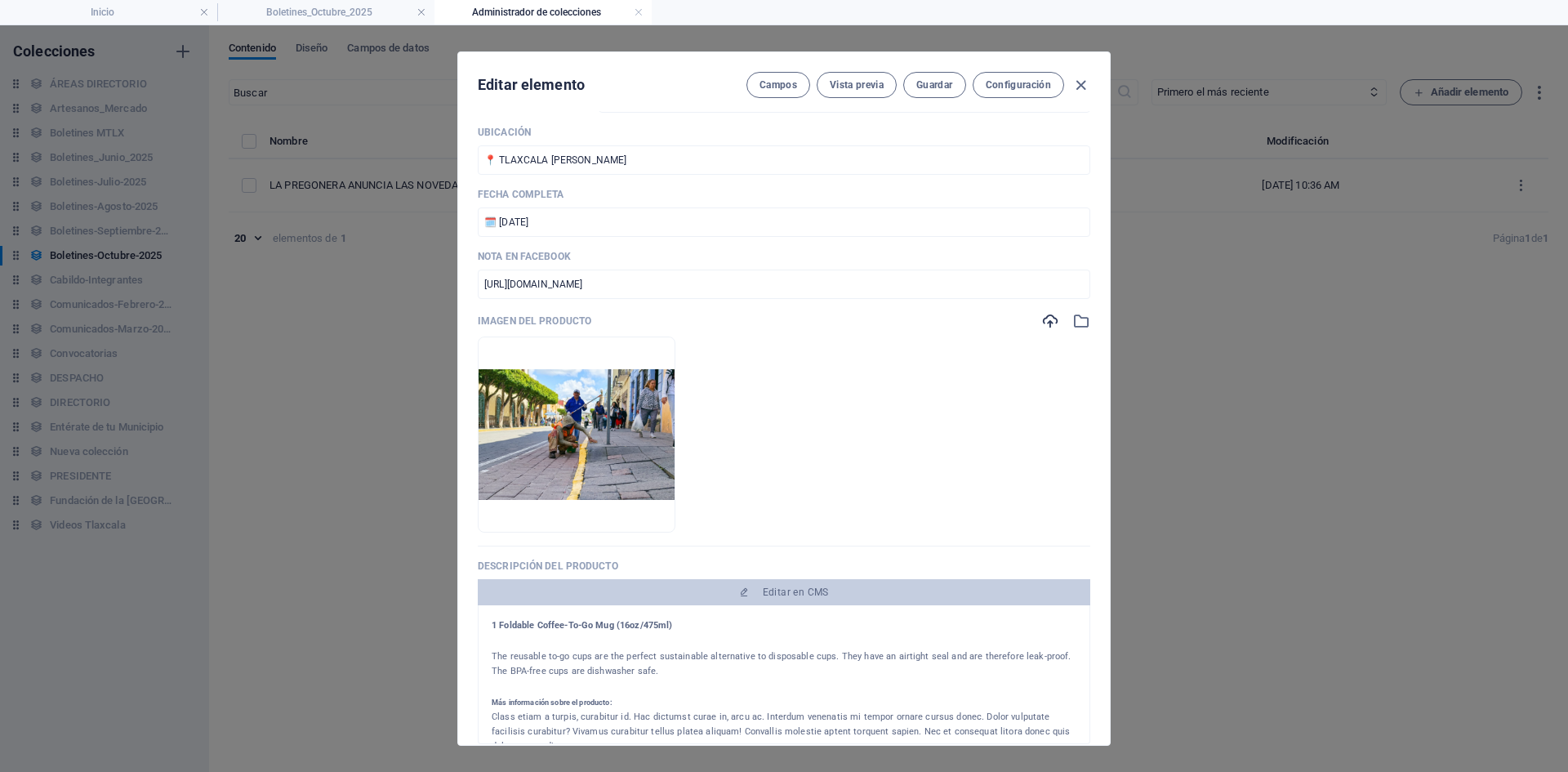
scroll to position [245, 0]
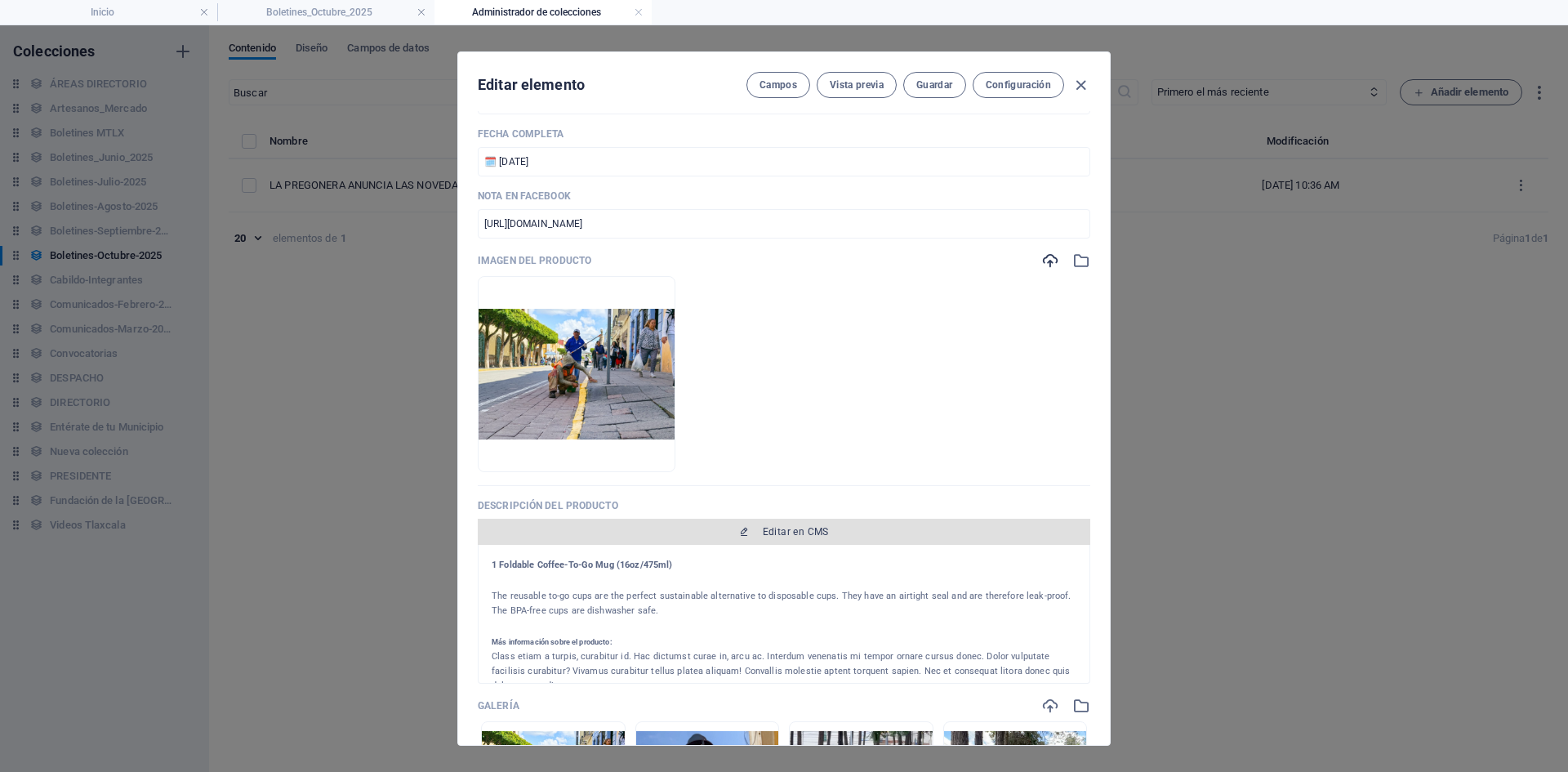
click at [791, 528] on span "Editar en CMS" at bounding box center [795, 531] width 66 height 13
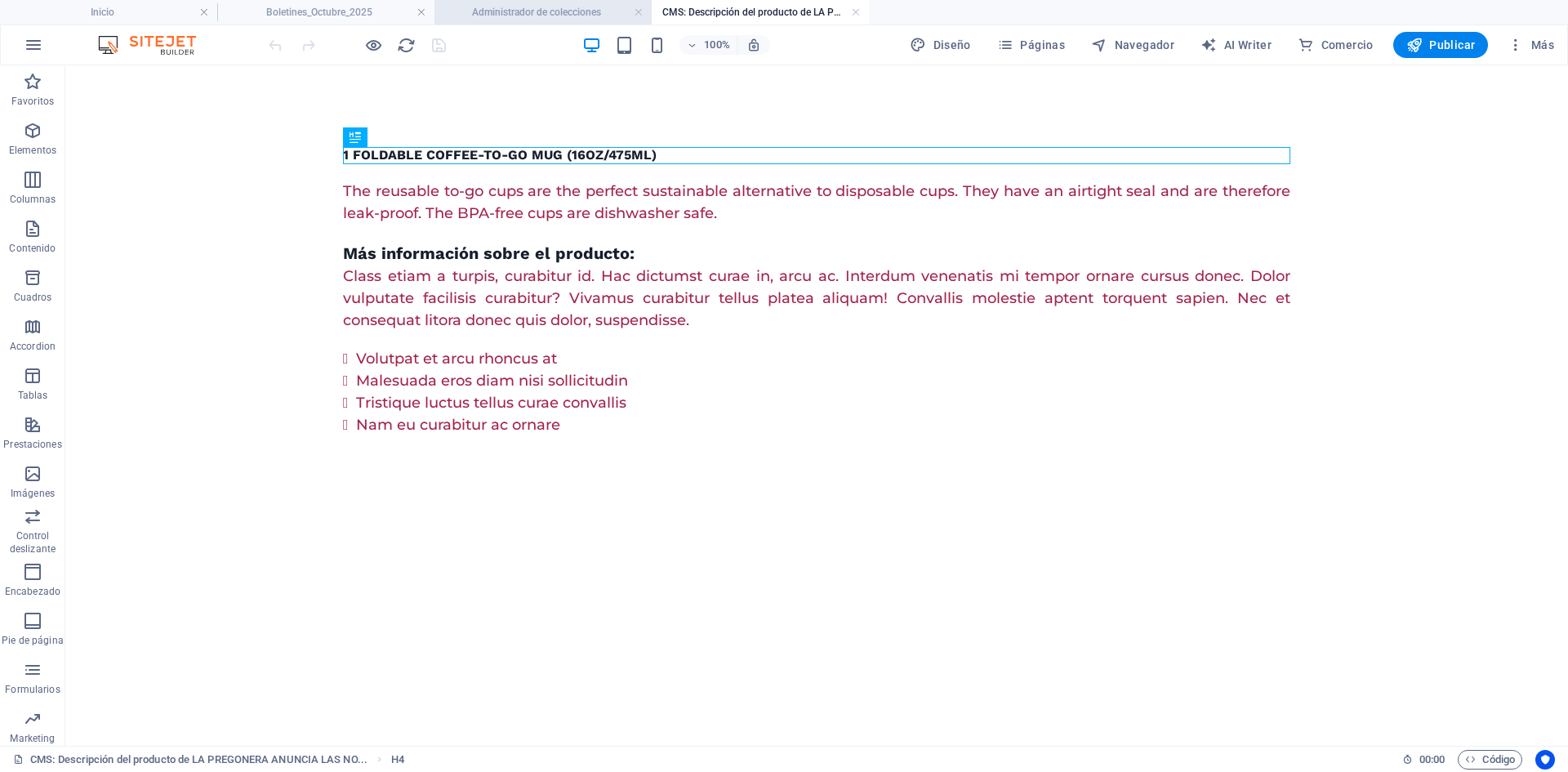
scroll to position [0, 0]
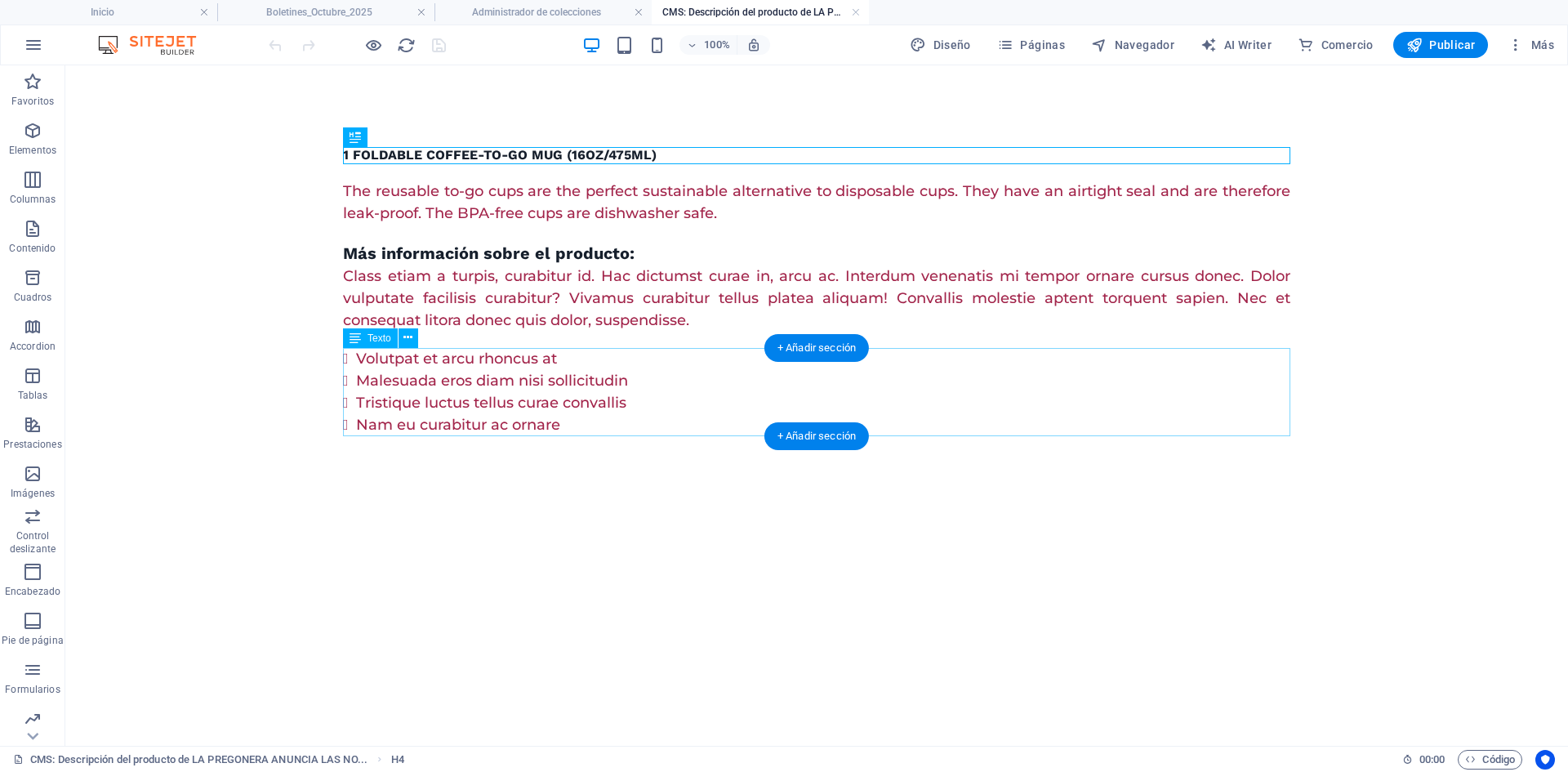
click at [558, 392] on div "Volutpat et arcu rhoncus at Malesuada eros diam nisi sollicitudin Tristique luc…" at bounding box center [817, 392] width 948 height 88
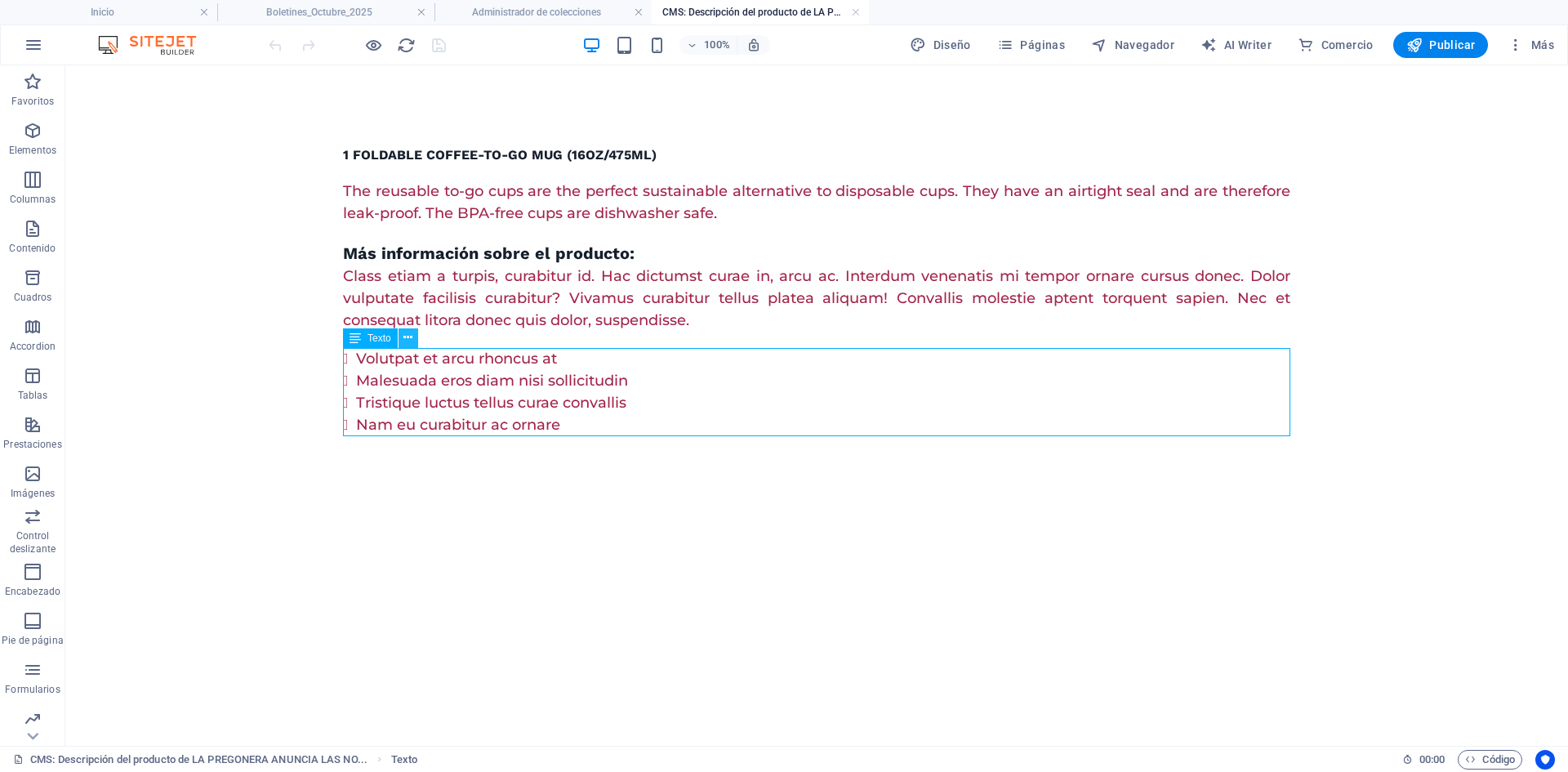
click at [415, 343] on button at bounding box center [409, 338] width 20 height 20
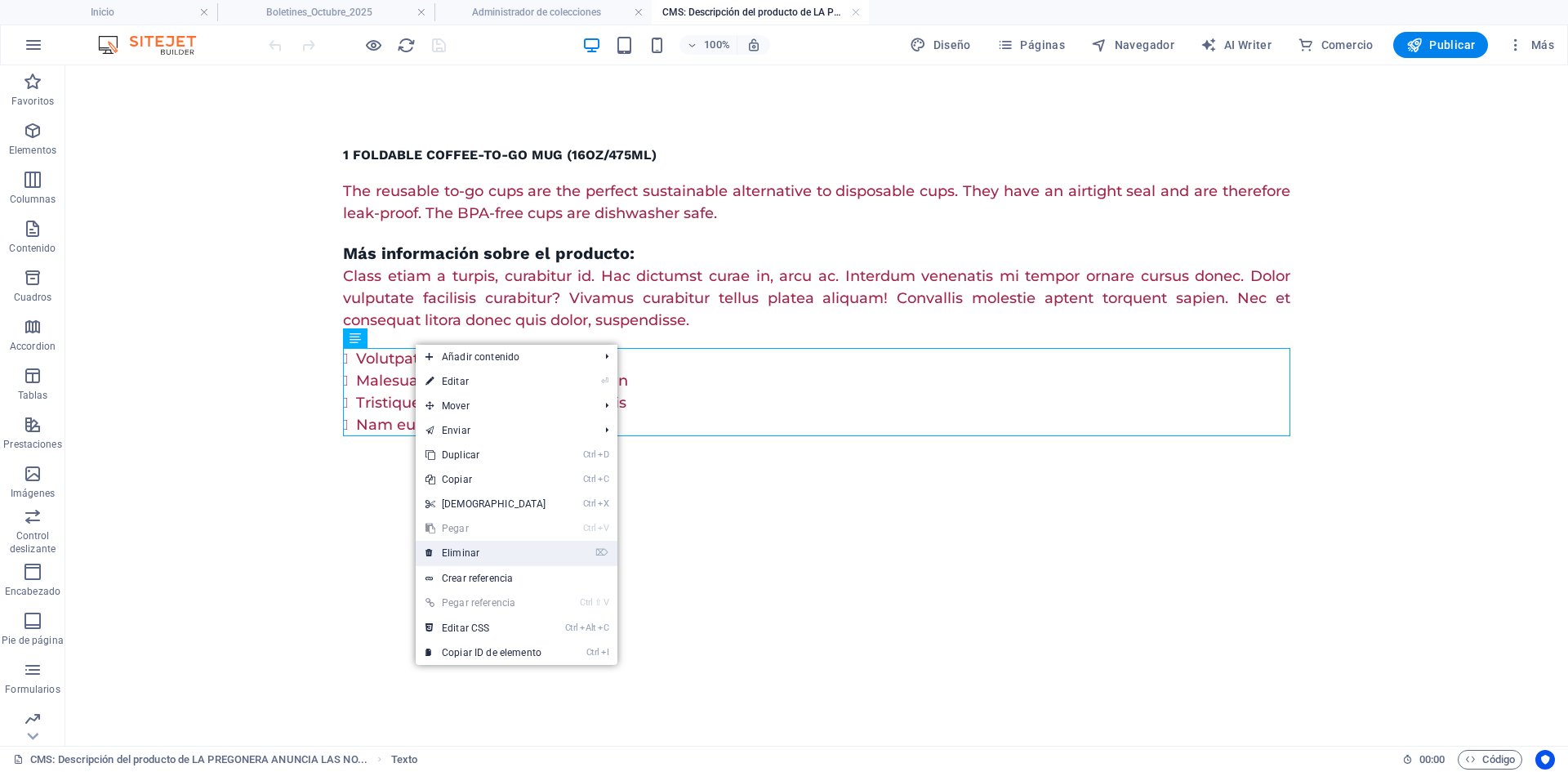
click at [472, 545] on link "⌦ Eliminar" at bounding box center [486, 553] width 140 height 25
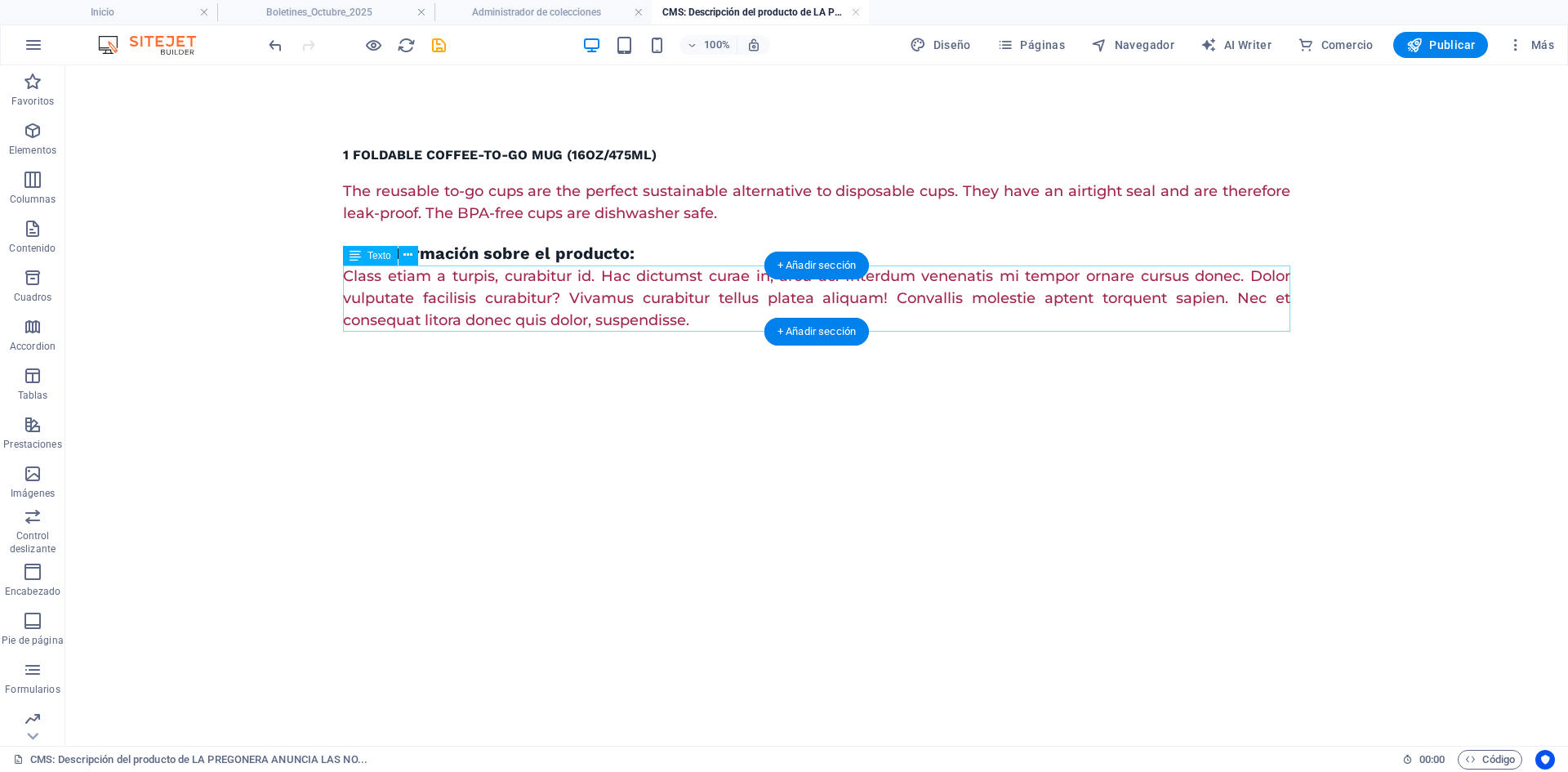
click at [504, 307] on div "Class etiam a turpis, curabitur id. Hac dictumst curae in, arcu ac. Interdum ve…" at bounding box center [817, 298] width 948 height 66
click at [401, 260] on button at bounding box center [409, 256] width 20 height 20
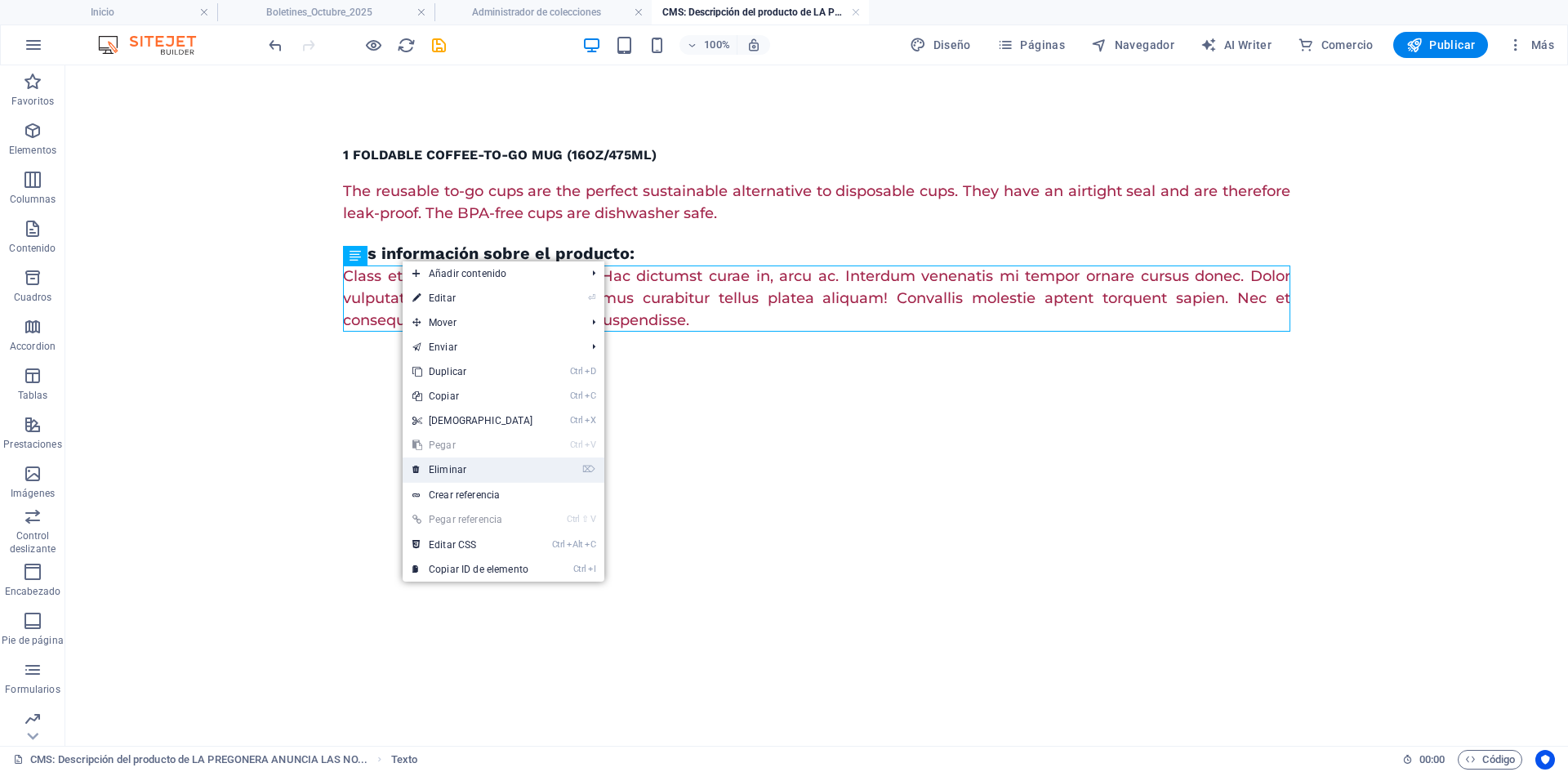
click at [469, 468] on link "⌦ Eliminar" at bounding box center [473, 469] width 140 height 25
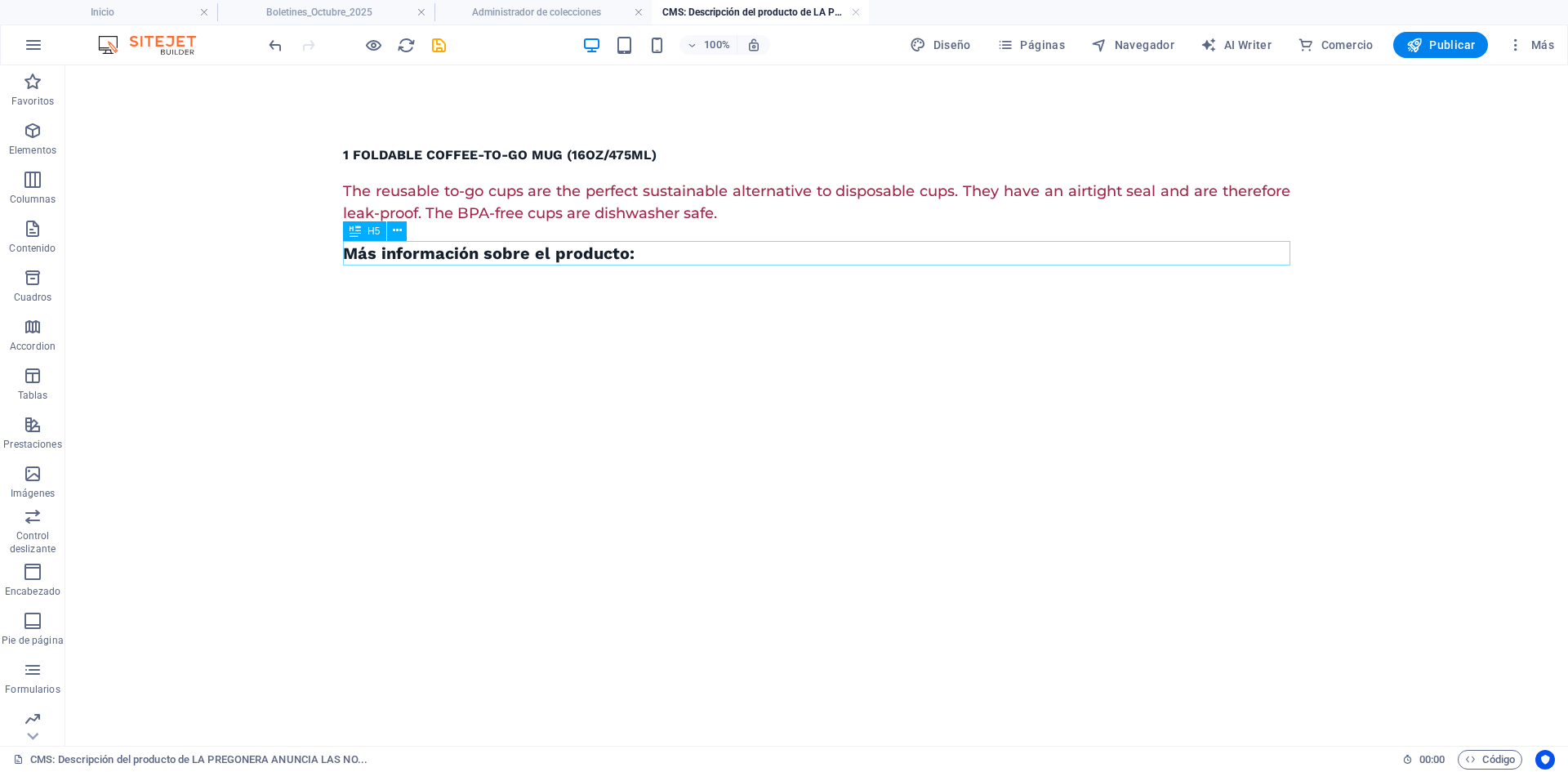
click at [557, 256] on div "Más información sobre el producto:" at bounding box center [817, 253] width 948 height 25
click at [396, 231] on icon at bounding box center [397, 231] width 9 height 17
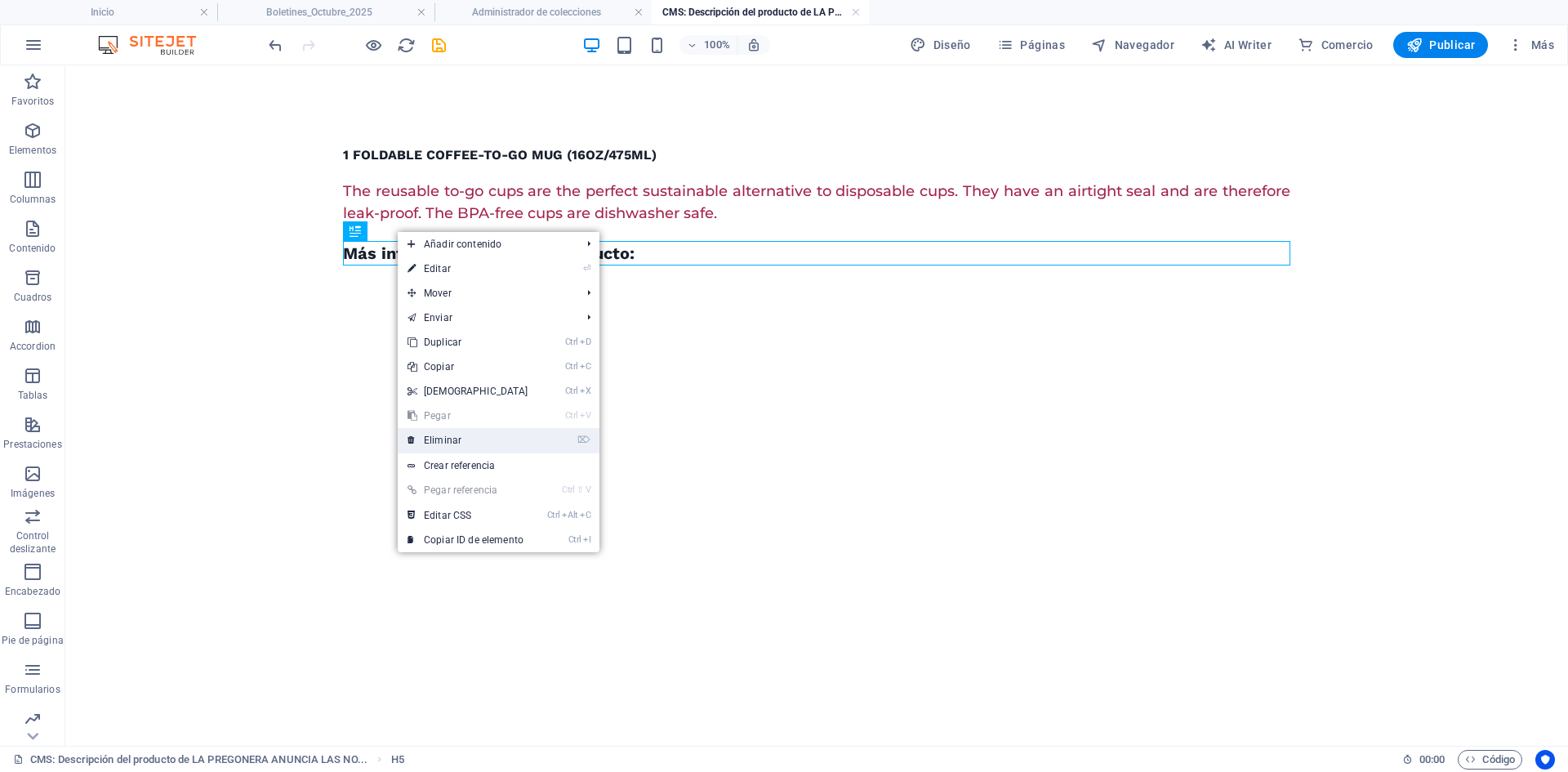
click at [463, 434] on link "⌦ Eliminar" at bounding box center [468, 440] width 140 height 25
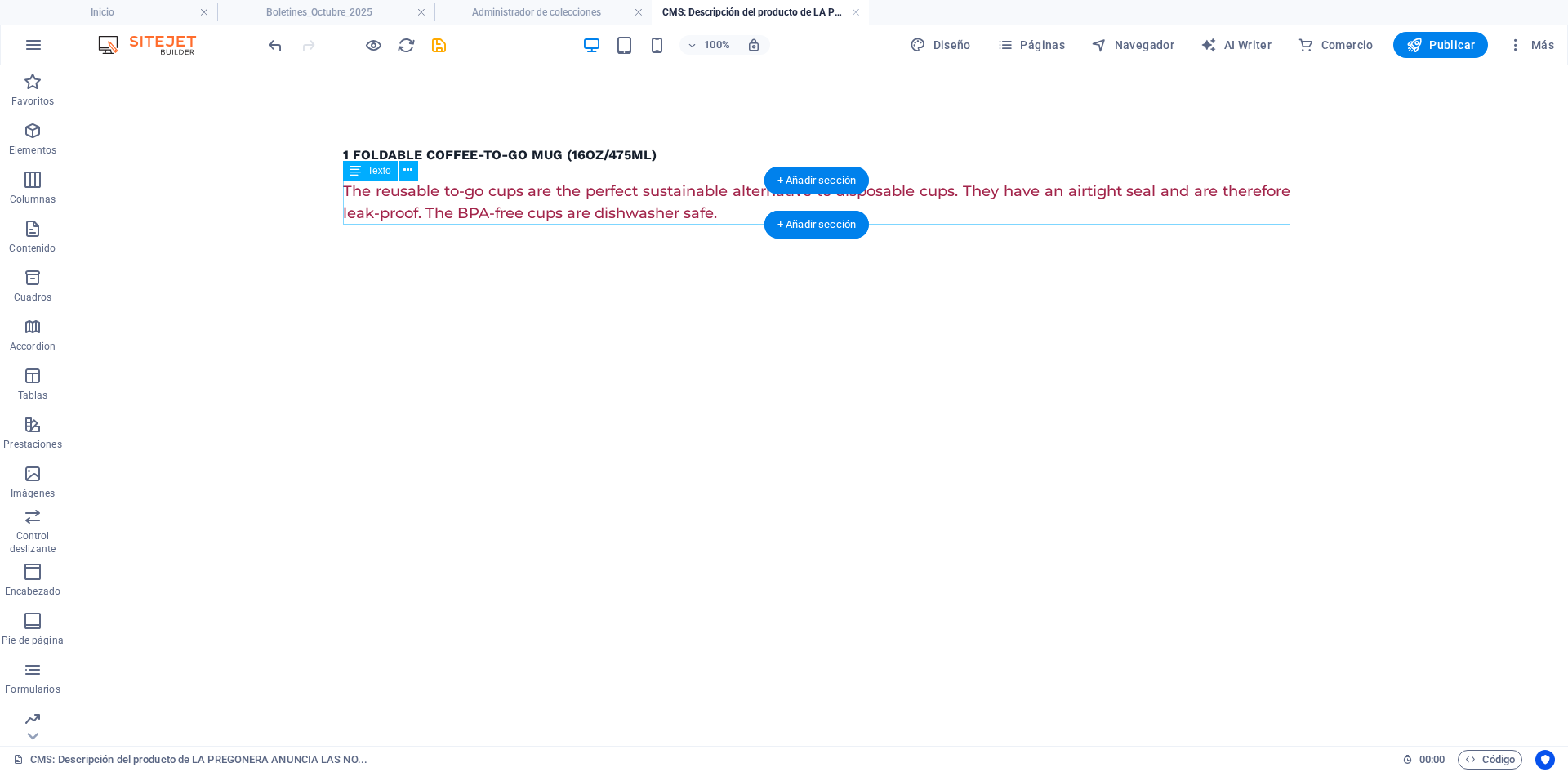
click at [457, 200] on div "The reusable to-go cups are the perfect sustainable alternative to disposable c…" at bounding box center [817, 202] width 948 height 45
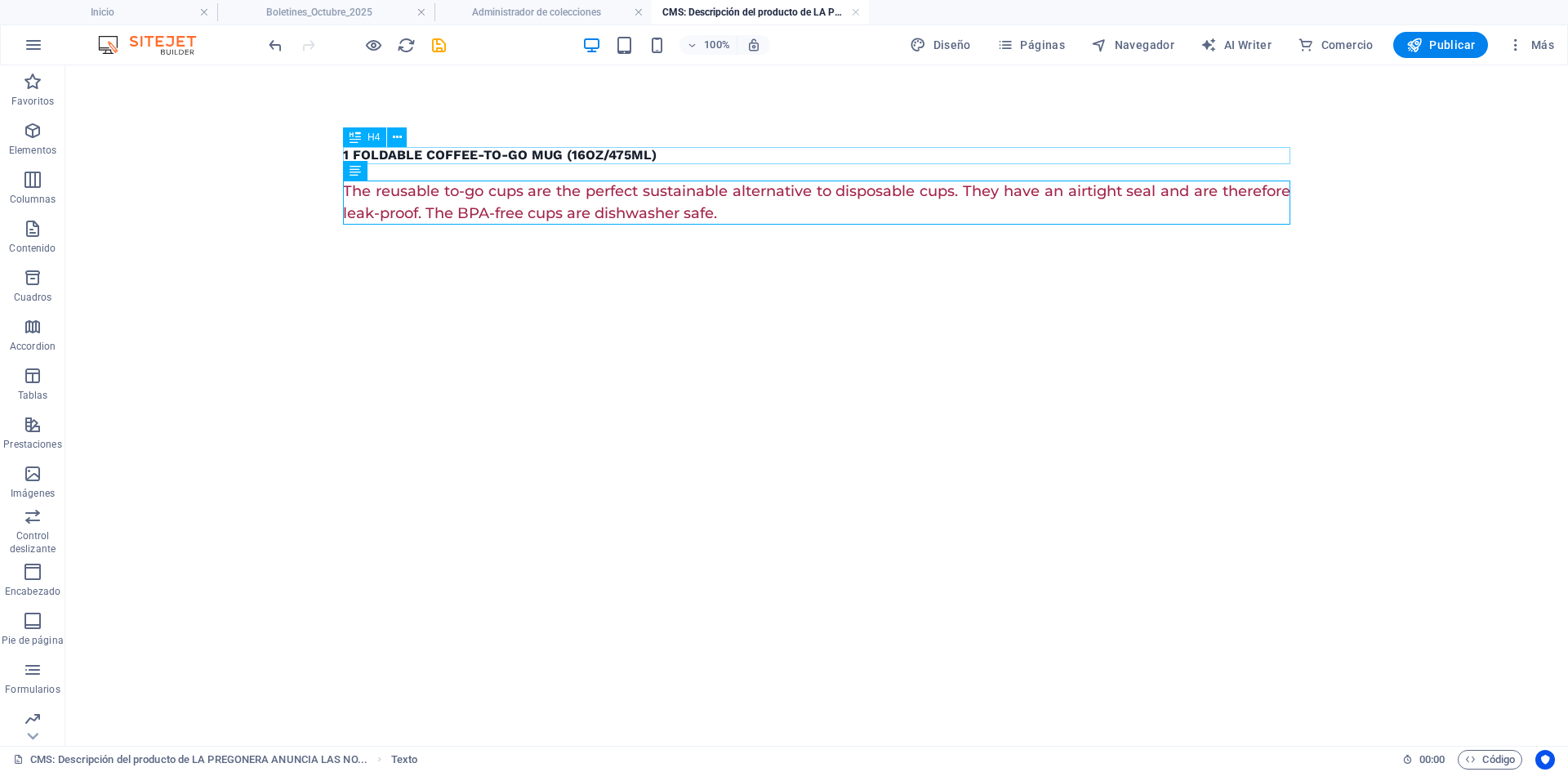
click at [477, 155] on div "1 Foldable Coffee-To-Go Mug (16oz/475ml)" at bounding box center [817, 155] width 948 height 17
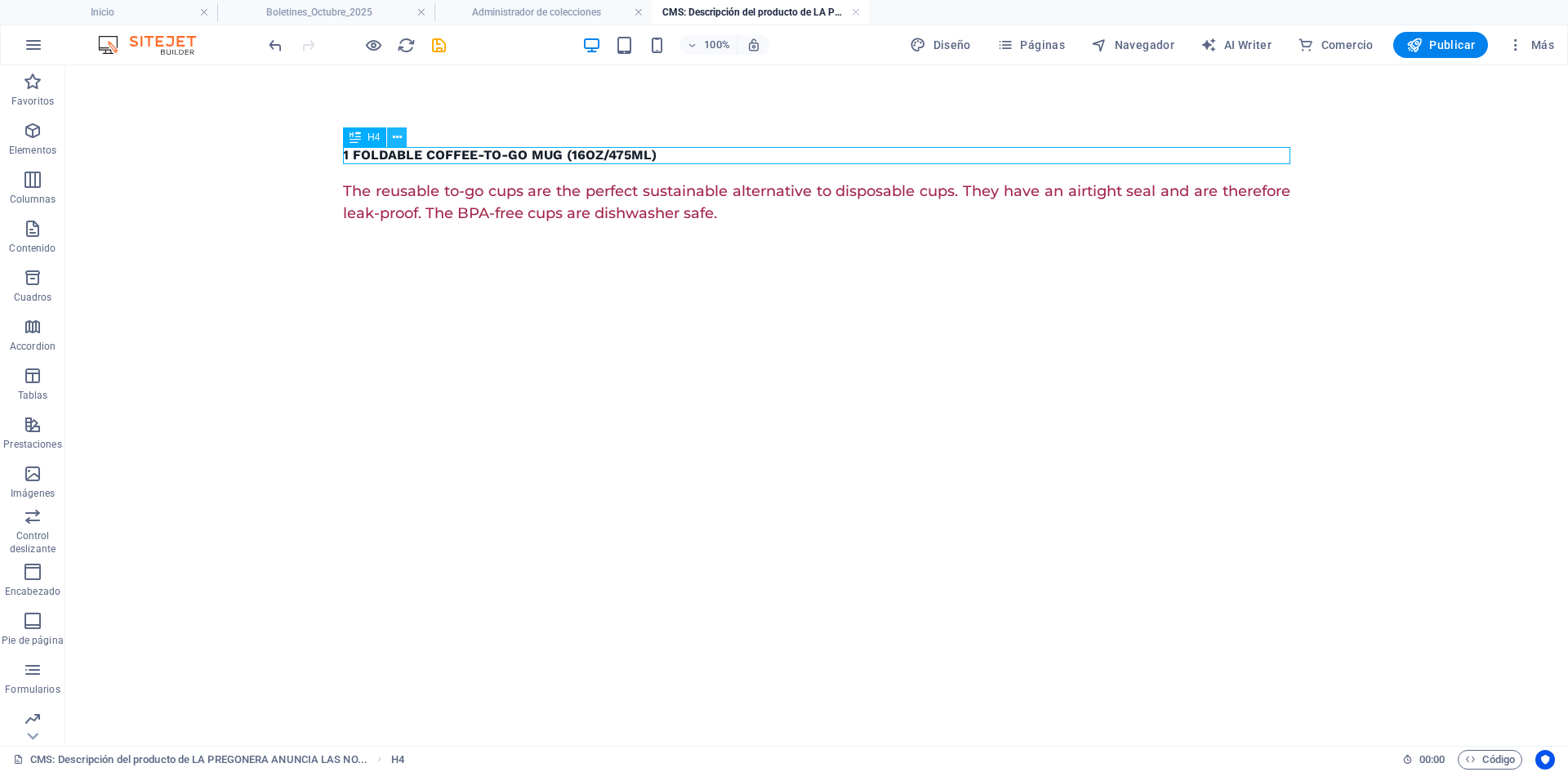
click at [394, 136] on icon at bounding box center [397, 137] width 9 height 17
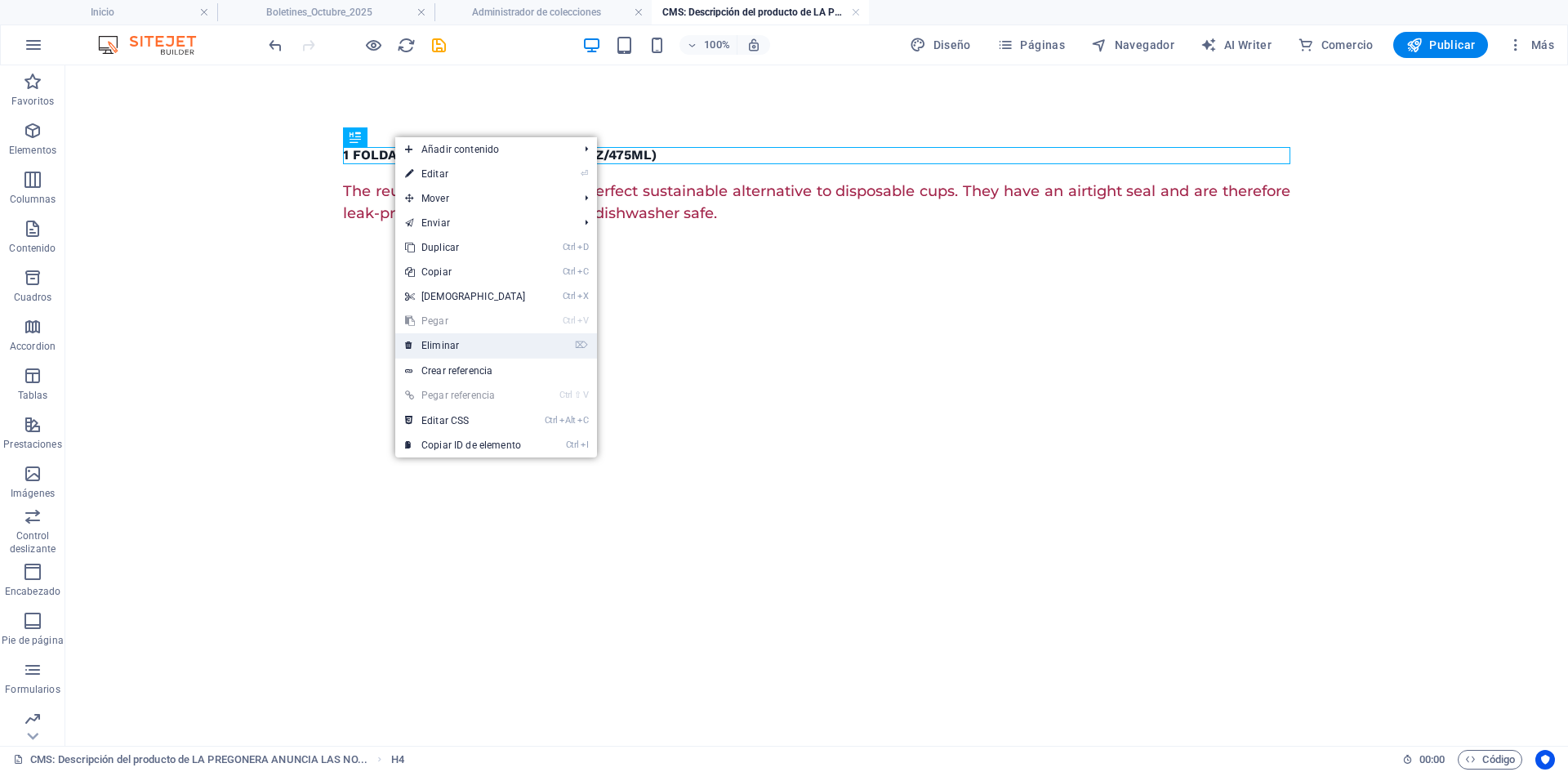
click at [459, 349] on link "⌦ Eliminar" at bounding box center [466, 345] width 140 height 25
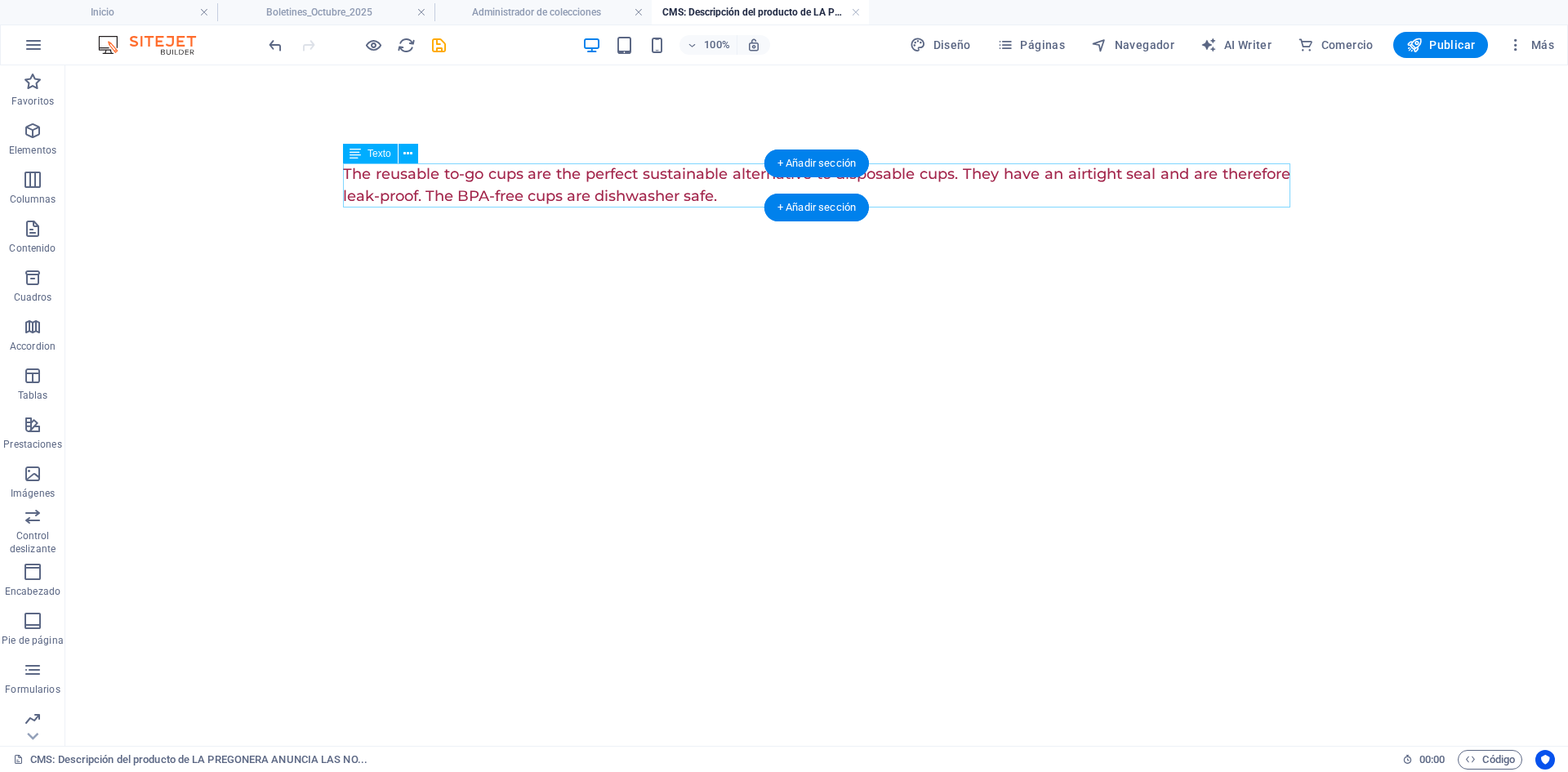
click at [724, 192] on div "The reusable to-go cups are the perfect sustainable alternative to disposable c…" at bounding box center [817, 185] width 948 height 45
click at [726, 199] on div "The reusable to-go cups are the perfect sustainable alternative to disposable c…" at bounding box center [817, 185] width 948 height 45
click at [725, 199] on div "The reusable to-go cups are the perfect sustainable alternative to disposable c…" at bounding box center [817, 185] width 948 height 45
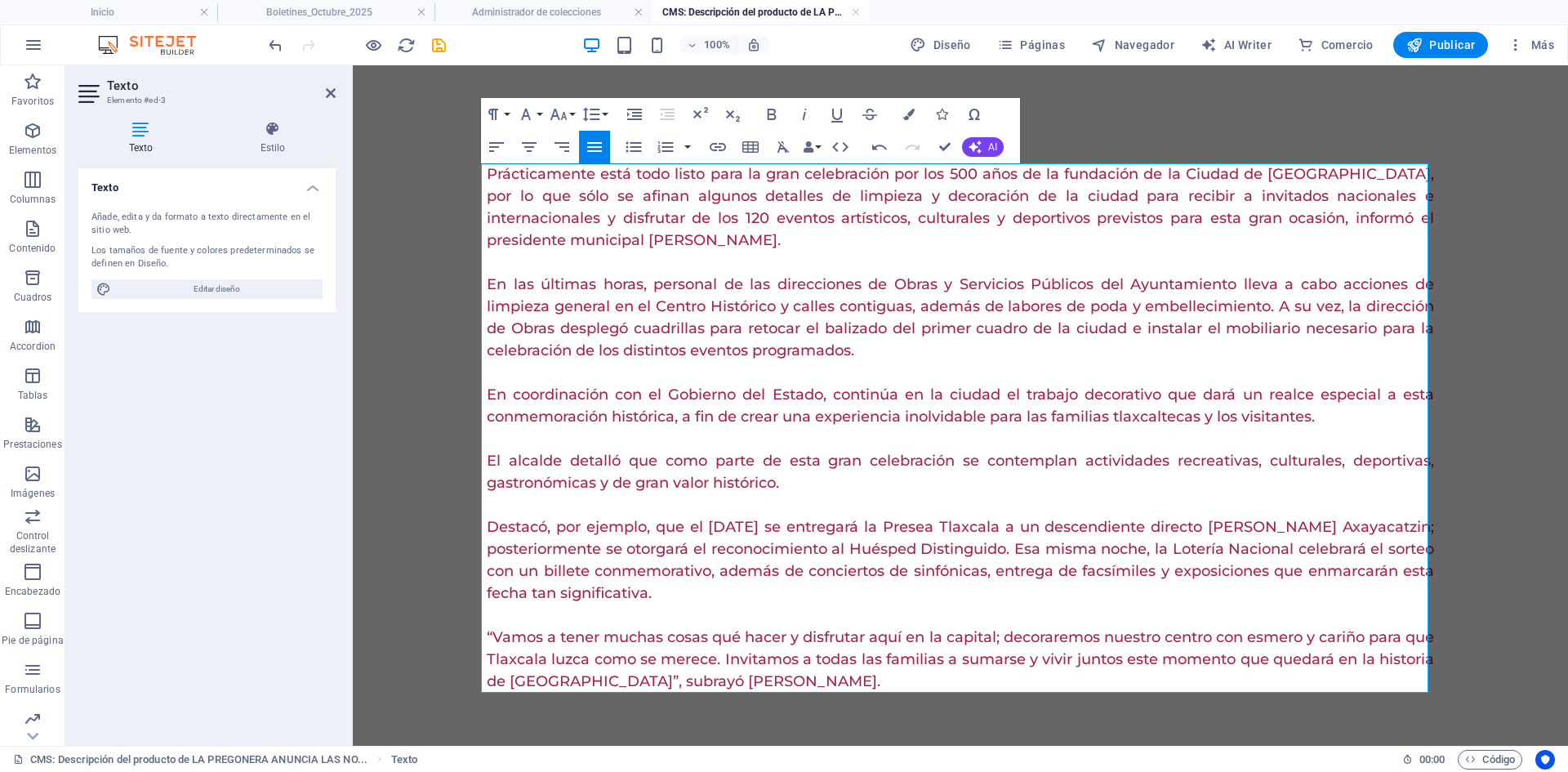
scroll to position [33199, 2]
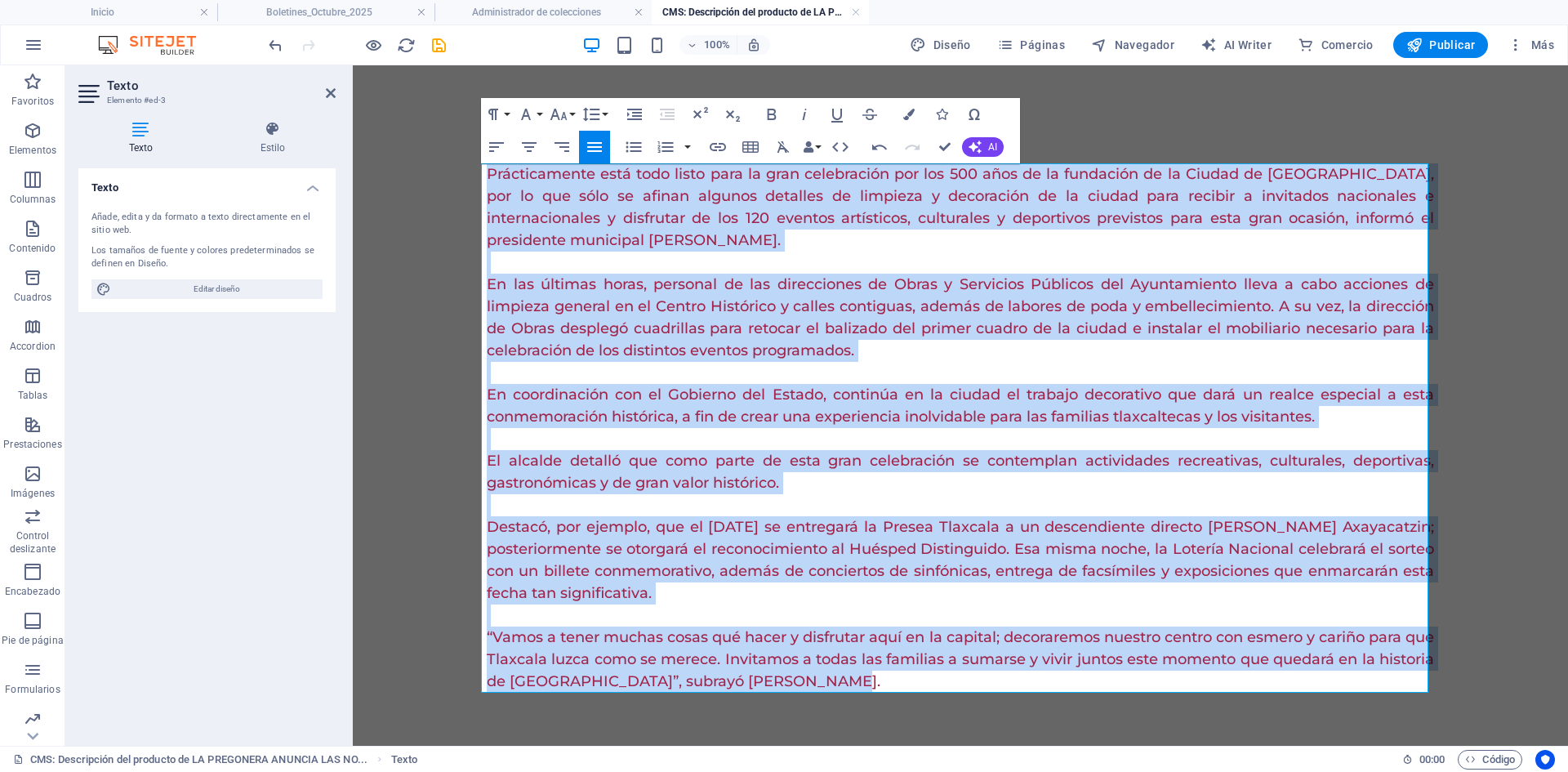
drag, startPoint x: 887, startPoint y: 684, endPoint x: 438, endPoint y: 128, distance: 714.7
click at [438, 128] on body "Prácticamente está todo listo para la gran celebración por los 500 años de la f…" at bounding box center [961, 436] width 1216 height 742
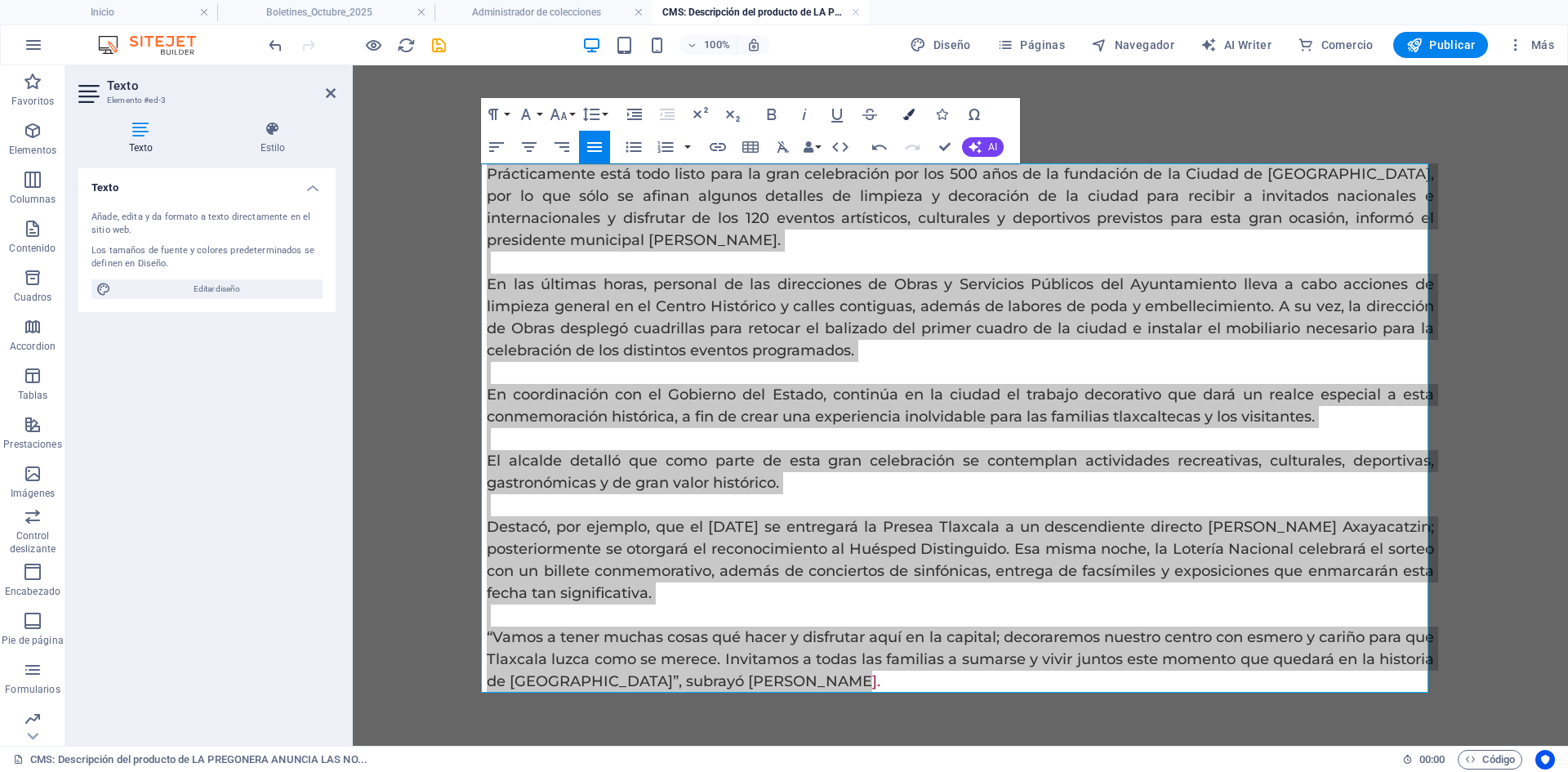
click at [906, 120] on button "Colors" at bounding box center [908, 114] width 31 height 33
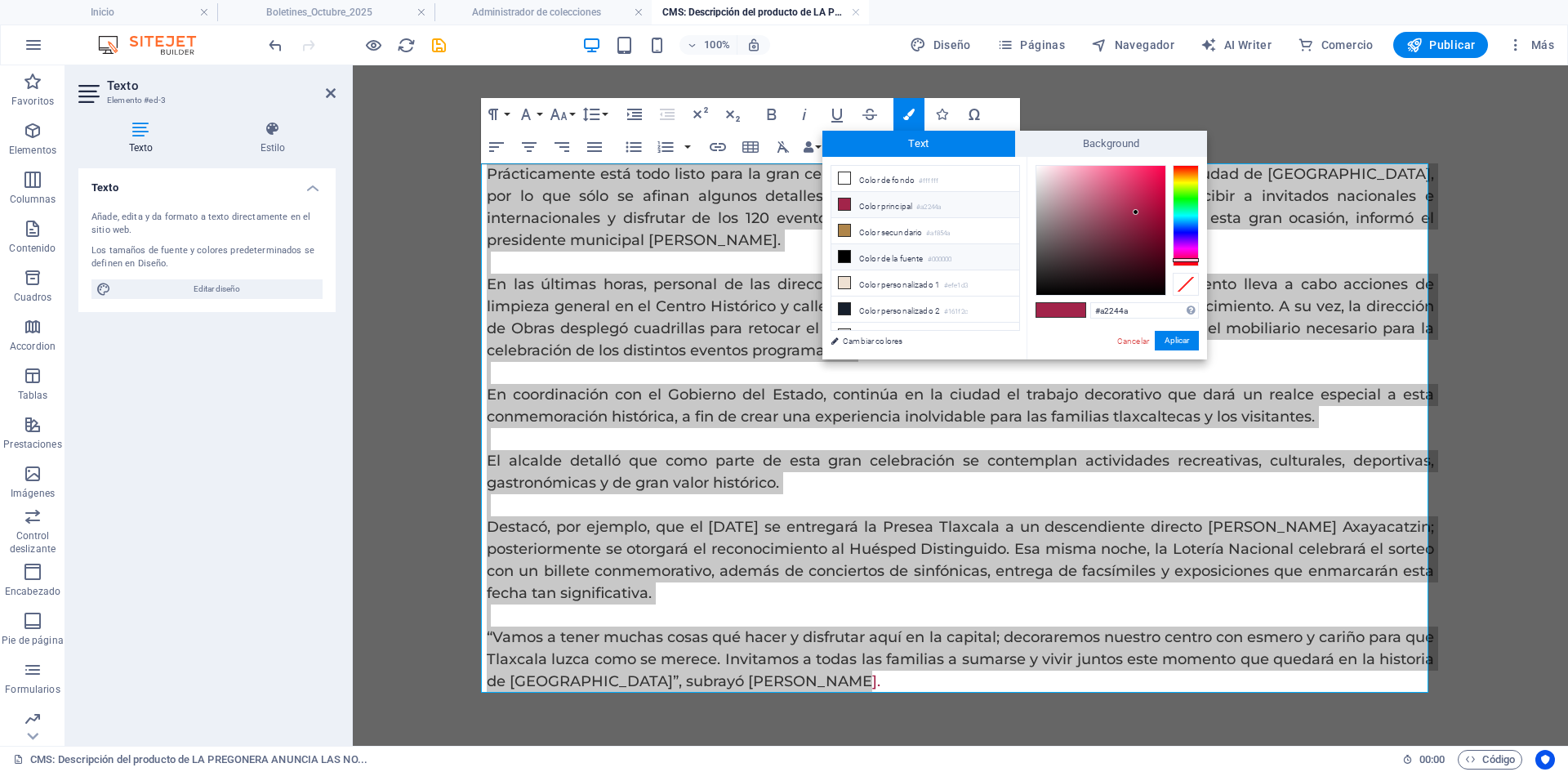
click at [944, 254] on small "#000000" at bounding box center [940, 260] width 25 height 12
type input "#000000"
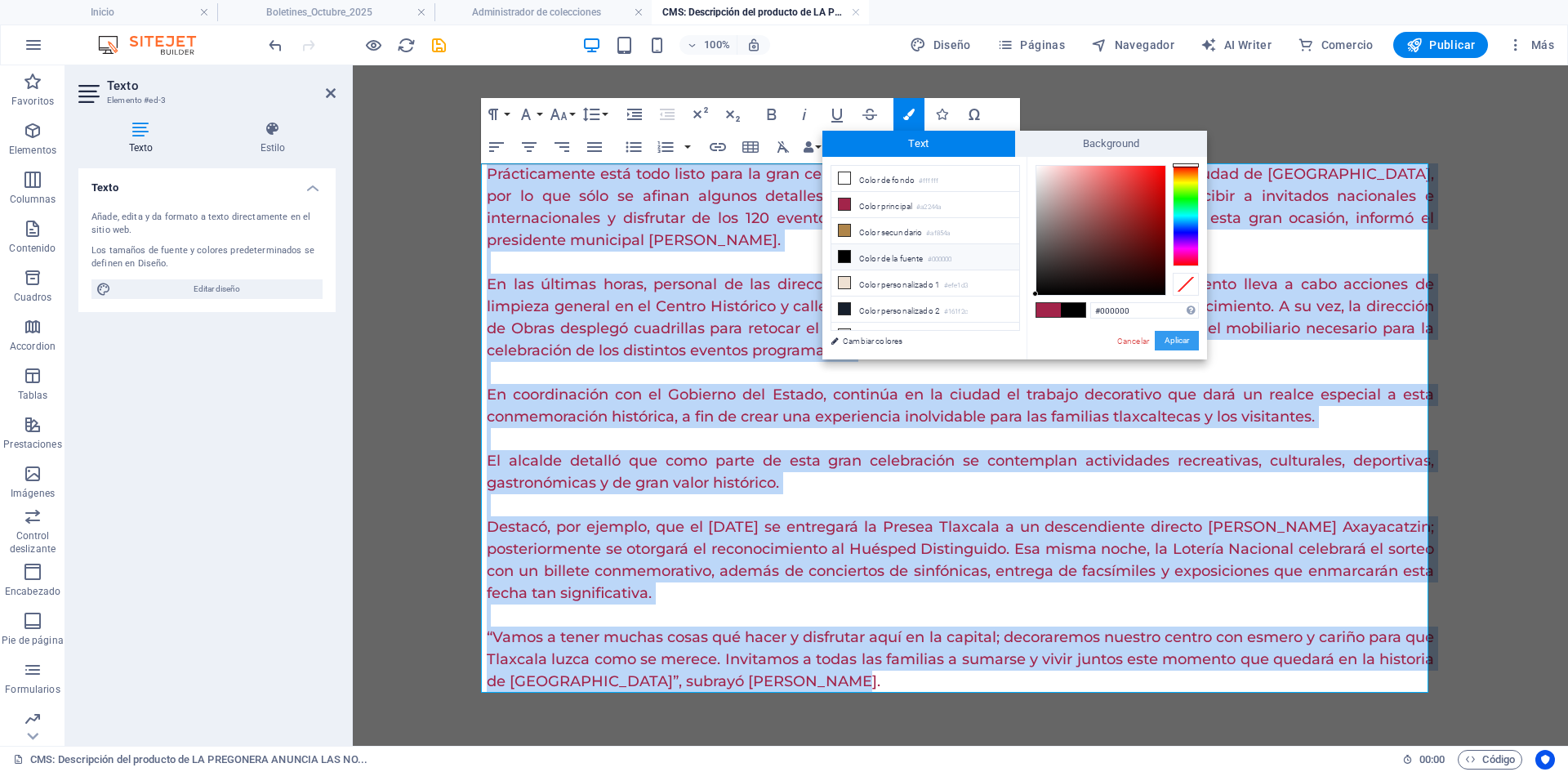
click at [1183, 344] on button "Aplicar" at bounding box center [1177, 340] width 45 height 20
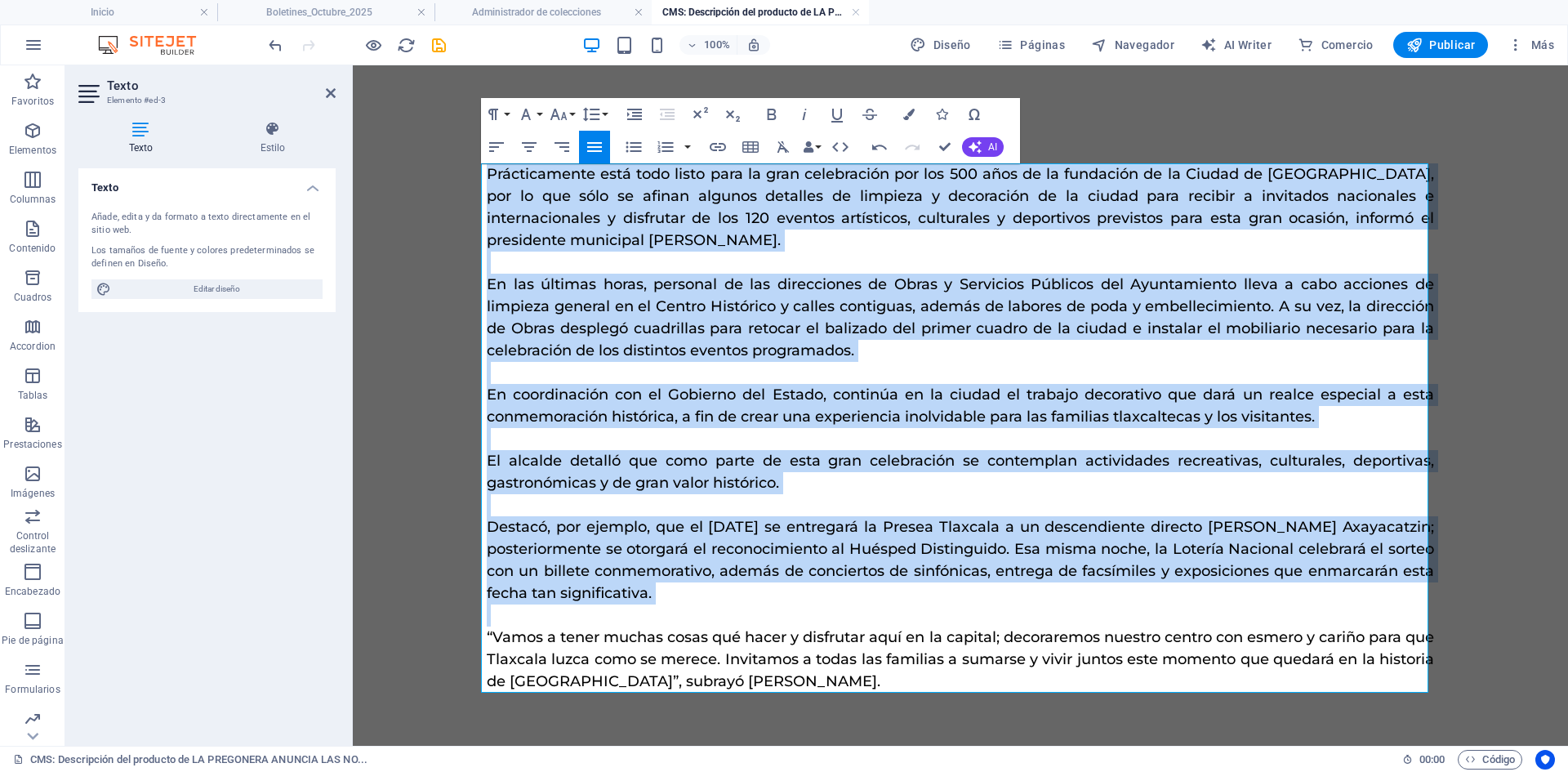
click at [599, 147] on icon "button" at bounding box center [595, 147] width 15 height 10
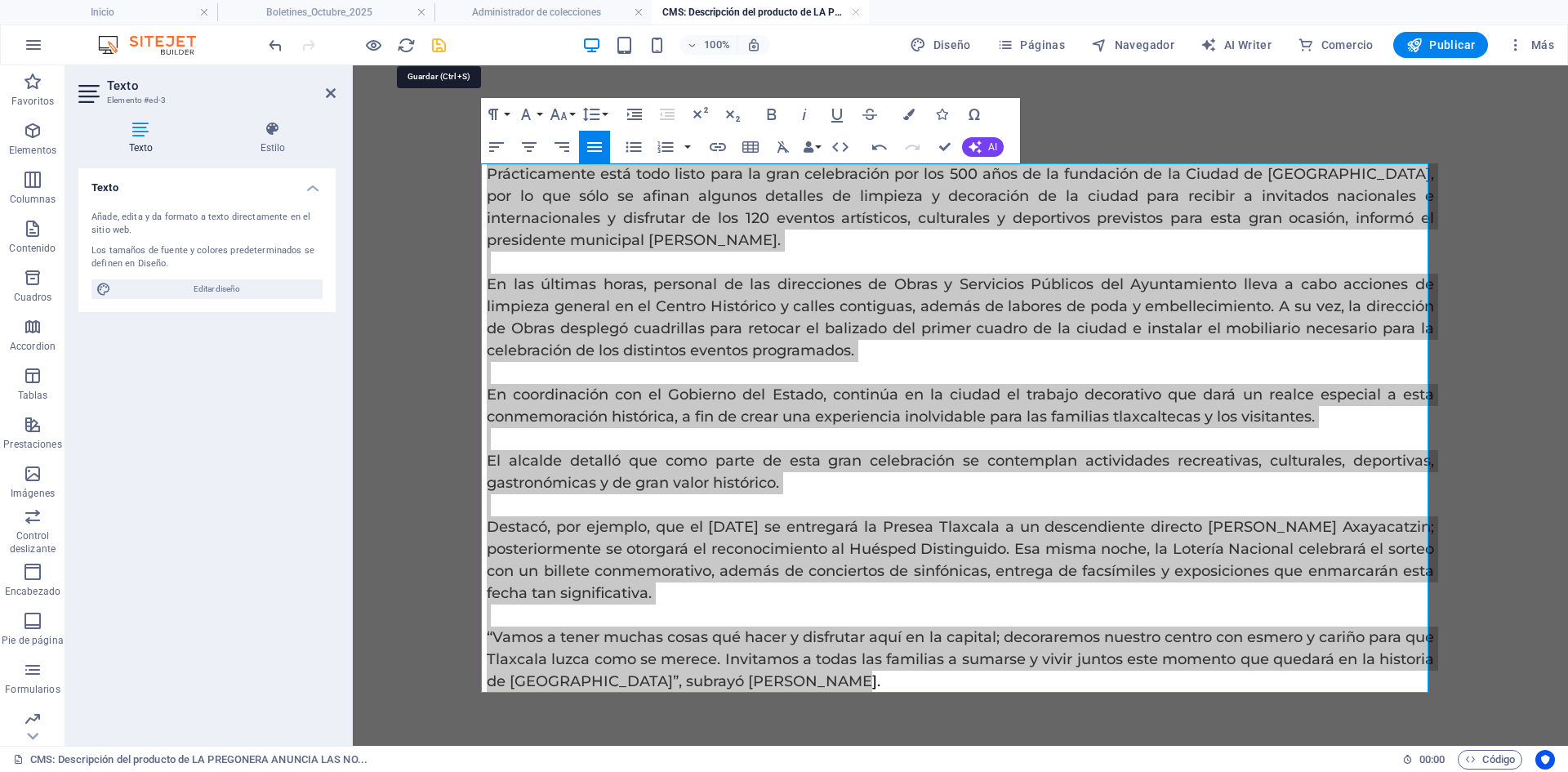
click at [438, 42] on icon "save" at bounding box center [438, 45] width 19 height 19
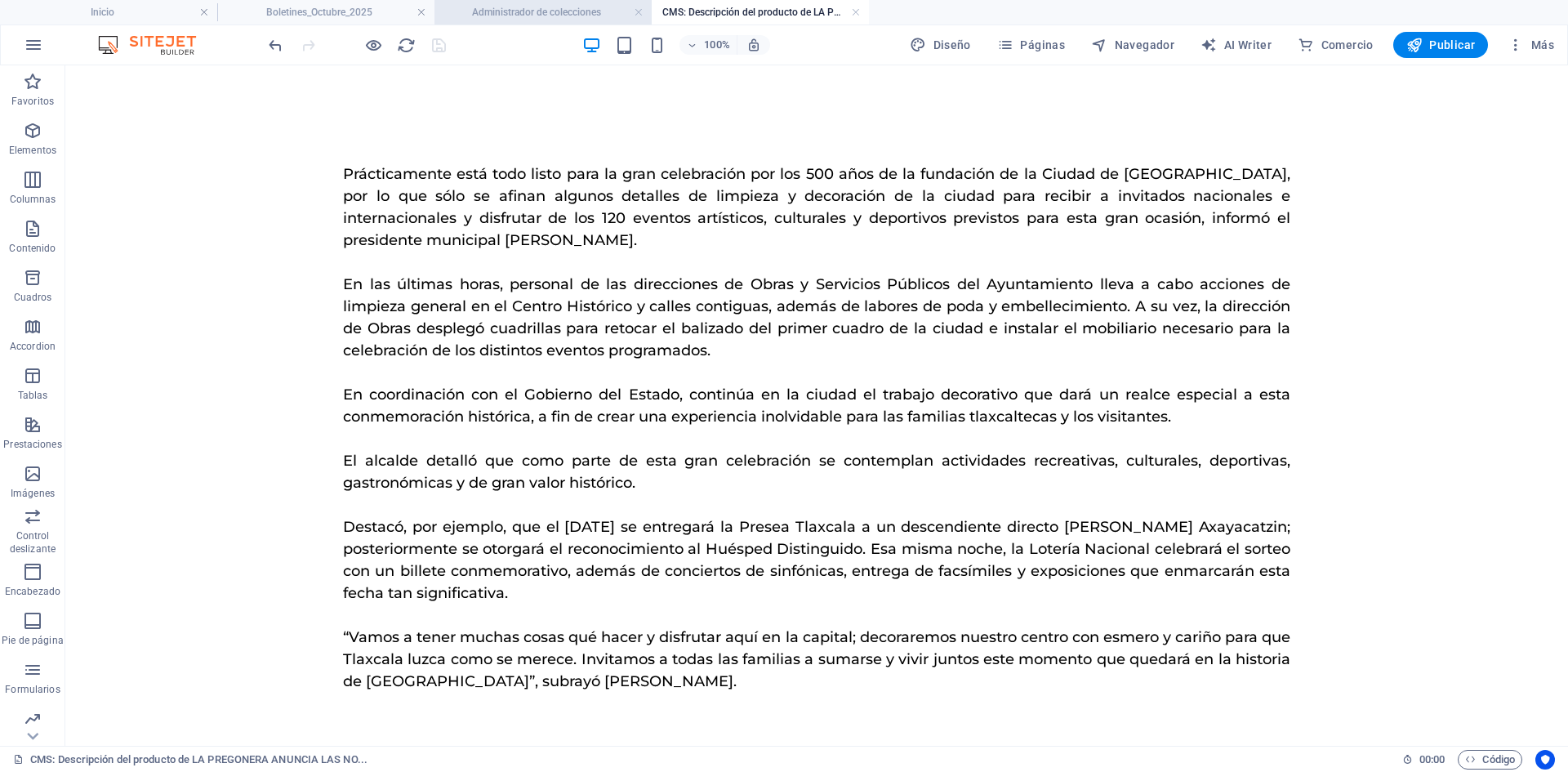
click at [504, 13] on h4 "Administrador de colecciones" at bounding box center [543, 12] width 218 height 18
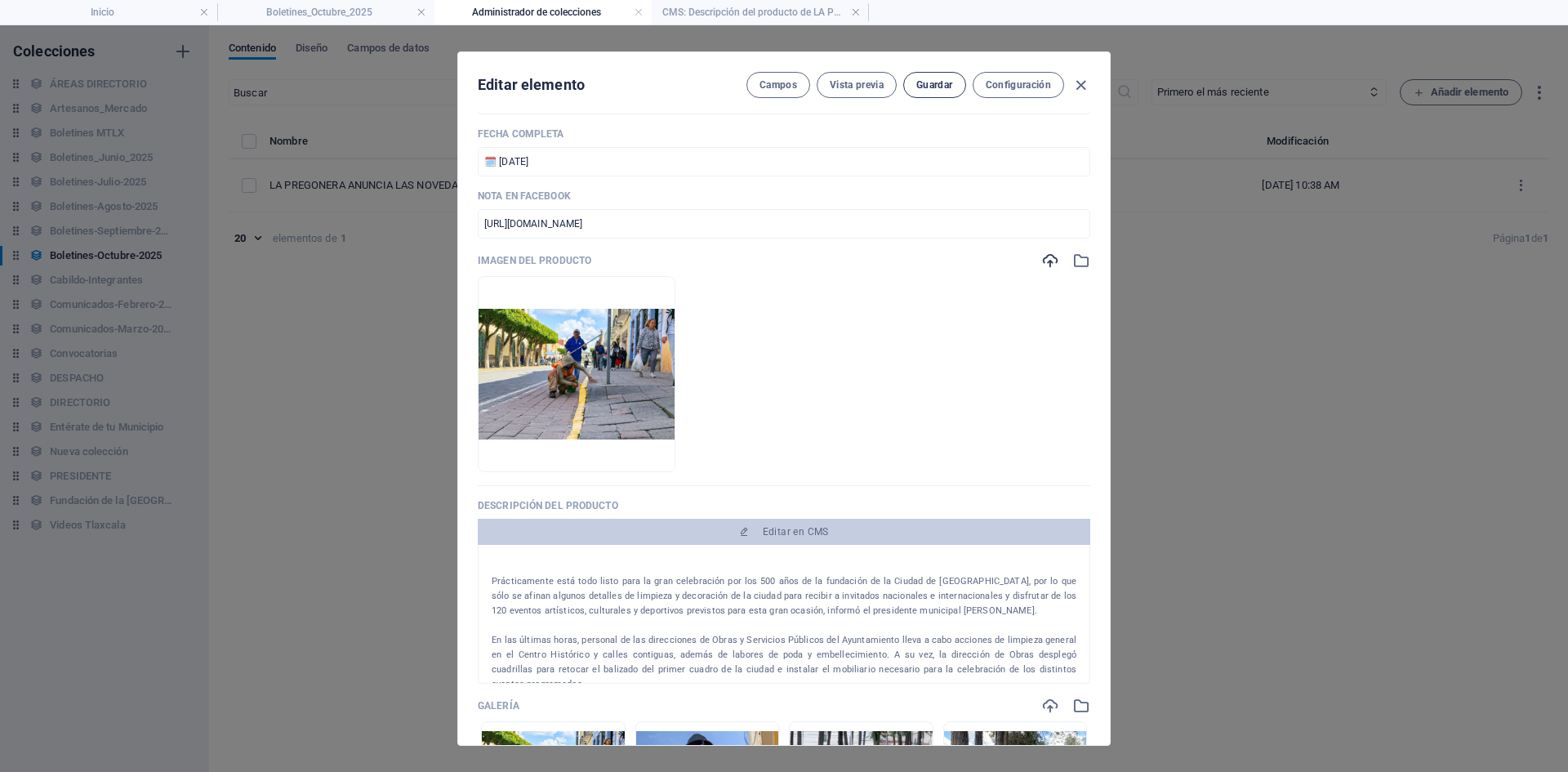
click at [941, 82] on span "Guardar" at bounding box center [934, 84] width 36 height 13
click at [1080, 78] on icon "button" at bounding box center [1080, 85] width 19 height 19
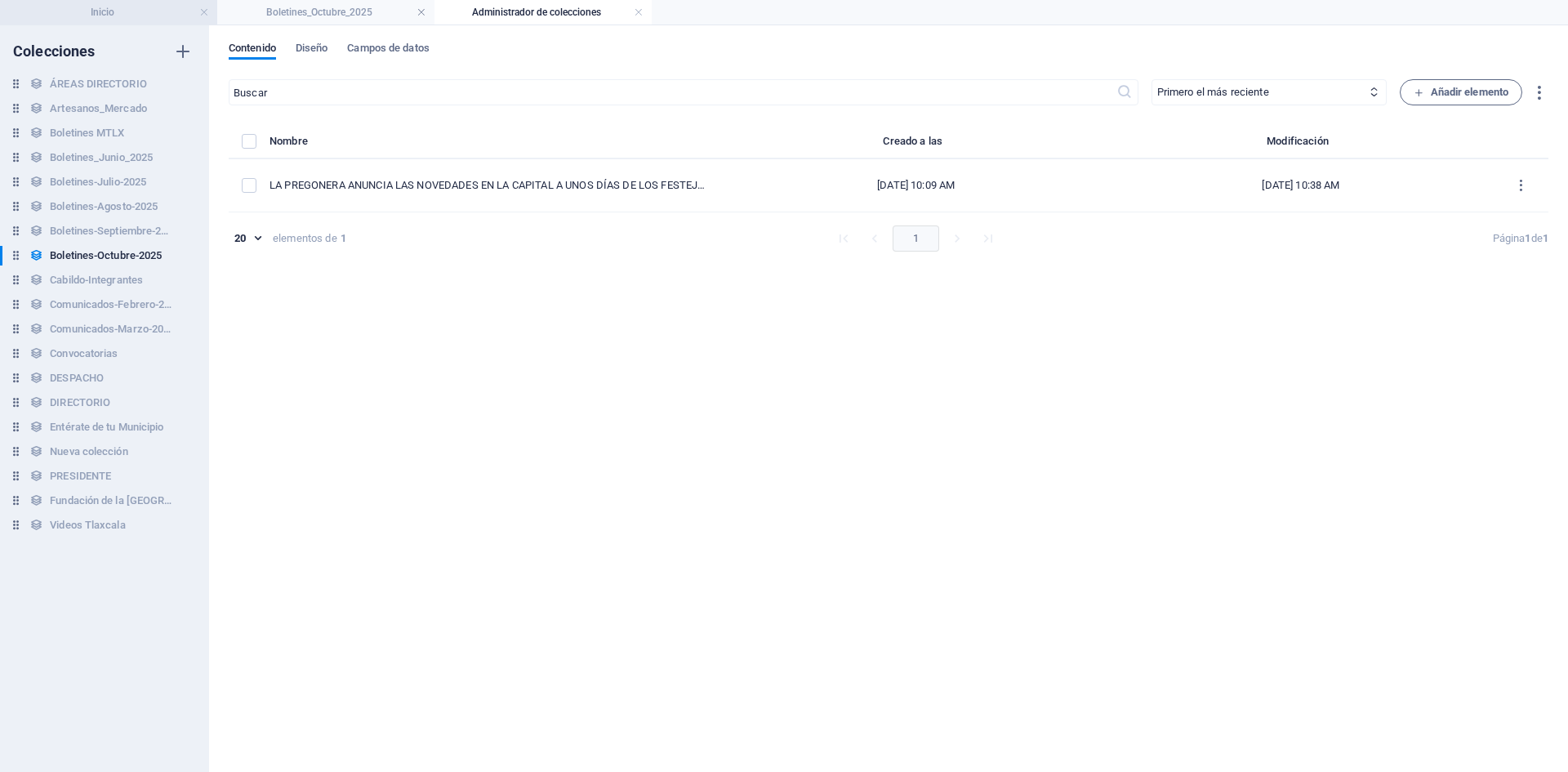
click at [134, 13] on h4 "Inicio" at bounding box center [109, 12] width 218 height 18
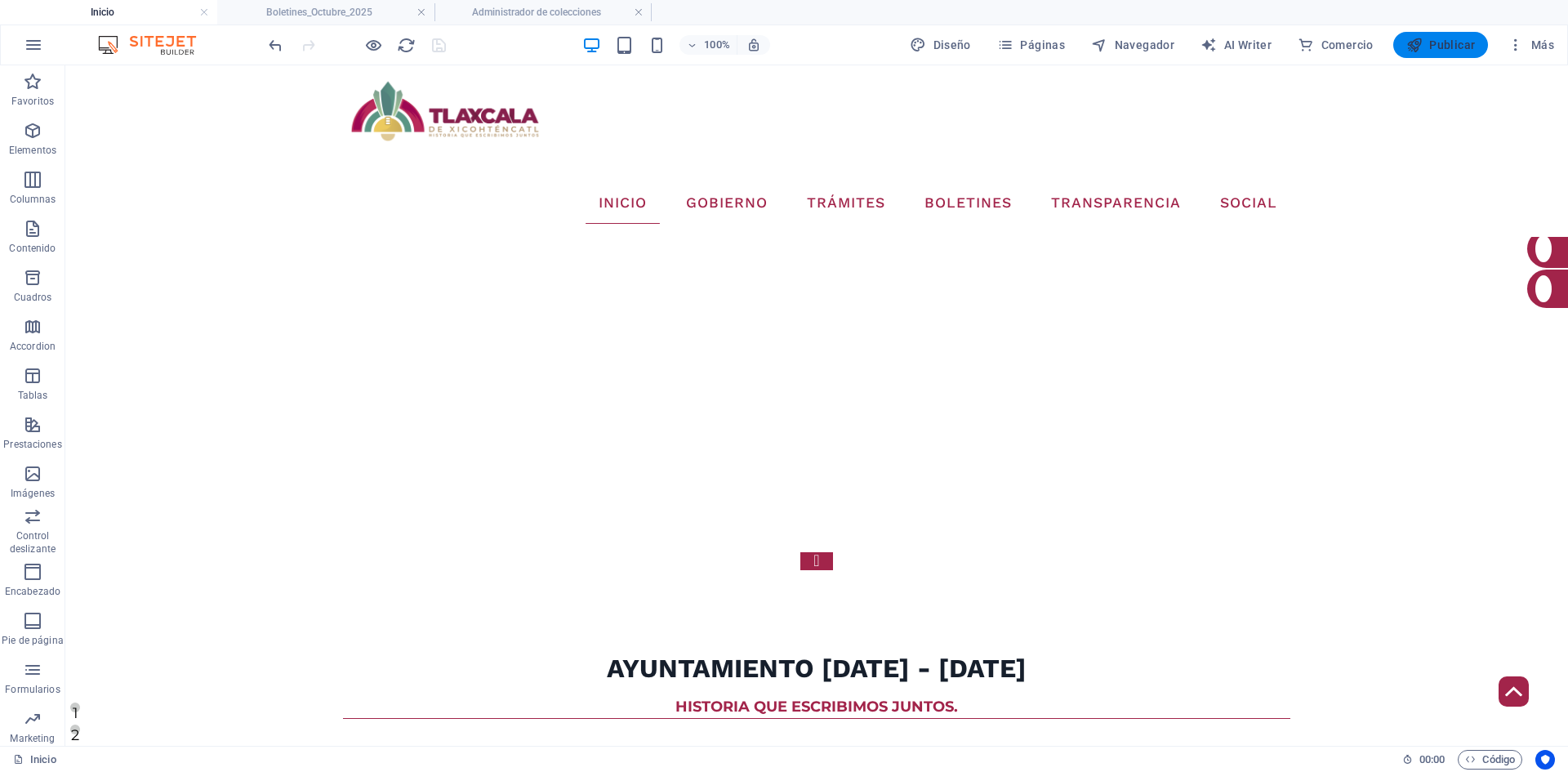
scroll to position [750, 0]
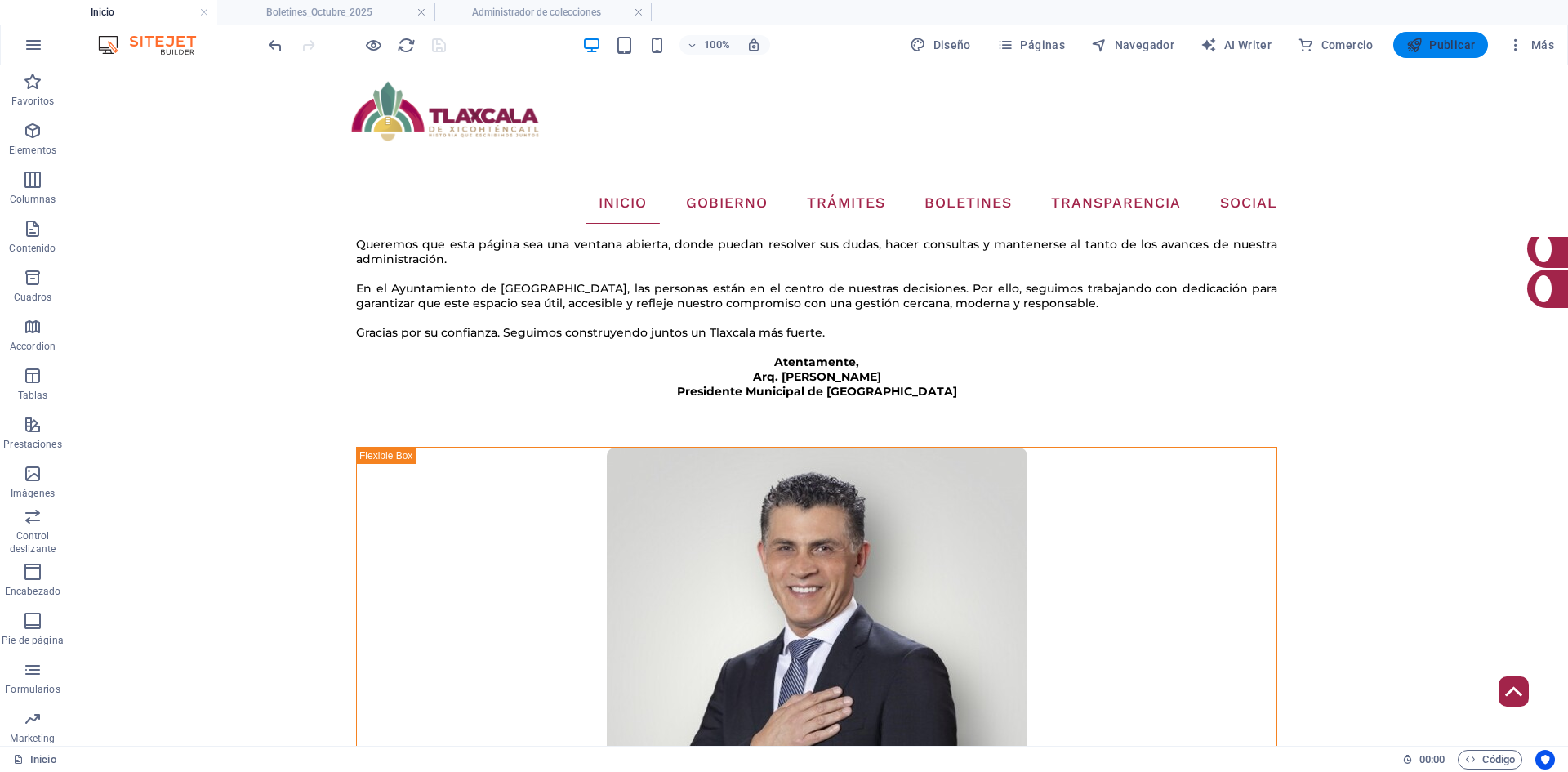
click at [1436, 52] on span "Publicar" at bounding box center [1441, 45] width 69 height 17
